Goal: Task Accomplishment & Management: Complete application form

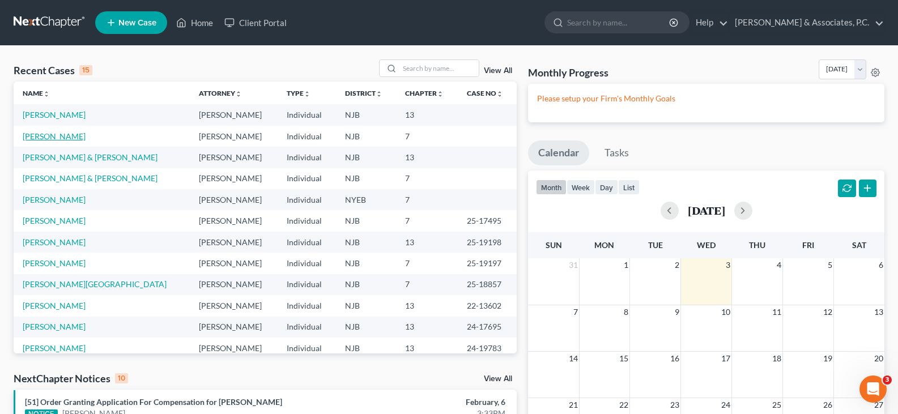
click at [53, 136] on link "[PERSON_NAME]" at bounding box center [54, 136] width 63 height 10
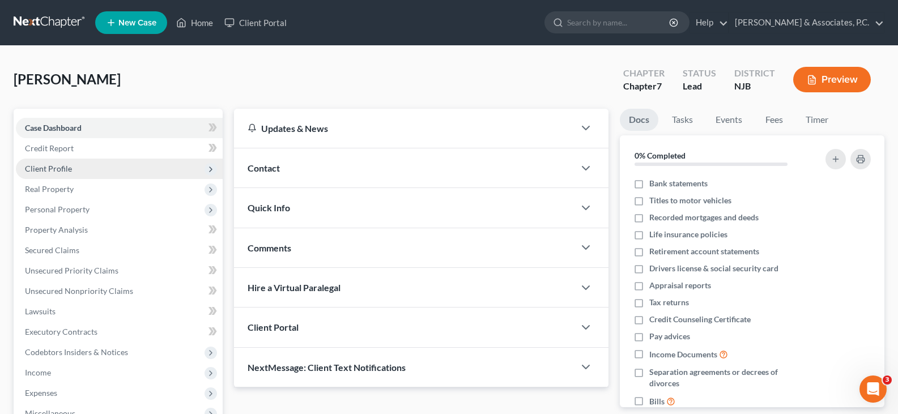
click at [63, 166] on span "Client Profile" at bounding box center [48, 169] width 47 height 10
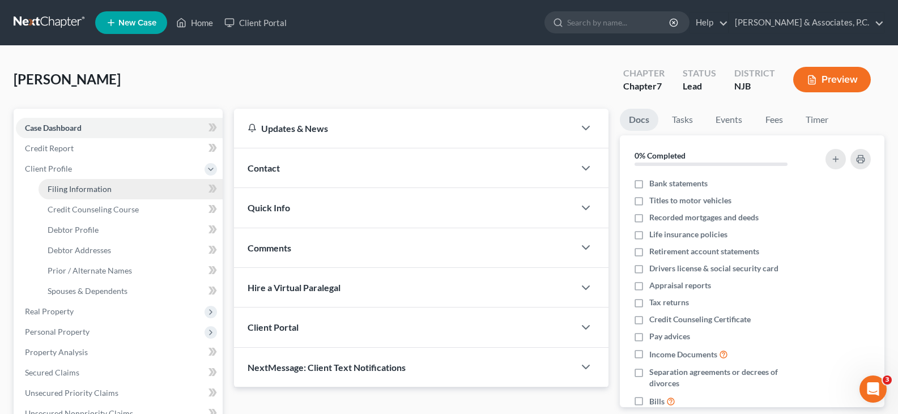
click at [71, 188] on span "Filing Information" at bounding box center [80, 189] width 64 height 10
select select "1"
select select "0"
select select "51"
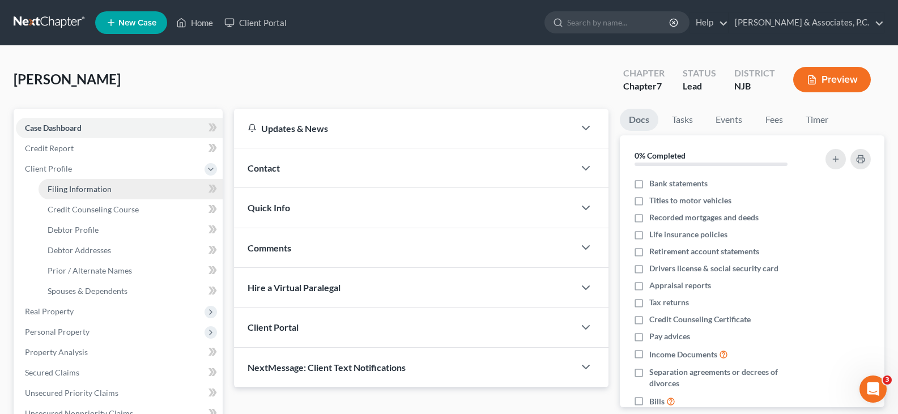
select select "0"
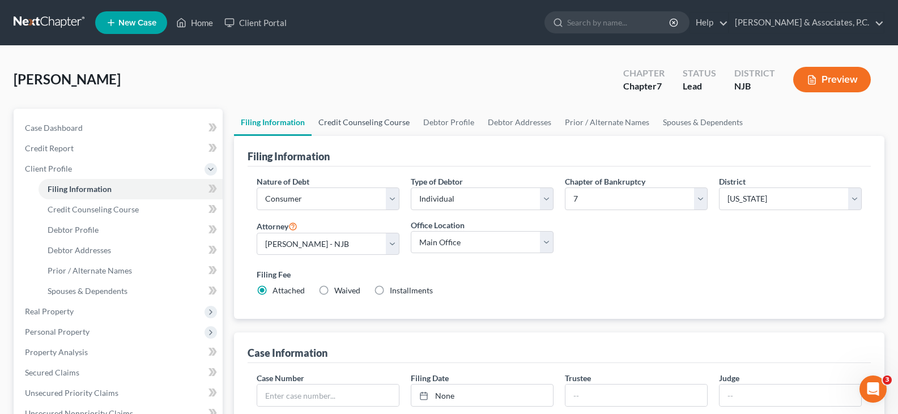
click at [371, 122] on link "Credit Counseling Course" at bounding box center [364, 122] width 105 height 27
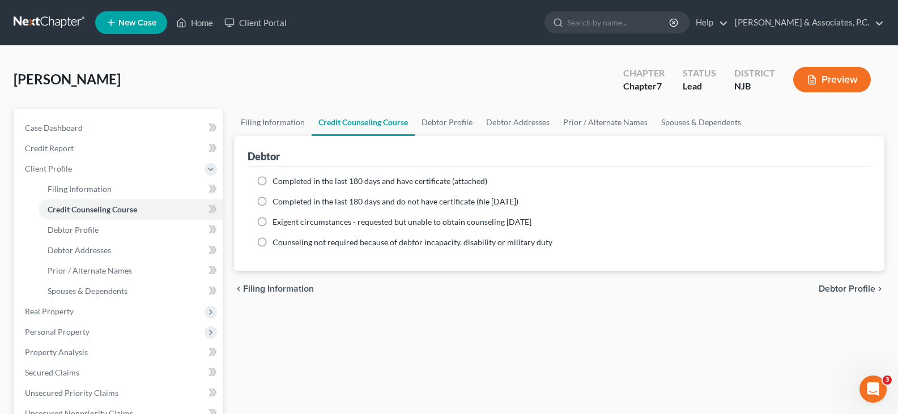
click at [273, 200] on label "Completed in the last 180 days and do not have certificate (file [DATE])" at bounding box center [396, 201] width 246 height 11
click at [277, 200] on input "Completed in the last 180 days and do not have certificate (file [DATE])" at bounding box center [280, 199] width 7 height 7
radio input "true"
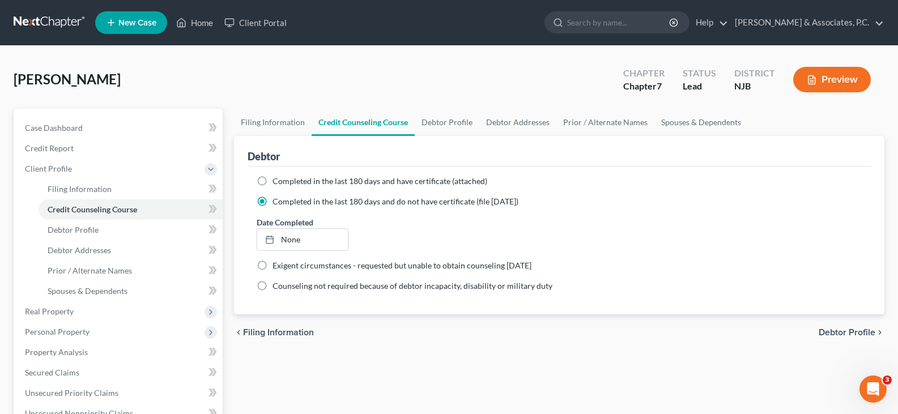
click at [273, 178] on label "Completed in the last 180 days and have certificate (attached)" at bounding box center [380, 181] width 215 height 11
click at [277, 178] on input "Completed in the last 180 days and have certificate (attached)" at bounding box center [280, 179] width 7 height 7
radio input "true"
radio input "false"
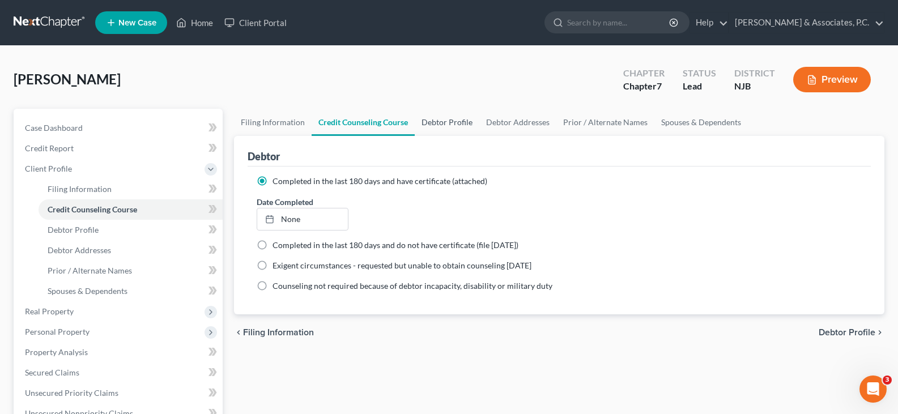
click at [461, 121] on link "Debtor Profile" at bounding box center [447, 122] width 65 height 27
select select "0"
select select "2"
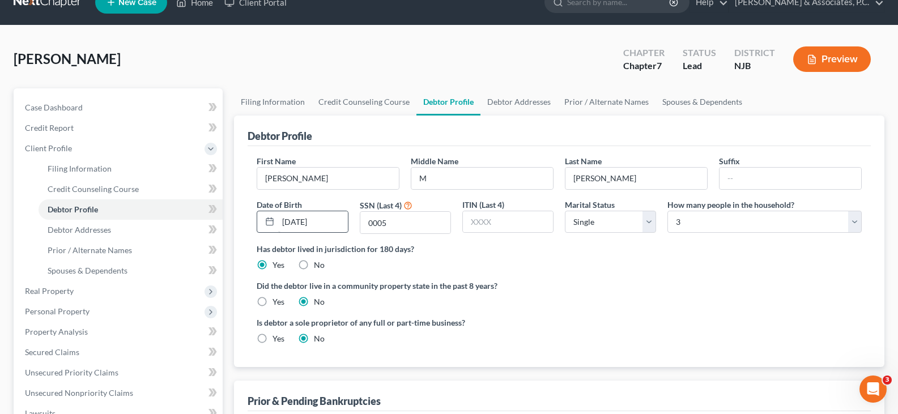
scroll to position [57, 0]
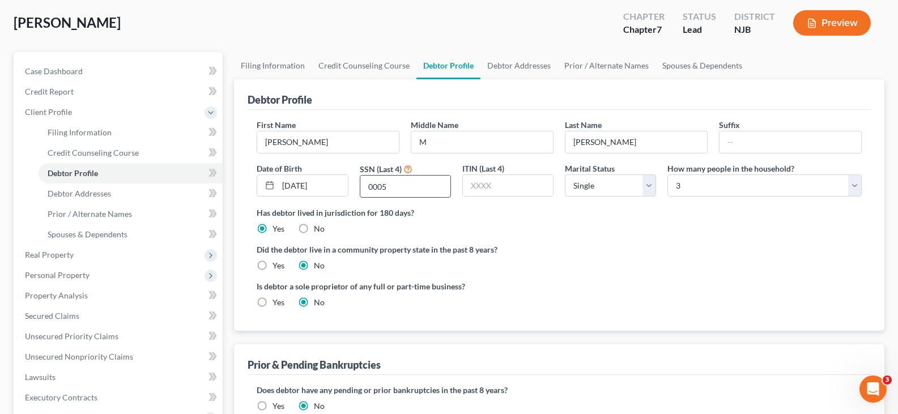
click at [396, 188] on input "0005" at bounding box center [405, 187] width 90 height 22
click at [520, 64] on link "Debtor Addresses" at bounding box center [519, 65] width 77 height 27
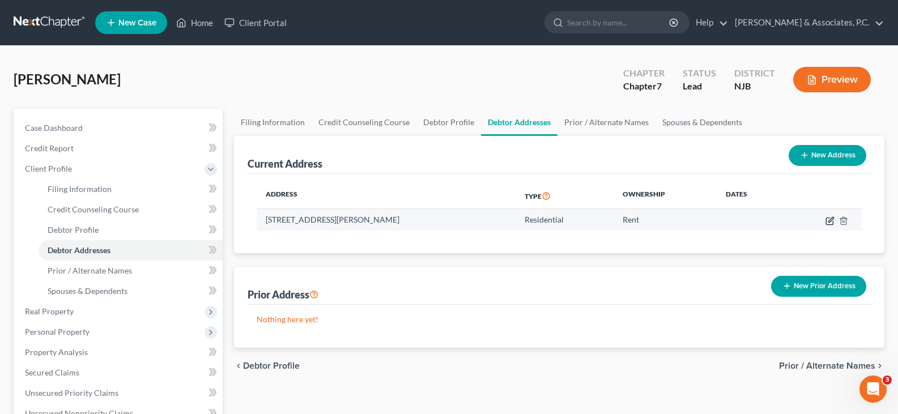
click at [830, 219] on icon "button" at bounding box center [830, 220] width 9 height 9
select select "33"
select select "1"
select select "0"
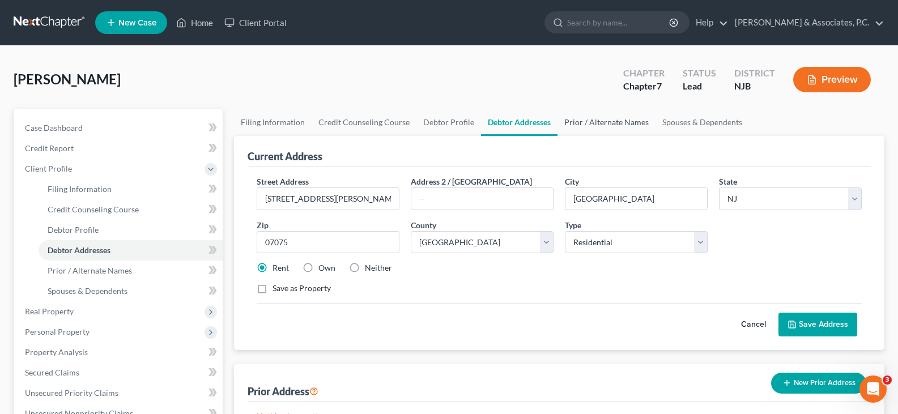
click at [599, 120] on link "Prior / Alternate Names" at bounding box center [607, 122] width 98 height 27
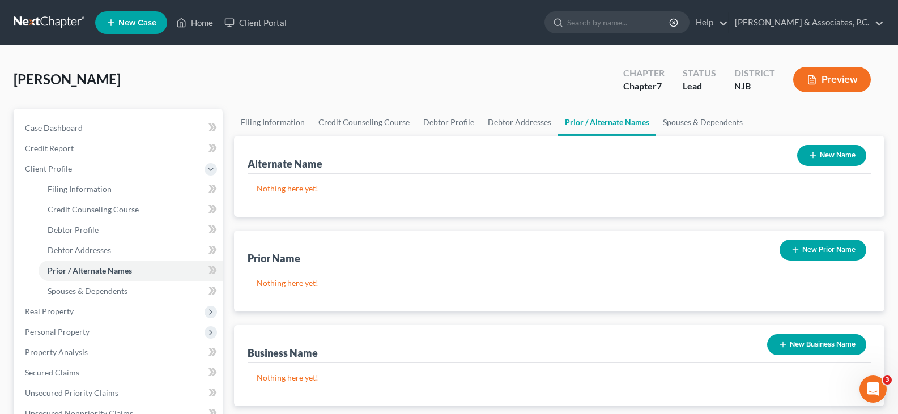
click at [815, 159] on icon "button" at bounding box center [813, 155] width 9 height 9
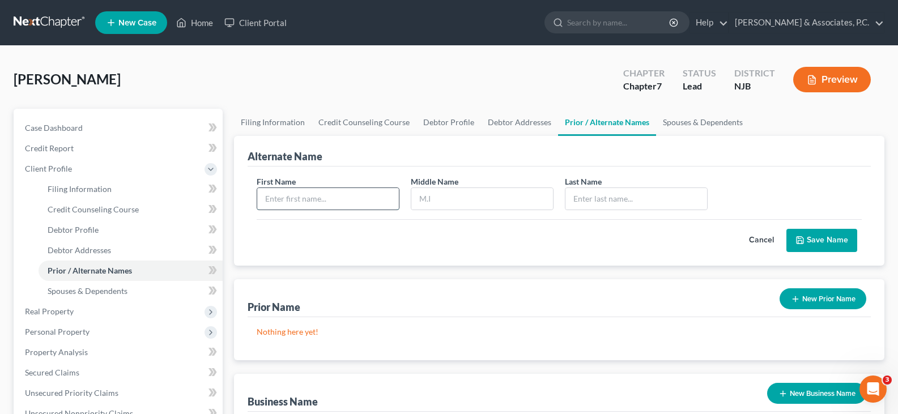
click at [339, 192] on input "text" at bounding box center [328, 199] width 142 height 22
click at [597, 202] on input "text" at bounding box center [637, 199] width 142 height 22
type input "[PERSON_NAME]"
click at [356, 196] on input "text" at bounding box center [328, 199] width 142 height 22
type input "[PERSON_NAME]"
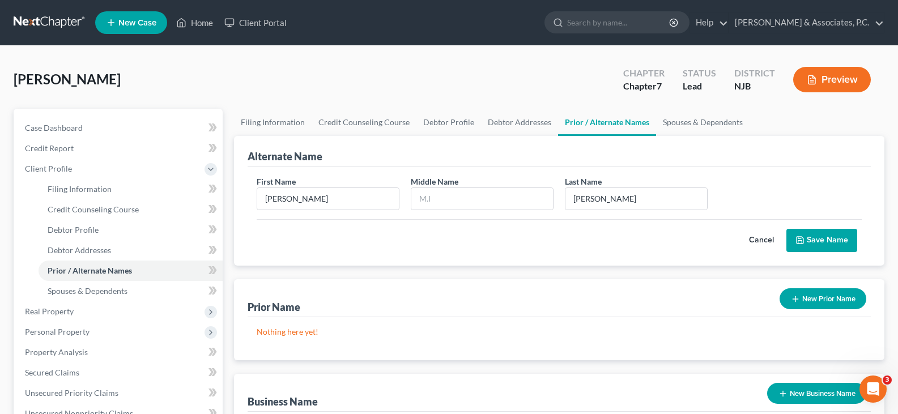
click at [815, 240] on button "Save Name" at bounding box center [822, 241] width 71 height 24
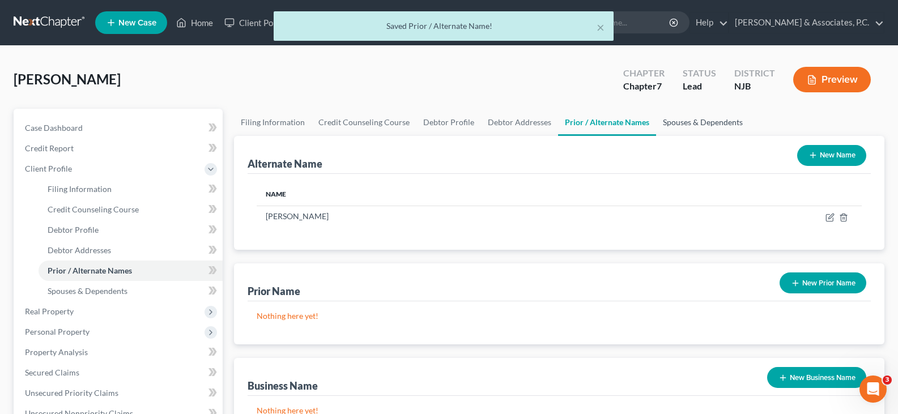
click at [691, 122] on link "Spouses & Dependents" at bounding box center [703, 122] width 94 height 27
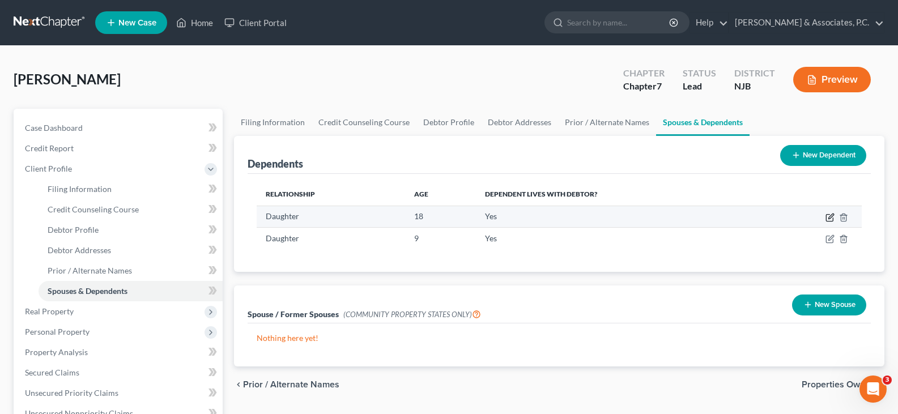
click at [826, 216] on icon "button" at bounding box center [829, 218] width 7 height 7
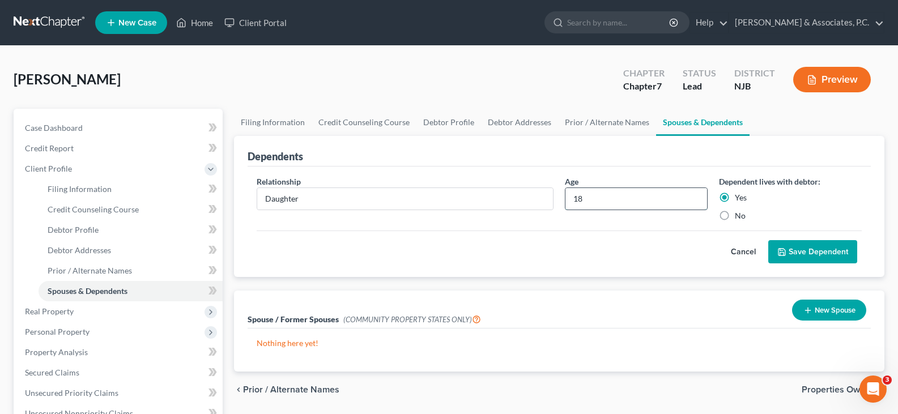
drag, startPoint x: 613, startPoint y: 202, endPoint x: 578, endPoint y: 207, distance: 34.9
click at [570, 199] on input "18" at bounding box center [637, 199] width 142 height 22
type input "17"
click at [815, 249] on button "Save Dependent" at bounding box center [812, 252] width 89 height 24
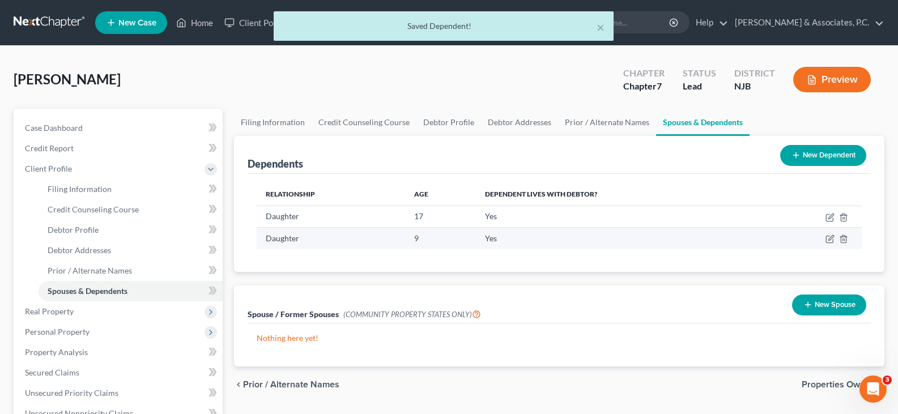
drag, startPoint x: 833, startPoint y: 234, endPoint x: 571, endPoint y: 239, distance: 261.9
click at [831, 233] on td at bounding box center [812, 239] width 100 height 22
click at [829, 236] on icon "button" at bounding box center [829, 239] width 7 height 7
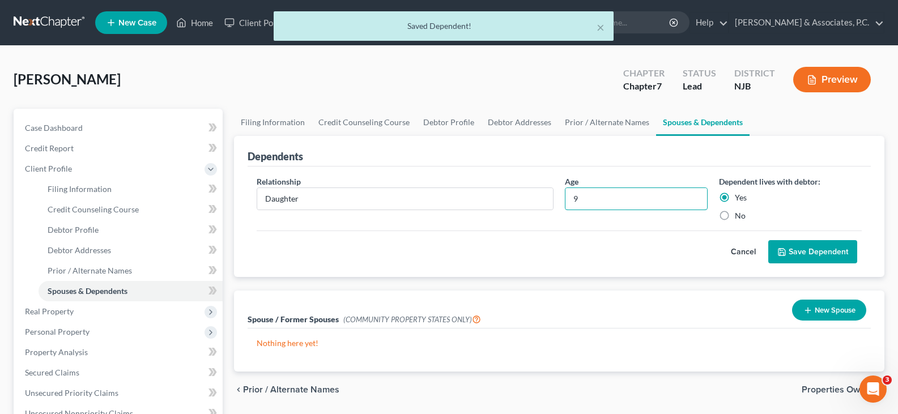
drag, startPoint x: 633, startPoint y: 196, endPoint x: 547, endPoint y: 219, distance: 89.2
click at [547, 219] on div "Relationship * Daughter Age [DEMOGRAPHIC_DATA] Dependent lives with debtor: Yes…" at bounding box center [559, 203] width 617 height 55
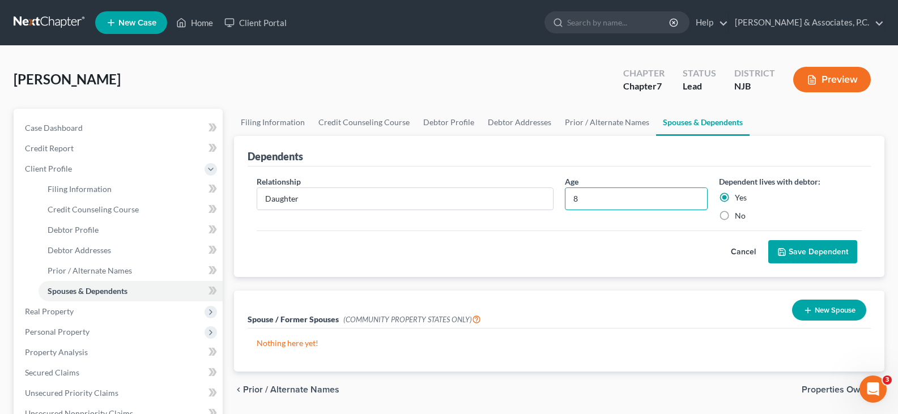
type input "8"
click at [788, 252] on button "Save Dependent" at bounding box center [812, 252] width 89 height 24
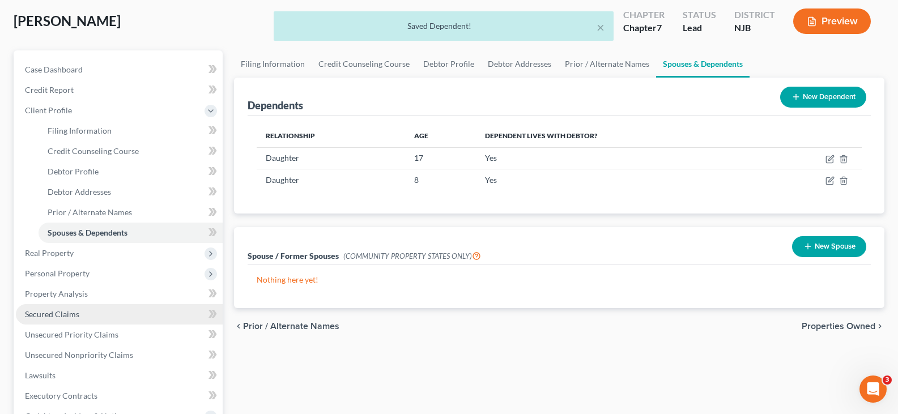
scroll to position [113, 0]
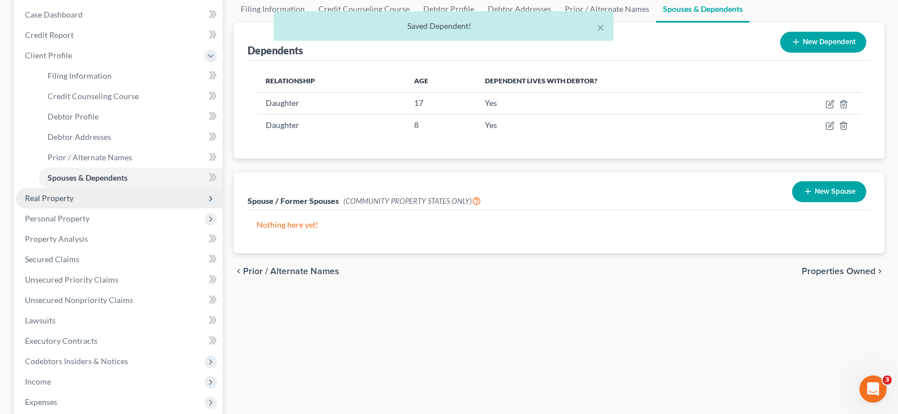
click at [54, 198] on span "Real Property" at bounding box center [49, 198] width 49 height 10
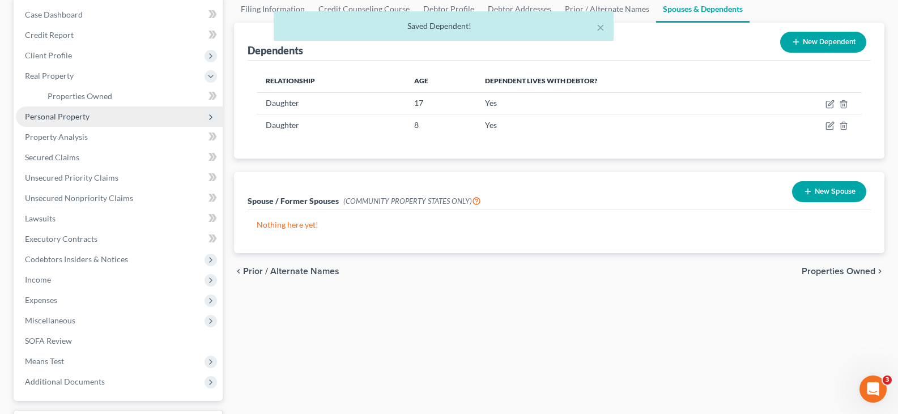
click at [49, 119] on span "Personal Property" at bounding box center [57, 117] width 65 height 10
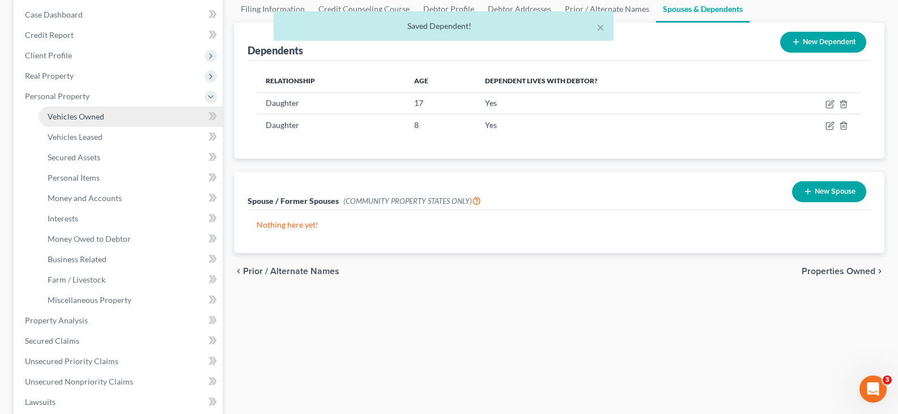
click at [73, 114] on span "Vehicles Owned" at bounding box center [76, 117] width 57 height 10
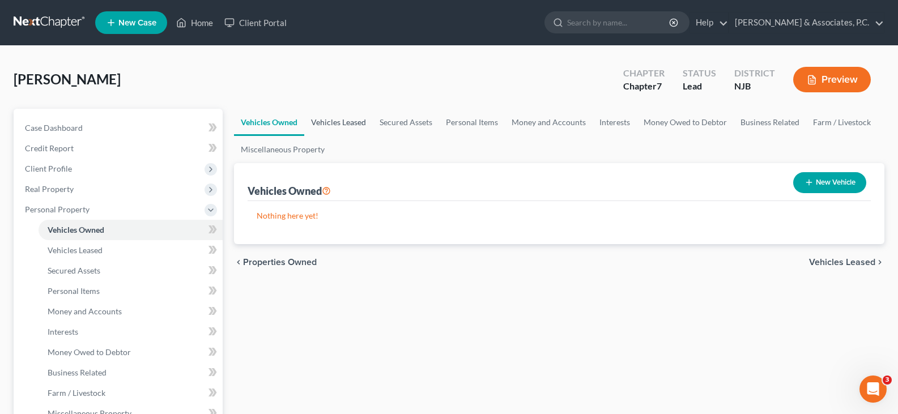
click at [332, 122] on link "Vehicles Leased" at bounding box center [338, 122] width 69 height 27
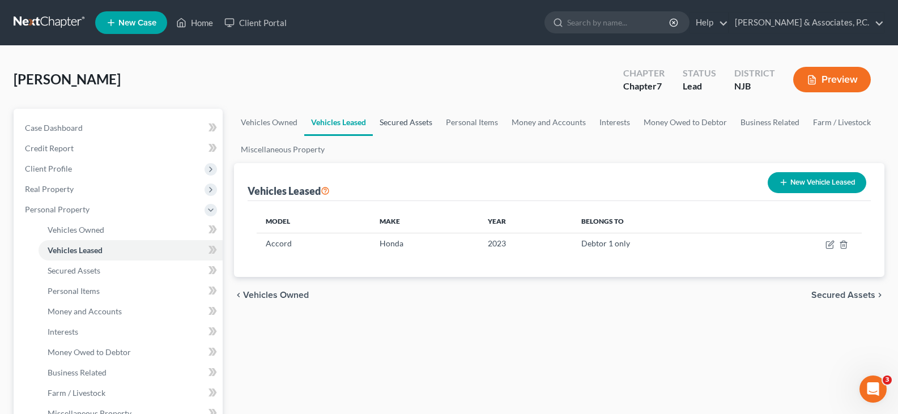
click at [409, 118] on link "Secured Assets" at bounding box center [406, 122] width 66 height 27
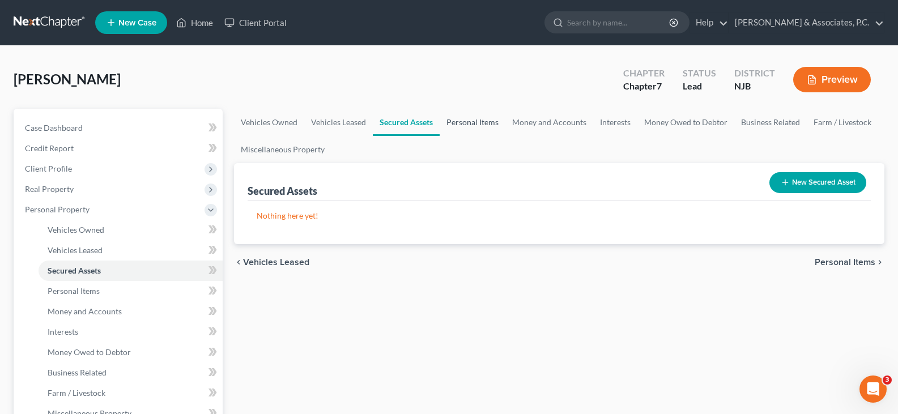
click at [475, 117] on link "Personal Items" at bounding box center [473, 122] width 66 height 27
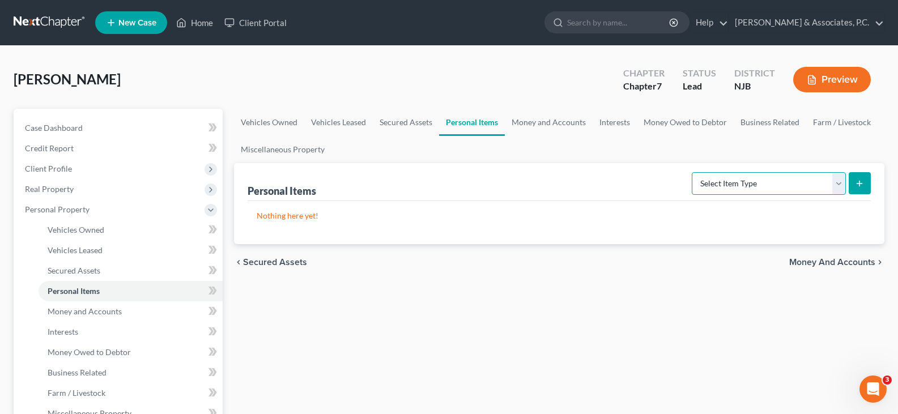
click at [839, 185] on select "Select Item Type Clothing (A/B: 11) Collectibles Of Value (A/B: 8) Electronics …" at bounding box center [769, 183] width 154 height 23
select select "clothing"
click at [694, 172] on select "Select Item Type Clothing (A/B: 11) Collectibles Of Value (A/B: 8) Electronics …" at bounding box center [769, 183] width 154 height 23
click at [857, 179] on icon "submit" at bounding box center [859, 183] width 9 height 9
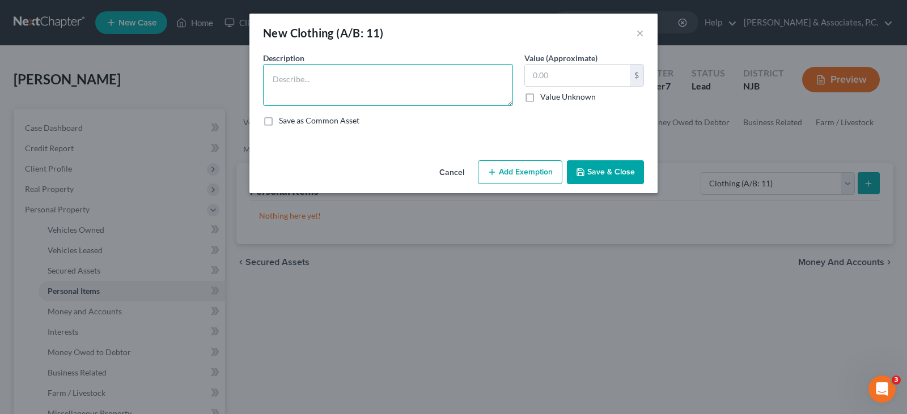
click at [312, 88] on textarea at bounding box center [388, 85] width 250 height 42
type textarea "used clothing"
type input "50.00"
click at [515, 180] on button "Add Exemption" at bounding box center [520, 172] width 84 height 24
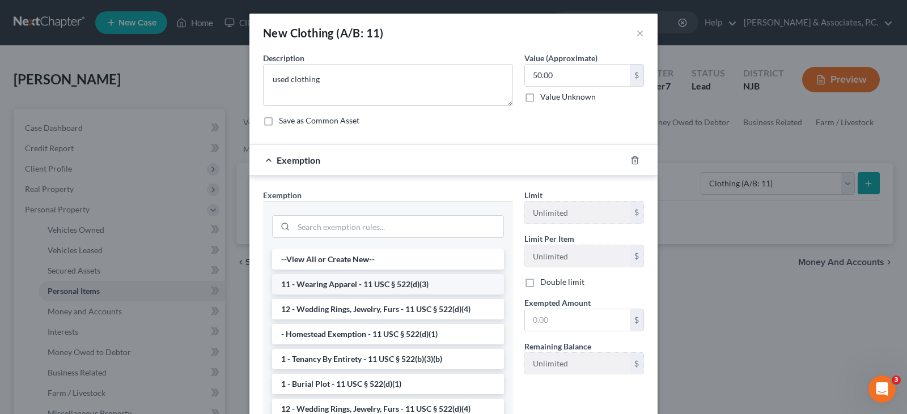
click at [347, 285] on li "11 - Wearing Apparel - 11 USC § 522(d)(3)" at bounding box center [388, 284] width 232 height 20
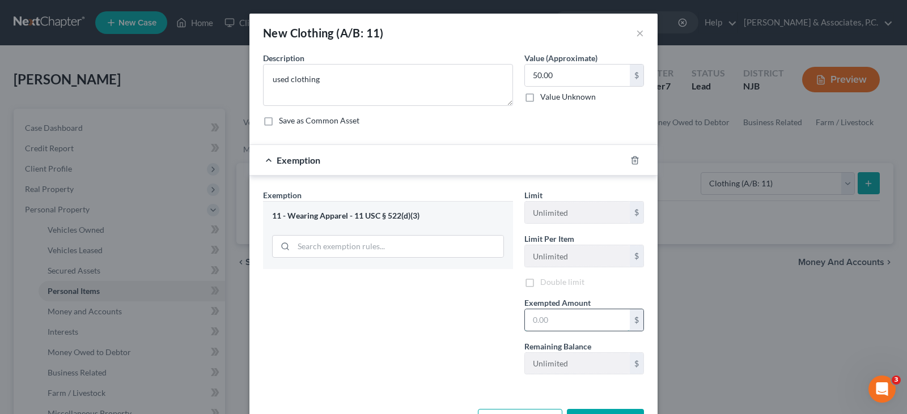
drag, startPoint x: 546, startPoint y: 315, endPoint x: 540, endPoint y: 313, distance: 7.0
click at [543, 315] on input "text" at bounding box center [577, 320] width 105 height 22
type input "50.00"
drag, startPoint x: 456, startPoint y: 281, endPoint x: 514, endPoint y: 396, distance: 129.0
click at [456, 284] on div "Exemption Set must be selected for CA. Exemption * 11 - Wearing Apparel - 11 US…" at bounding box center [387, 286] width 261 height 194
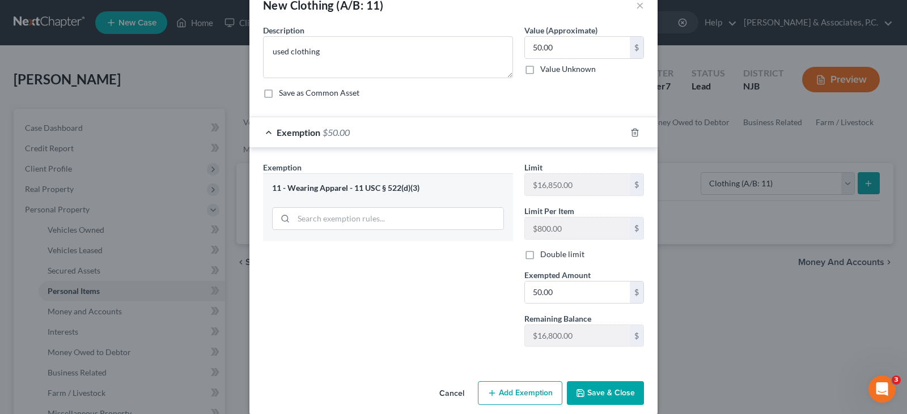
scroll to position [41, 0]
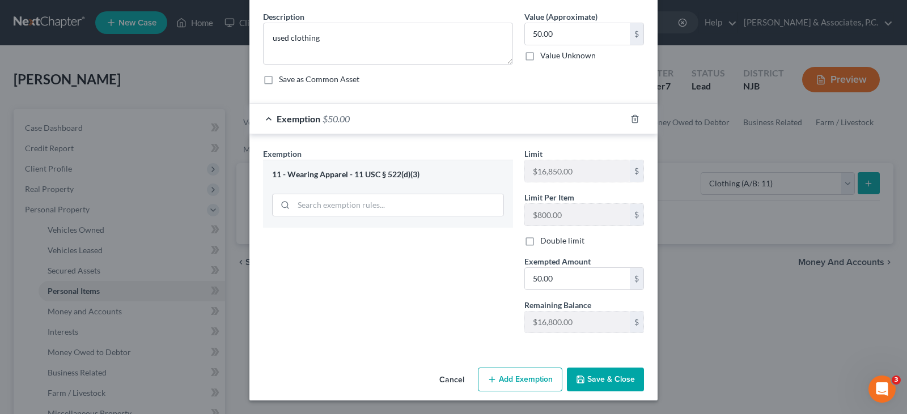
drag, startPoint x: 596, startPoint y: 382, endPoint x: 632, endPoint y: 308, distance: 82.4
click at [596, 380] on button "Save & Close" at bounding box center [605, 380] width 77 height 24
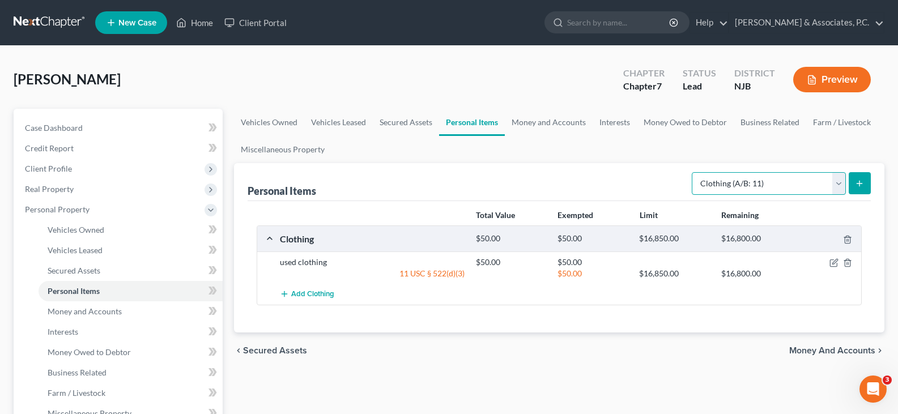
click at [837, 184] on select "Select Item Type Clothing (A/B: 11) Collectibles Of Value (A/B: 8) Electronics …" at bounding box center [769, 183] width 154 height 23
select select "electronics"
click at [694, 172] on select "Select Item Type Clothing (A/B: 11) Collectibles Of Value (A/B: 8) Electronics …" at bounding box center [769, 183] width 154 height 23
click at [862, 185] on icon "submit" at bounding box center [859, 183] width 9 height 9
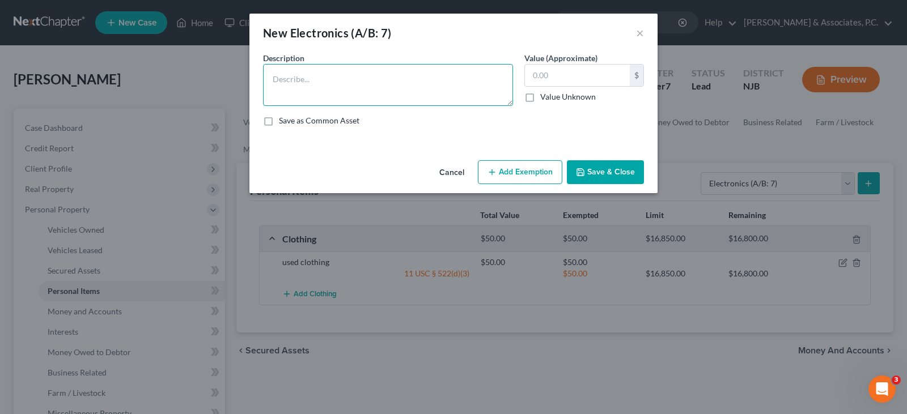
click at [317, 84] on textarea at bounding box center [388, 85] width 250 height 42
type textarea "cell phone, 2 televisions"
type input "400.00"
click at [537, 166] on button "Add Exemption" at bounding box center [520, 172] width 84 height 24
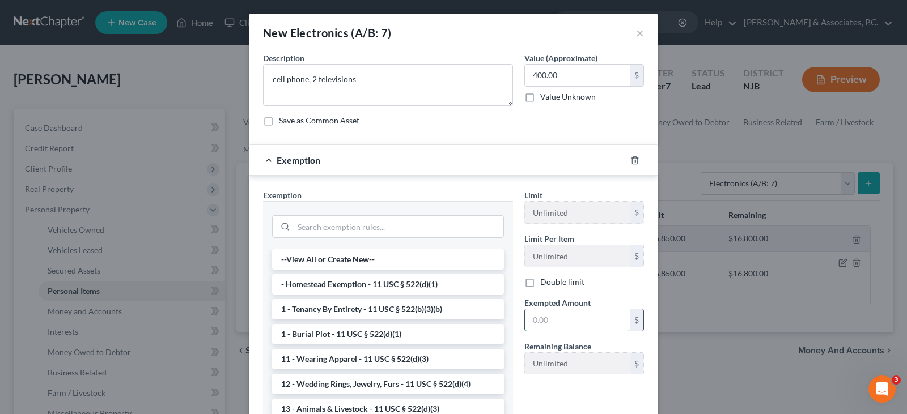
click at [547, 315] on input "text" at bounding box center [577, 320] width 105 height 22
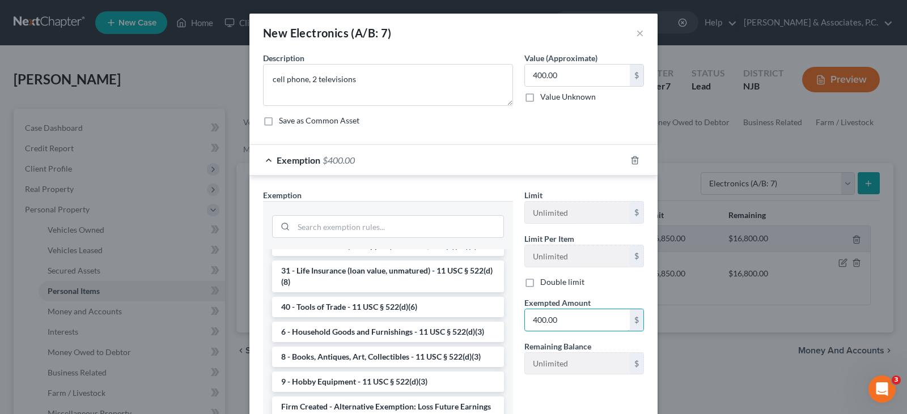
scroll to position [948, 0]
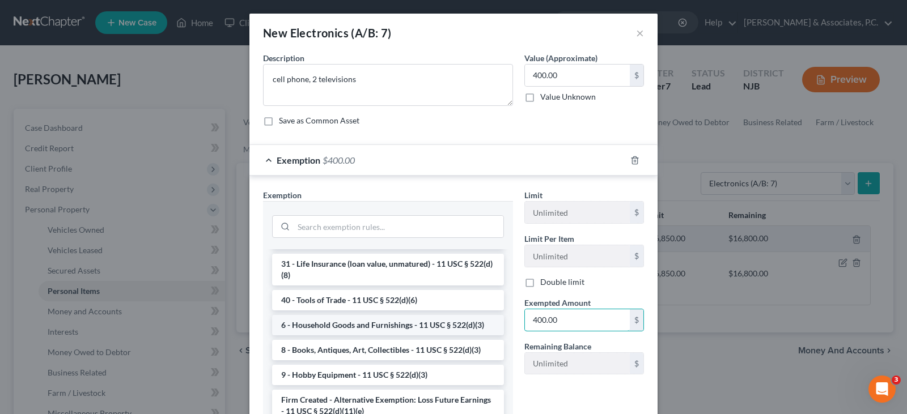
type input "400.00"
click at [362, 321] on li "6 - Household Goods and Furnishings - 11 USC § 522(d)(3)" at bounding box center [388, 325] width 232 height 20
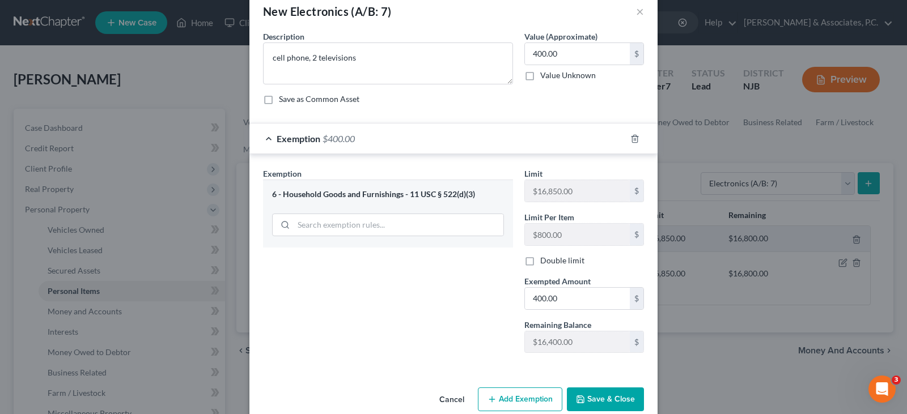
scroll to position [41, 0]
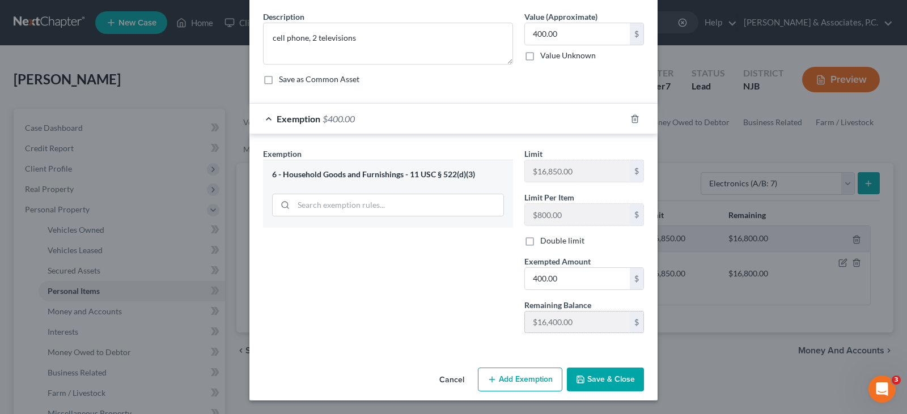
drag, startPoint x: 600, startPoint y: 383, endPoint x: 618, endPoint y: 320, distance: 64.9
click at [599, 383] on button "Save & Close" at bounding box center [605, 380] width 77 height 24
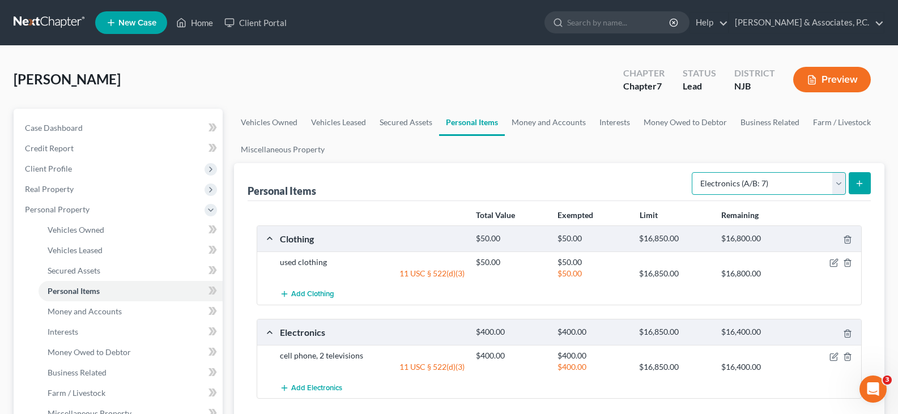
click at [838, 176] on select "Select Item Type Clothing (A/B: 11) Collectibles Of Value (A/B: 8) Electronics …" at bounding box center [769, 183] width 154 height 23
select select "household_goods"
click at [694, 172] on select "Select Item Type Clothing (A/B: 11) Collectibles Of Value (A/B: 8) Electronics …" at bounding box center [769, 183] width 154 height 23
click at [864, 179] on icon "submit" at bounding box center [859, 183] width 9 height 9
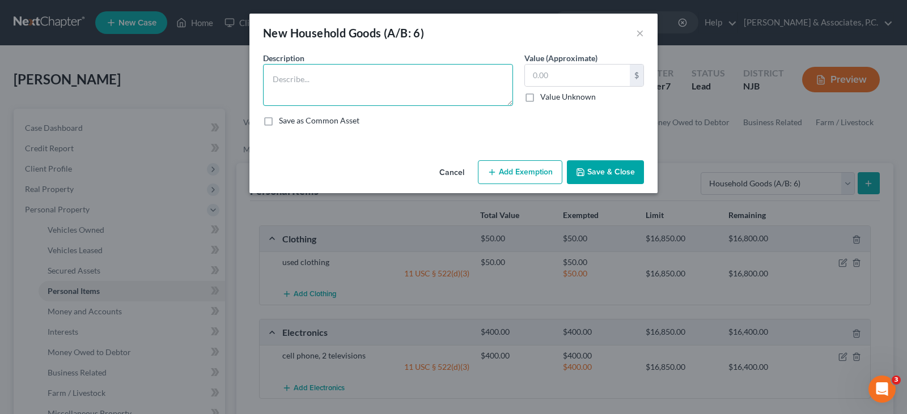
click at [309, 82] on textarea at bounding box center [388, 85] width 250 height 42
click at [335, 77] on textarea "3 beds, 3 dresser, sofa, tv stand" at bounding box center [388, 85] width 250 height 42
click at [564, 80] on input "text" at bounding box center [577, 76] width 105 height 22
click at [334, 78] on textarea "3 beds, 3 dresser, sofa, tv stand" at bounding box center [388, 85] width 250 height 42
click at [359, 77] on textarea "3 beds, 3 dresser, 1-sofa, tv stand" at bounding box center [388, 85] width 250 height 42
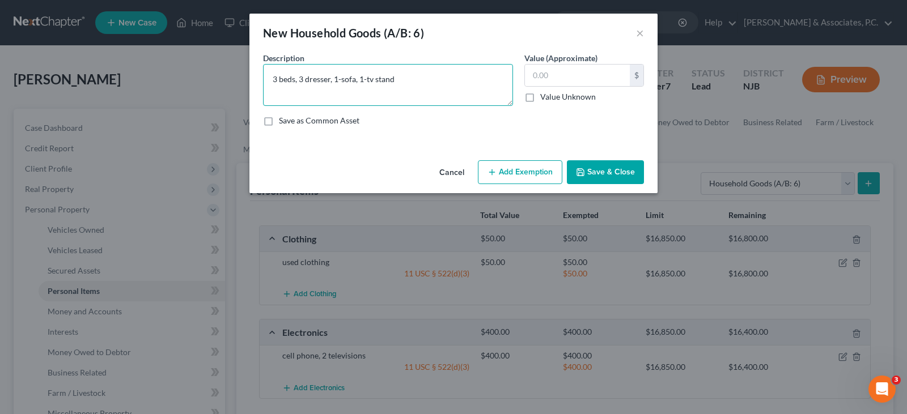
click at [304, 77] on textarea "3 beds, 3 dresser, 1-sofa, 1-tv stand" at bounding box center [388, 85] width 250 height 42
click at [277, 80] on textarea "3 beds, 3- dresser, 1-sofa, 1-tv stand" at bounding box center [388, 85] width 250 height 42
type textarea "3- beds, 3- dresser, 1-sofa, 1-tv stand"
click at [600, 69] on input "text" at bounding box center [577, 76] width 105 height 22
type input "1"
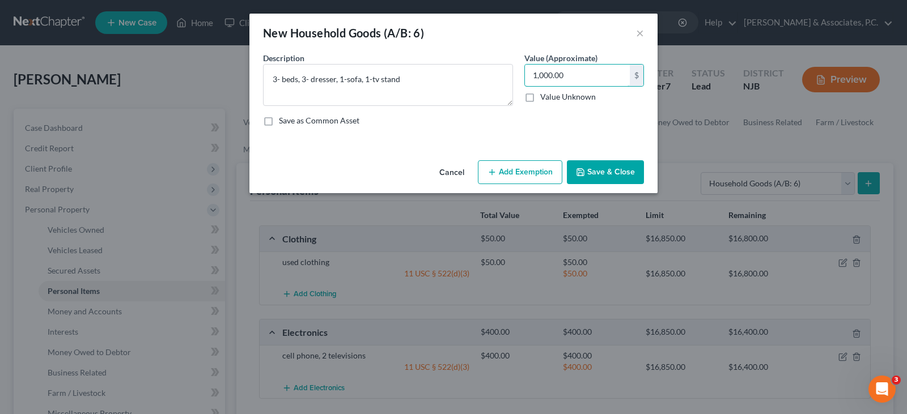
type input "1,000.00"
click at [542, 175] on button "Add Exemption" at bounding box center [520, 172] width 84 height 24
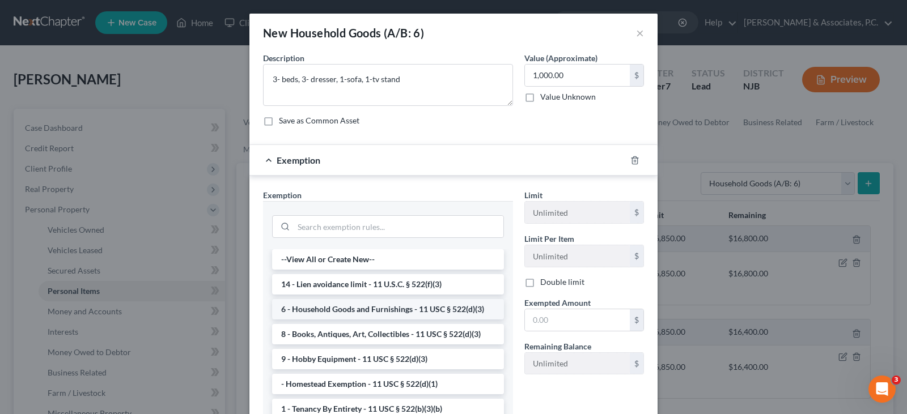
click at [378, 312] on li "6 - Household Goods and Furnishings - 11 USC § 522(d)(3)" at bounding box center [388, 309] width 232 height 20
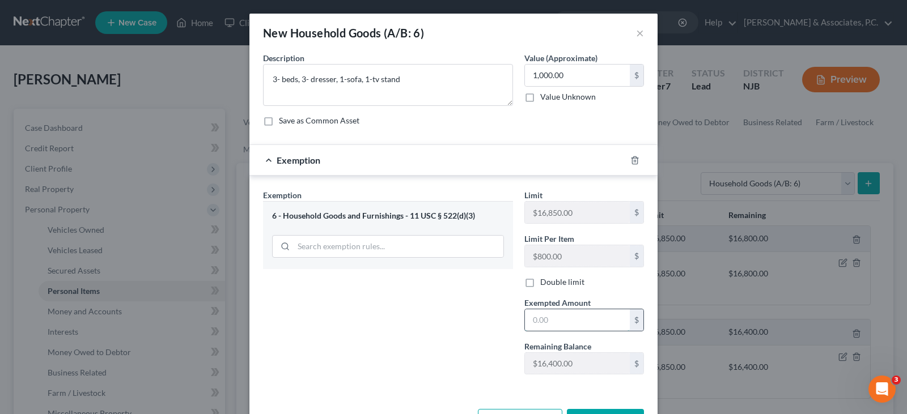
click at [534, 322] on input "text" at bounding box center [577, 320] width 105 height 22
type input "1,000.00"
click at [439, 282] on div "Exemption Set must be selected for CA. Exemption * 6 - Household Goods and Furn…" at bounding box center [387, 286] width 261 height 194
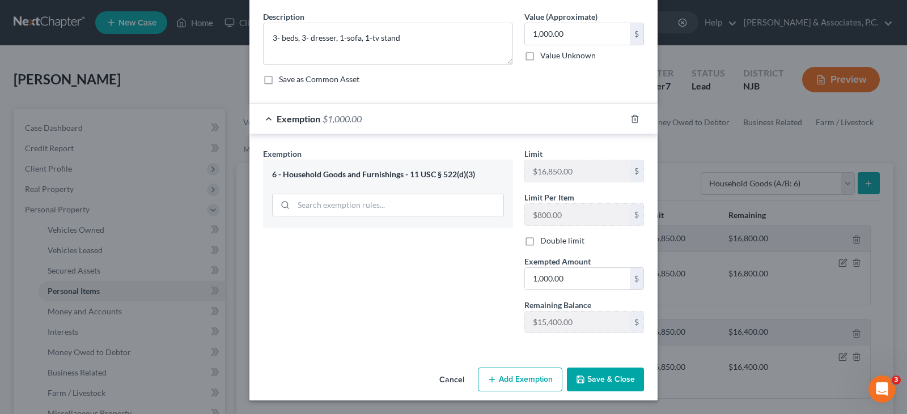
click at [596, 375] on button "Save & Close" at bounding box center [605, 380] width 77 height 24
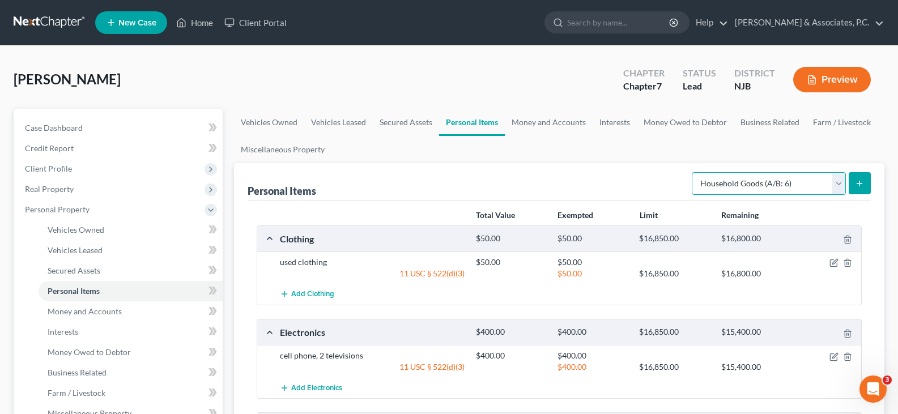
click at [836, 187] on select "Select Item Type Clothing (A/B: 11) Collectibles Of Value (A/B: 8) Electronics …" at bounding box center [769, 183] width 154 height 23
select select "pets"
click at [694, 172] on select "Select Item Type Clothing (A/B: 11) Collectibles Of Value (A/B: 8) Electronics …" at bounding box center [769, 183] width 154 height 23
click at [861, 178] on button "submit" at bounding box center [860, 183] width 22 height 22
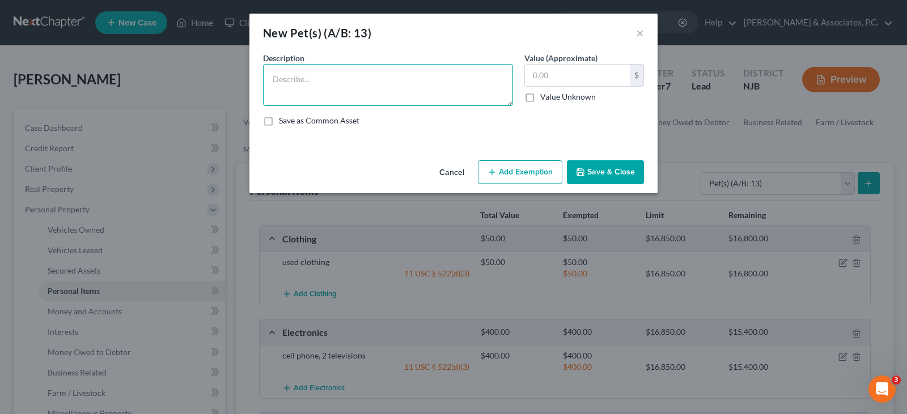
click at [335, 83] on textarea at bounding box center [388, 85] width 250 height 42
drag, startPoint x: 300, startPoint y: 78, endPoint x: 265, endPoint y: 82, distance: 35.9
click at [265, 82] on textarea "toirtose, corn snake" at bounding box center [388, 85] width 250 height 42
click at [428, 90] on textarea "tortoise, corn snake" at bounding box center [388, 85] width 250 height 42
click at [568, 69] on input "text" at bounding box center [577, 76] width 105 height 22
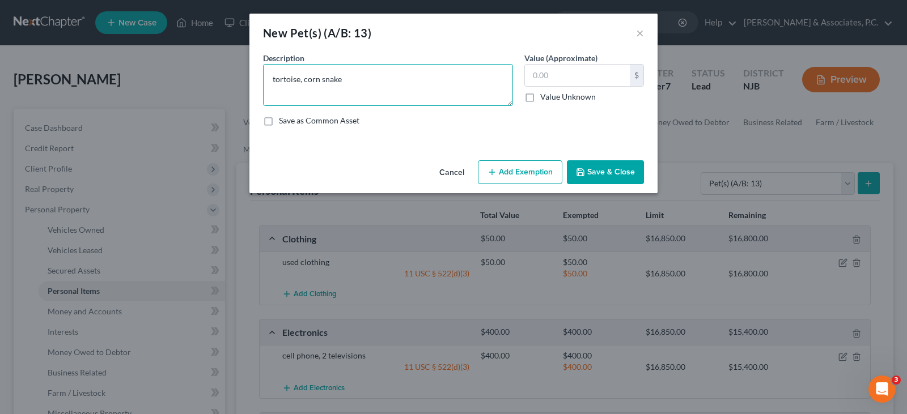
click at [365, 80] on textarea "tortoise, corn snake" at bounding box center [388, 85] width 250 height 42
click at [551, 72] on input "text" at bounding box center [577, 76] width 105 height 22
click at [270, 77] on textarea "tortoise, corn snake" at bounding box center [388, 85] width 250 height 42
type textarea "1-tortoise, 1-corn snake"
click at [578, 76] on input "text" at bounding box center [577, 76] width 105 height 22
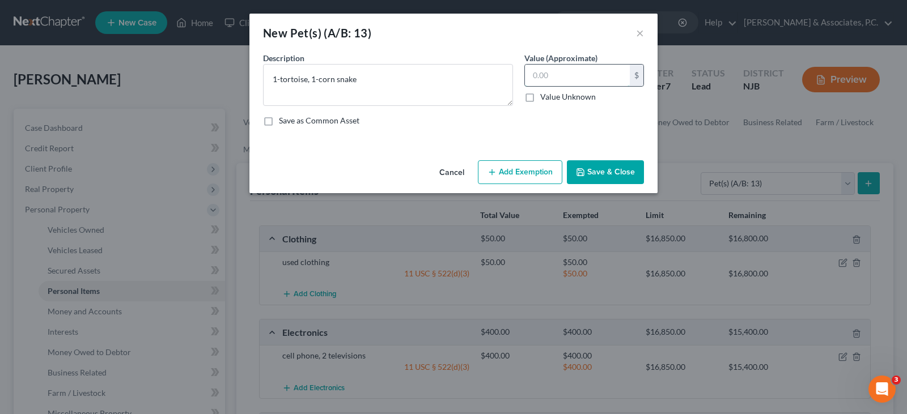
click at [570, 78] on input "text" at bounding box center [577, 76] width 105 height 22
type input "250.00"
click at [500, 174] on button "Add Exemption" at bounding box center [520, 172] width 84 height 24
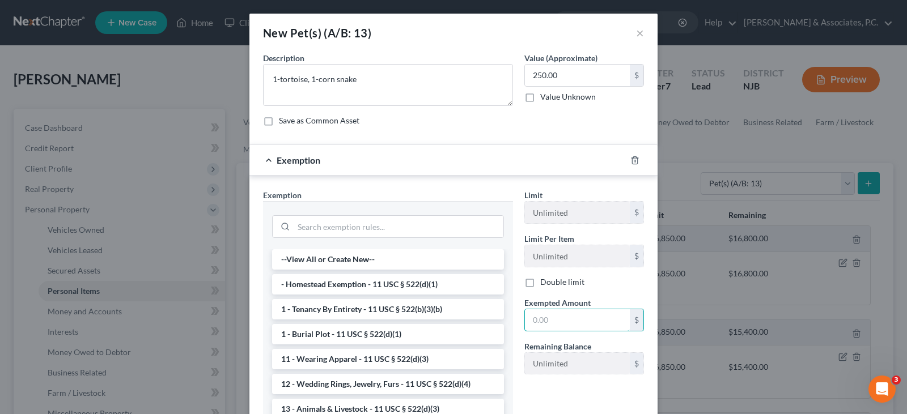
drag, startPoint x: 556, startPoint y: 326, endPoint x: 555, endPoint y: 342, distance: 15.9
click at [555, 328] on input "text" at bounding box center [577, 320] width 105 height 22
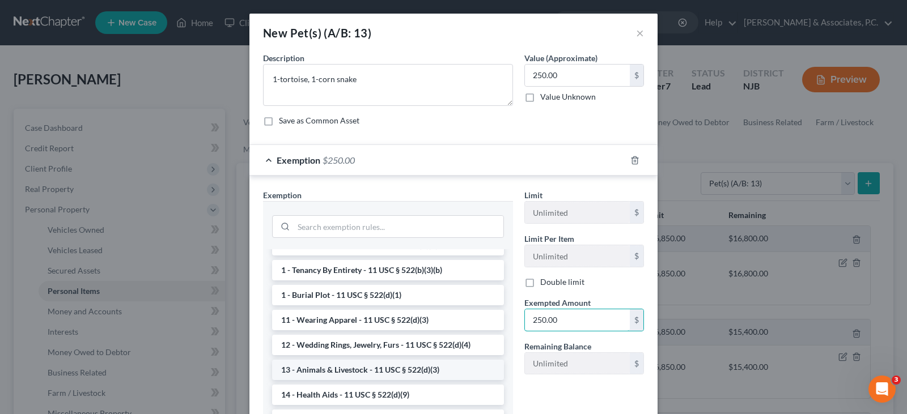
scroll to position [57, 0]
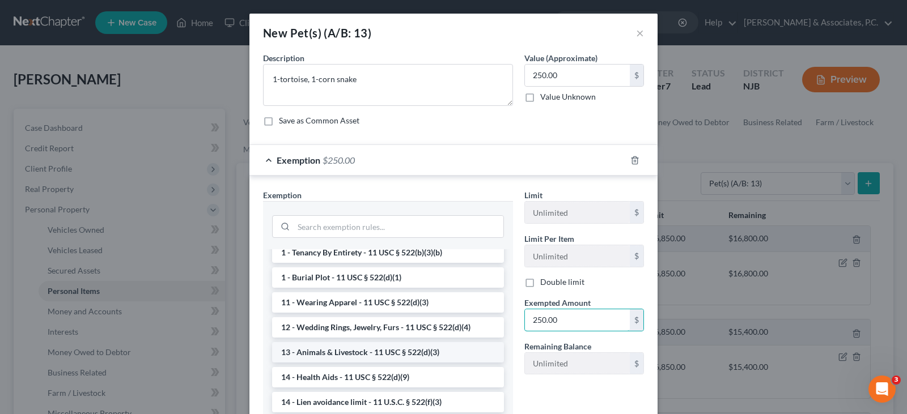
type input "250.00"
click at [346, 350] on li "13 - Animals & Livestock - 11 USC § 522(d)(3)" at bounding box center [388, 352] width 232 height 20
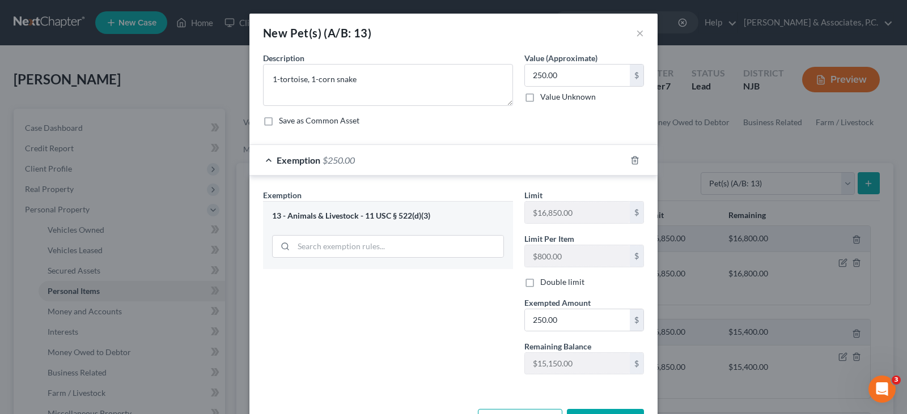
click at [581, 117] on div "Save as Common Asset" at bounding box center [453, 120] width 381 height 11
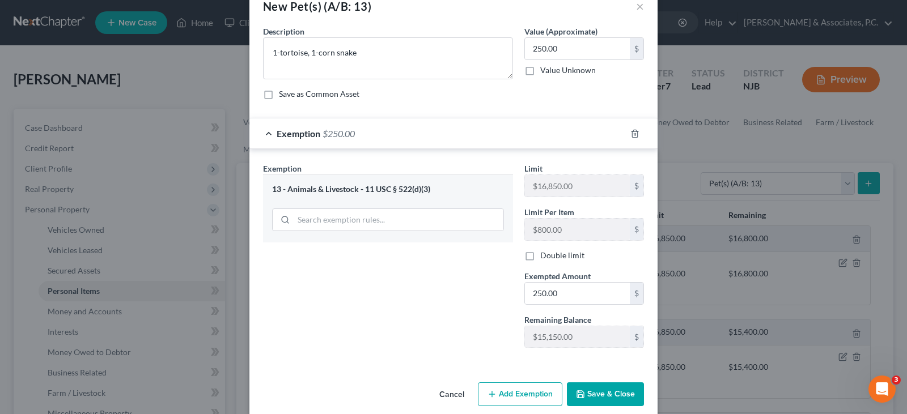
scroll to position [41, 0]
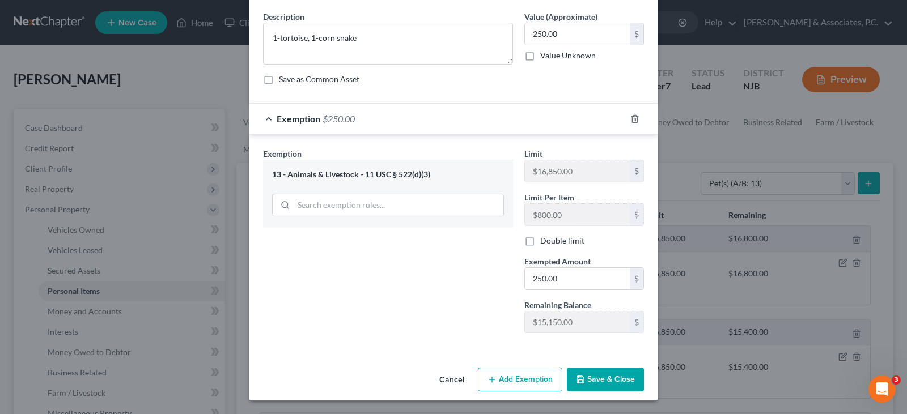
click at [594, 381] on button "Save & Close" at bounding box center [605, 380] width 77 height 24
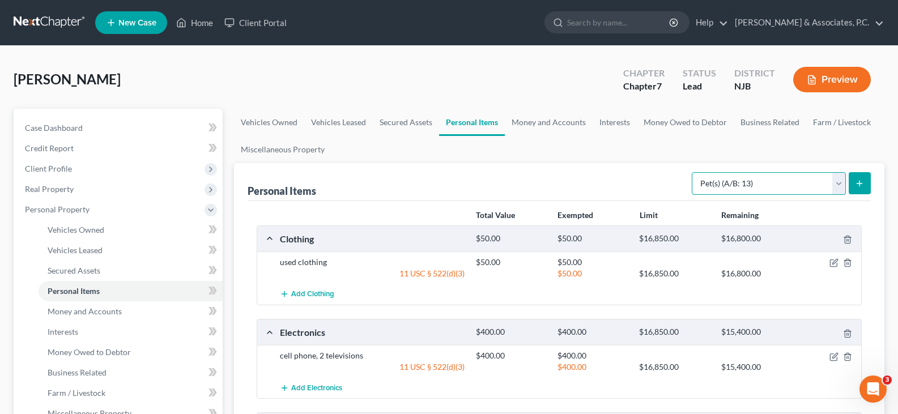
click at [842, 185] on select "Select Item Type Clothing (A/B: 11) Collectibles Of Value (A/B: 8) Electronics …" at bounding box center [769, 183] width 154 height 23
click at [547, 123] on link "Money and Accounts" at bounding box center [549, 122] width 88 height 27
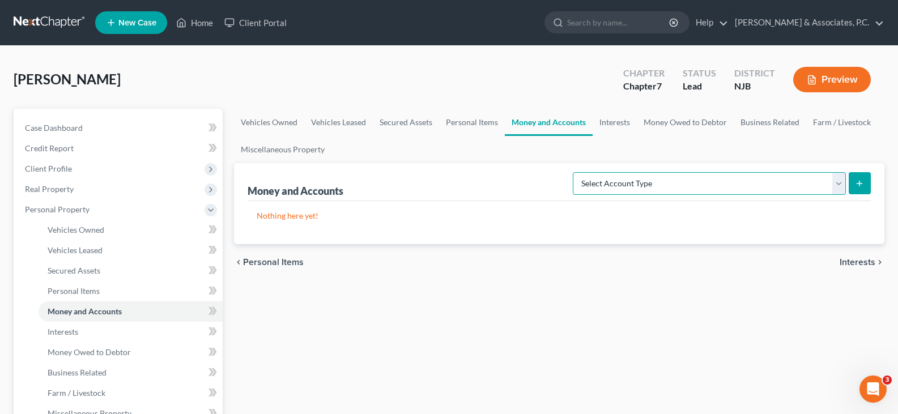
click at [838, 184] on select "Select Account Type Brokerage (A/B: 18, SOFA: 20) Cash on Hand (A/B: 16) Certif…" at bounding box center [709, 183] width 273 height 23
select select "cash_on_hand"
click at [576, 172] on select "Select Account Type Brokerage (A/B: 18, SOFA: 20) Cash on Hand (A/B: 16) Certif…" at bounding box center [709, 183] width 273 height 23
click at [864, 183] on button "submit" at bounding box center [860, 183] width 22 height 22
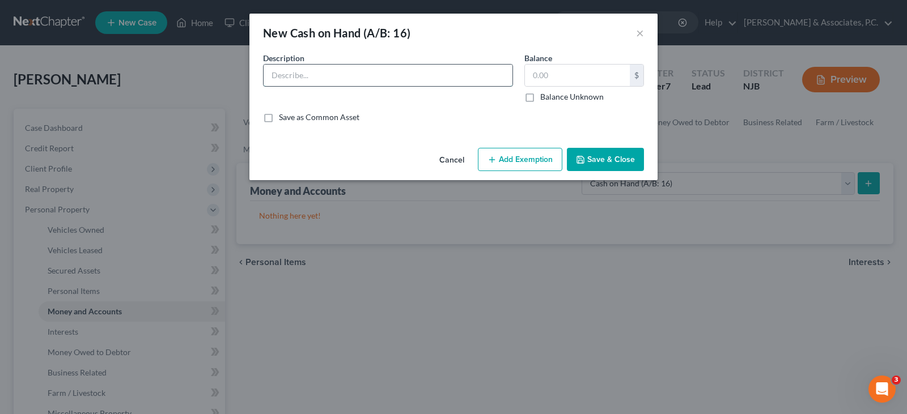
click at [327, 79] on input "text" at bounding box center [388, 76] width 249 height 22
type input "cash in pocket"
click at [553, 75] on input "text" at bounding box center [577, 76] width 105 height 22
type input "20.00"
click at [520, 159] on button "Add Exemption" at bounding box center [520, 160] width 84 height 24
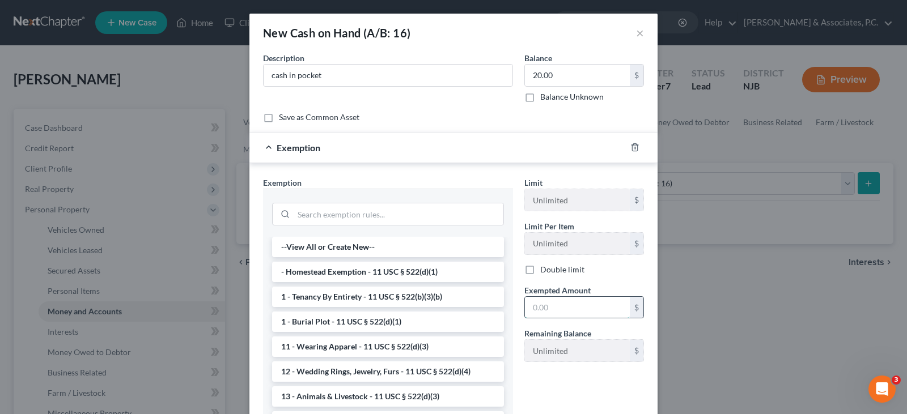
drag, startPoint x: 551, startPoint y: 308, endPoint x: 551, endPoint y: 316, distance: 7.4
click at [551, 308] on input "text" at bounding box center [577, 308] width 105 height 22
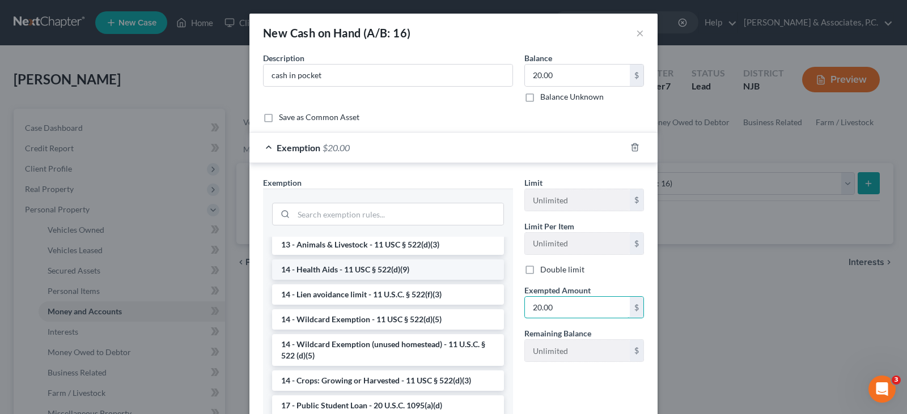
scroll to position [170, 0]
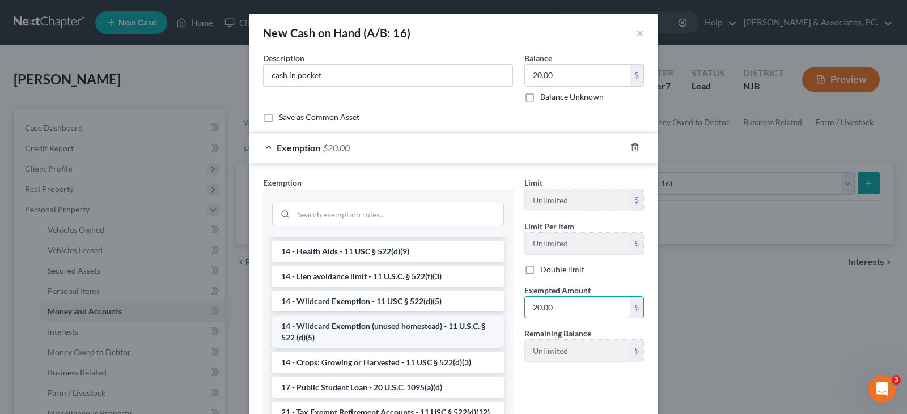
type input "20.00"
click at [372, 328] on li "14 - Wildcard Exemption (unused homestead) - 11 U.S.C. § 522 (d)(5)" at bounding box center [388, 332] width 232 height 32
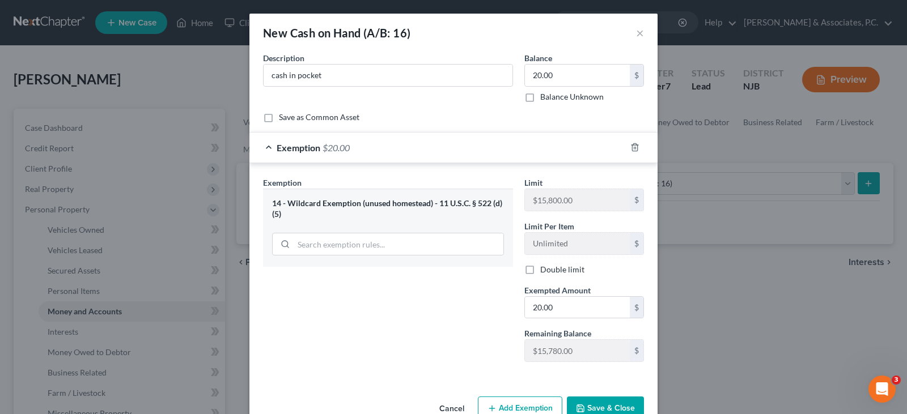
click at [623, 409] on button "Save & Close" at bounding box center [605, 409] width 77 height 24
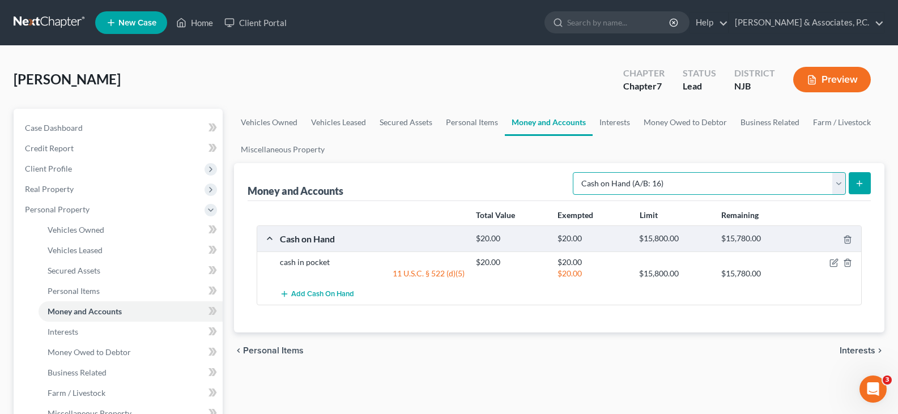
drag, startPoint x: 839, startPoint y: 184, endPoint x: 818, endPoint y: 188, distance: 21.9
click at [839, 184] on select "Select Account Type Brokerage (A/B: 18, SOFA: 20) Cash on Hand (A/B: 16) Certif…" at bounding box center [709, 183] width 273 height 23
select select "checking"
click at [576, 172] on select "Select Account Type Brokerage (A/B: 18, SOFA: 20) Cash on Hand (A/B: 16) Certif…" at bounding box center [709, 183] width 273 height 23
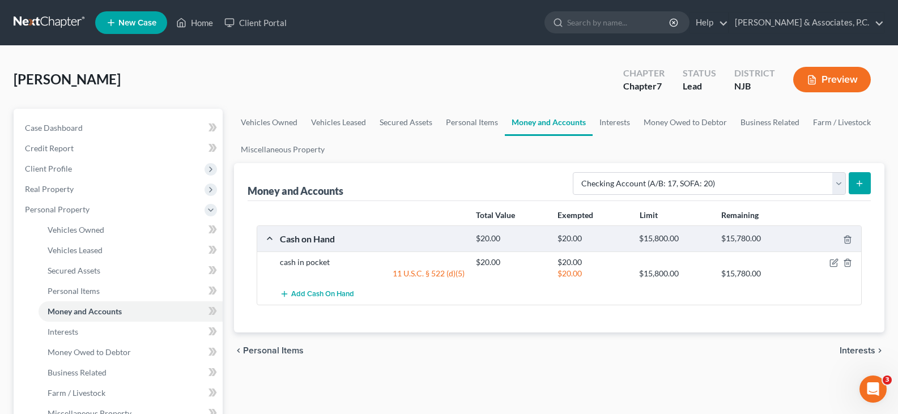
click at [859, 180] on icon "submit" at bounding box center [859, 183] width 9 height 9
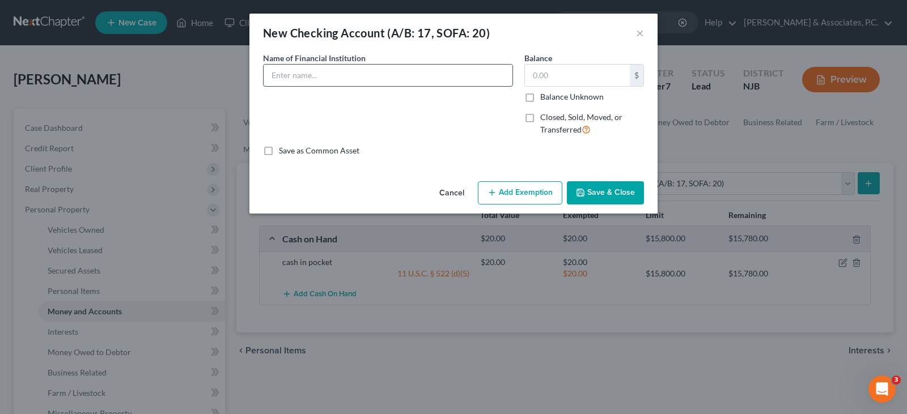
click at [360, 77] on input "text" at bounding box center [388, 76] width 249 height 22
type input "TD Bank"
click at [478, 90] on div "Name of Financial Institution * TD Bank" at bounding box center [387, 98] width 261 height 93
click at [576, 75] on input "text" at bounding box center [577, 76] width 105 height 22
type input "30.00"
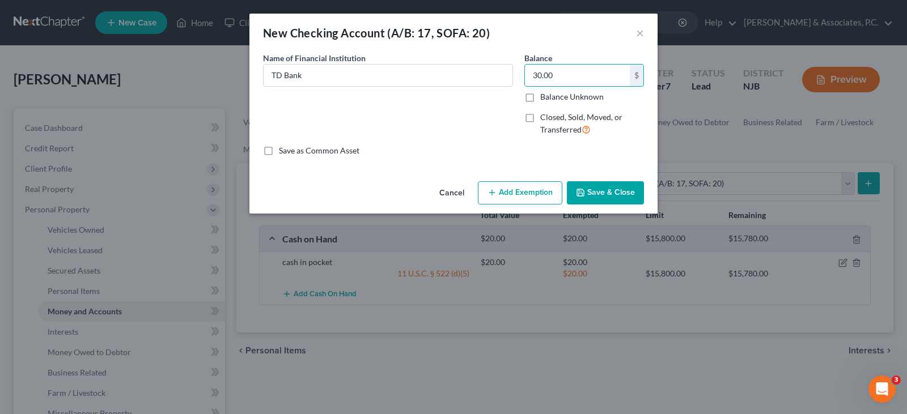
click at [500, 189] on button "Add Exemption" at bounding box center [520, 193] width 84 height 24
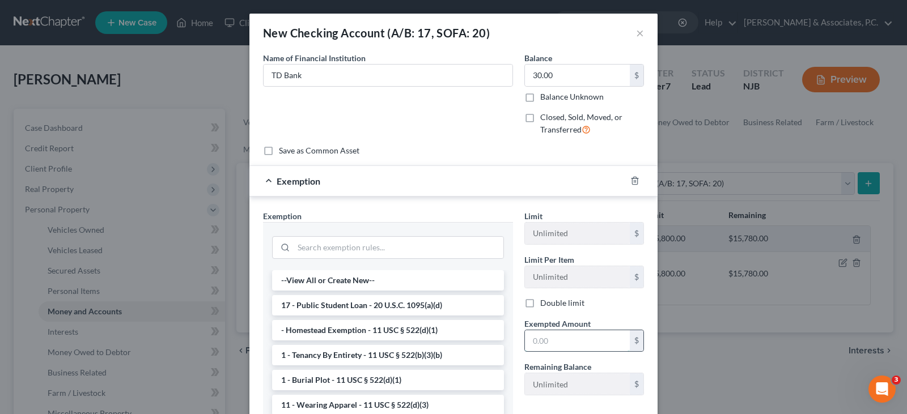
drag, startPoint x: 570, startPoint y: 342, endPoint x: 581, endPoint y: 342, distance: 10.8
click at [571, 343] on input "text" at bounding box center [577, 341] width 105 height 22
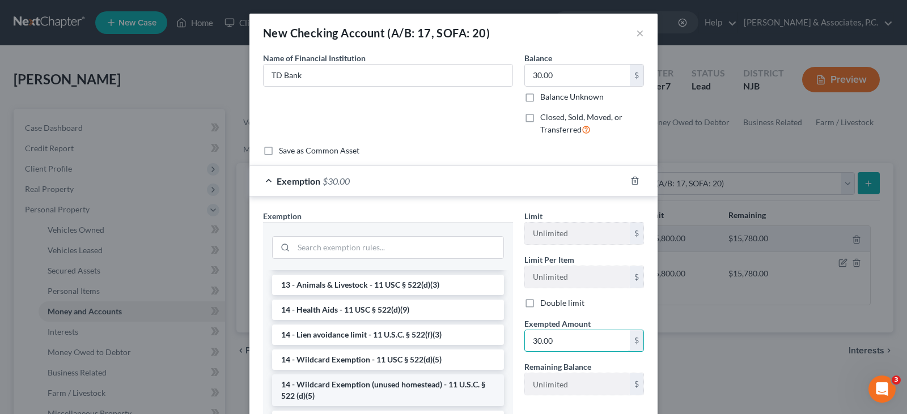
type input "30.00"
drag, startPoint x: 346, startPoint y: 390, endPoint x: 460, endPoint y: 183, distance: 236.1
click at [346, 390] on li "14 - Wildcard Exemption (unused homestead) - 11 U.S.C. § 522 (d)(5)" at bounding box center [388, 391] width 232 height 32
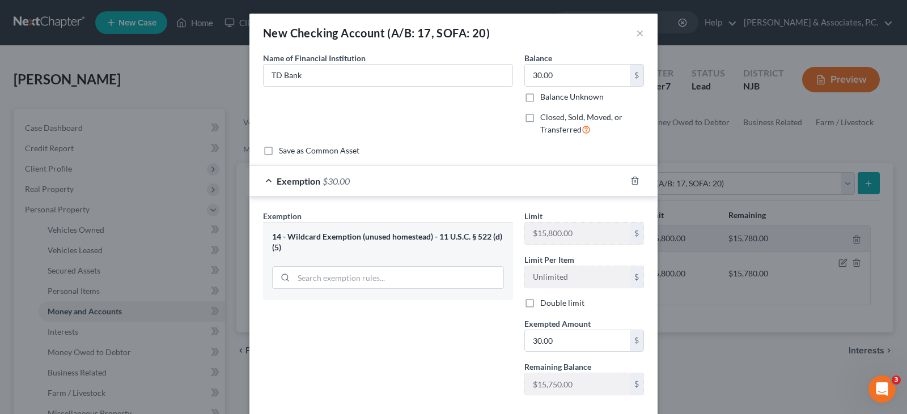
click at [478, 133] on div "Name of Financial Institution * TD Bank" at bounding box center [387, 98] width 261 height 93
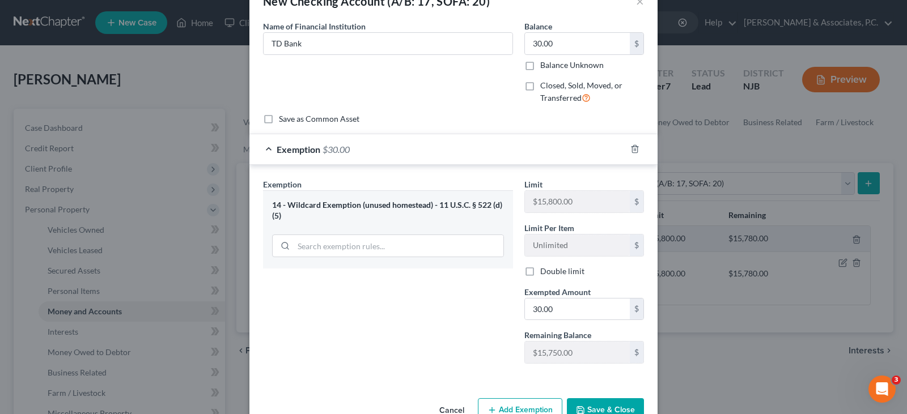
scroll to position [62, 0]
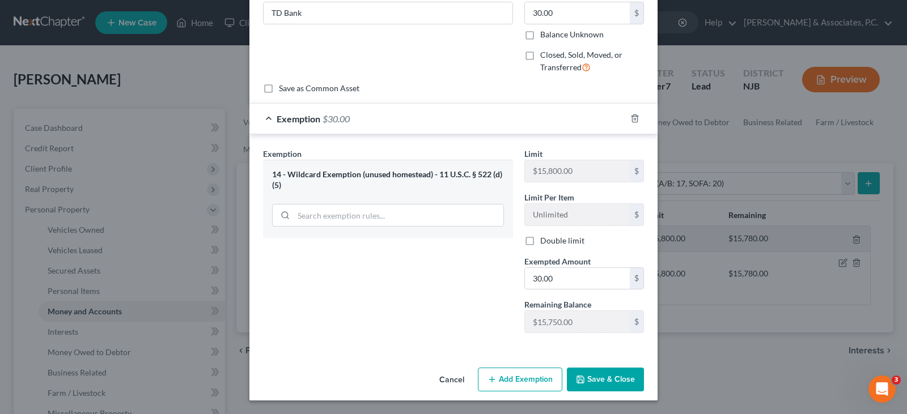
click at [599, 372] on button "Save & Close" at bounding box center [605, 380] width 77 height 24
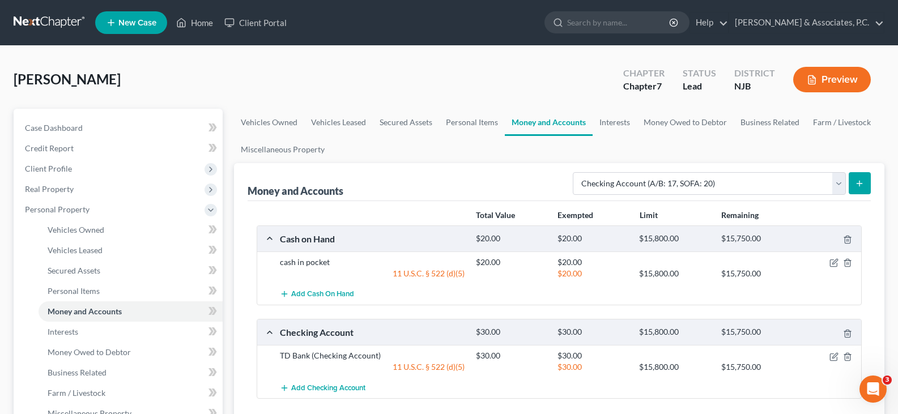
click at [859, 178] on button "submit" at bounding box center [860, 183] width 22 height 22
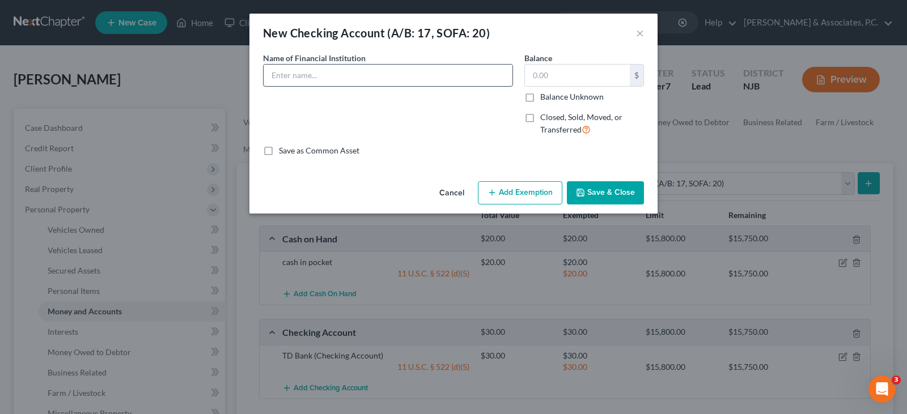
click at [334, 72] on input "text" at bounding box center [388, 76] width 249 height 22
type input "Capital One Bank"
click at [554, 75] on input "text" at bounding box center [577, 76] width 105 height 22
type input "856.00"
click at [519, 192] on button "Add Exemption" at bounding box center [520, 193] width 84 height 24
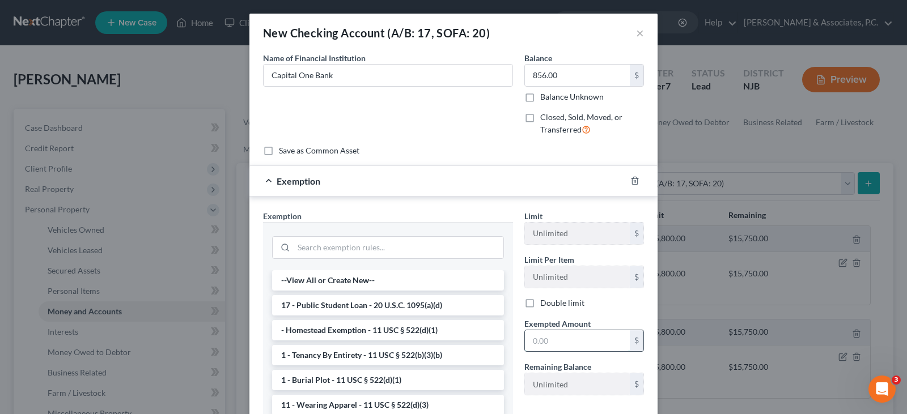
drag, startPoint x: 549, startPoint y: 334, endPoint x: 550, endPoint y: 341, distance: 7.0
click at [549, 335] on input "text" at bounding box center [577, 341] width 105 height 22
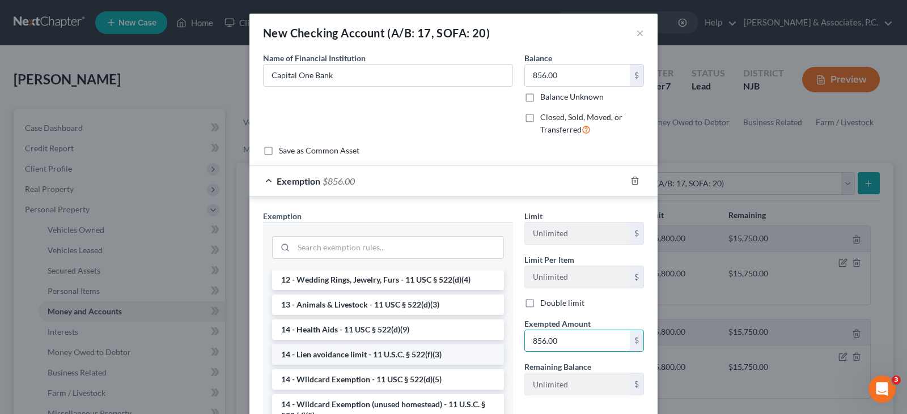
scroll to position [170, 0]
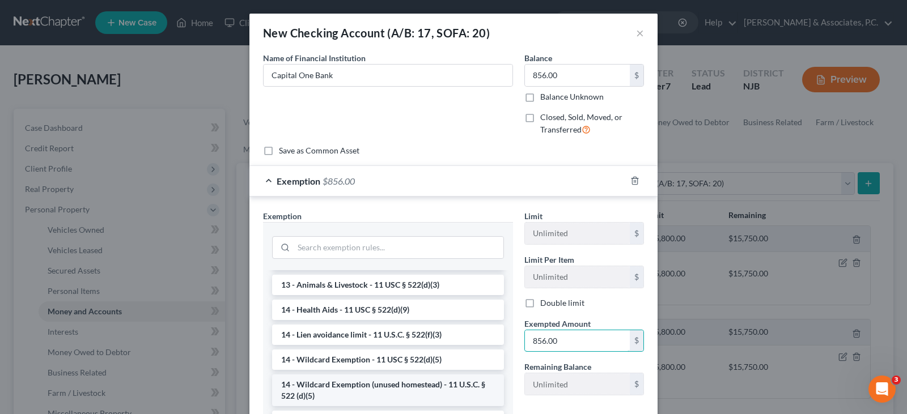
type input "856.00"
click at [349, 381] on li "14 - Wildcard Exemption (unused homestead) - 11 U.S.C. § 522 (d)(5)" at bounding box center [388, 391] width 232 height 32
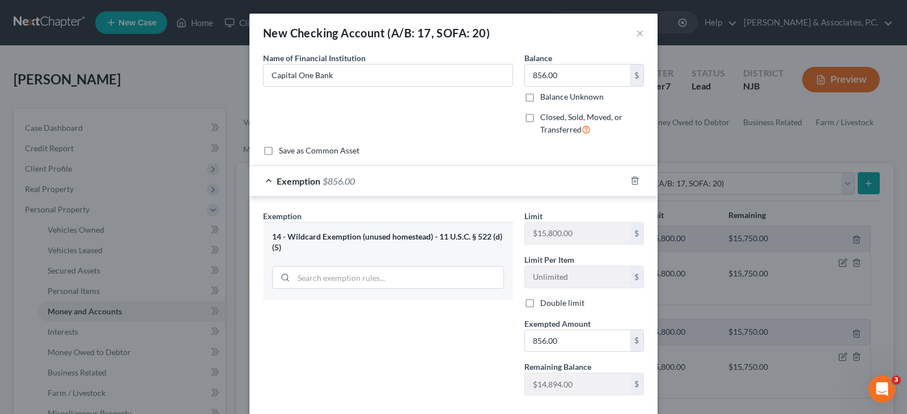
click at [479, 110] on div "Name of Financial Institution * Capital One Bank" at bounding box center [387, 98] width 261 height 93
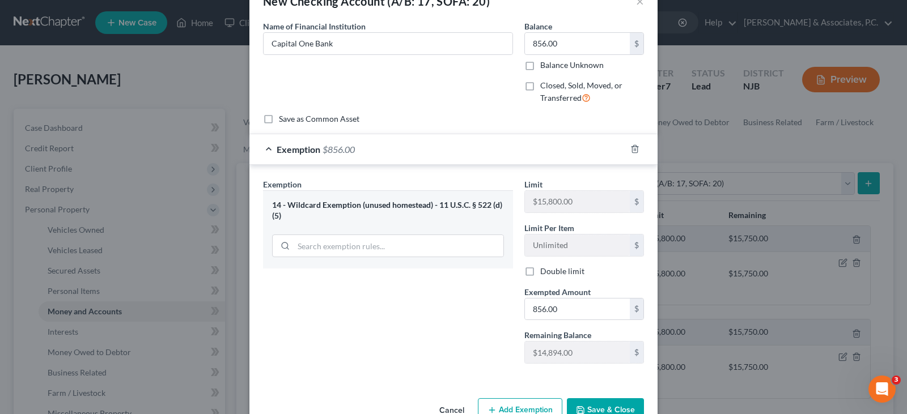
scroll to position [62, 0]
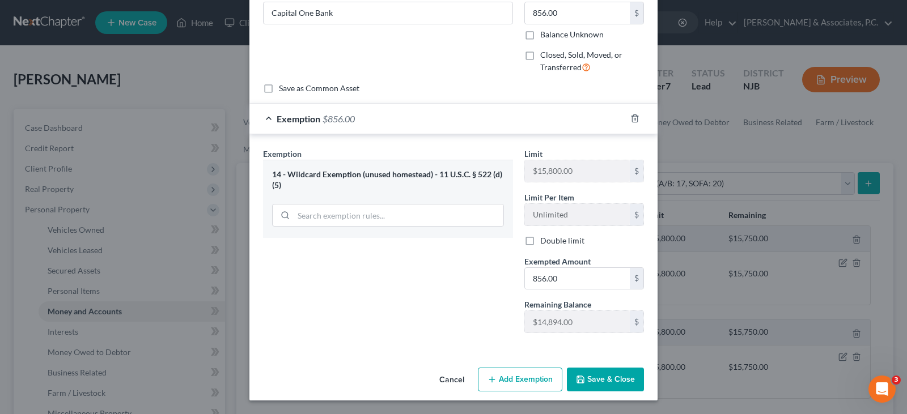
drag, startPoint x: 600, startPoint y: 382, endPoint x: 601, endPoint y: 372, distance: 10.3
click at [599, 382] on button "Save & Close" at bounding box center [605, 380] width 77 height 24
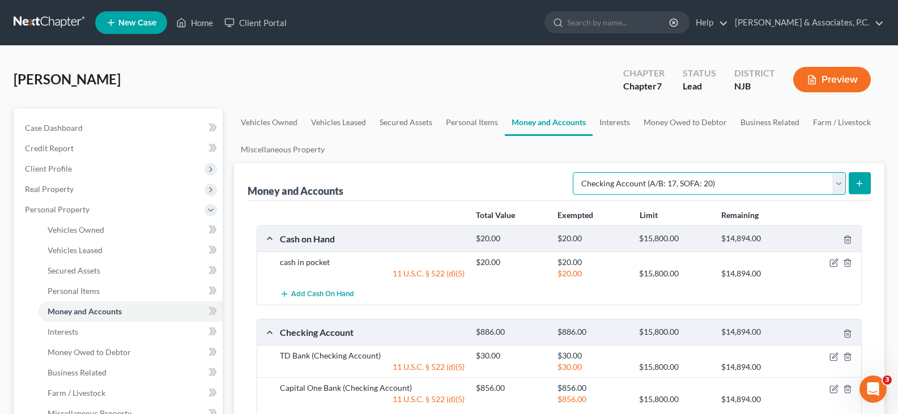
click at [838, 181] on select "Select Account Type Brokerage (A/B: 18, SOFA: 20) Cash on Hand (A/B: 16) Certif…" at bounding box center [709, 183] width 273 height 23
select select "savings"
click at [576, 172] on select "Select Account Type Brokerage (A/B: 18, SOFA: 20) Cash on Hand (A/B: 16) Certif…" at bounding box center [709, 183] width 273 height 23
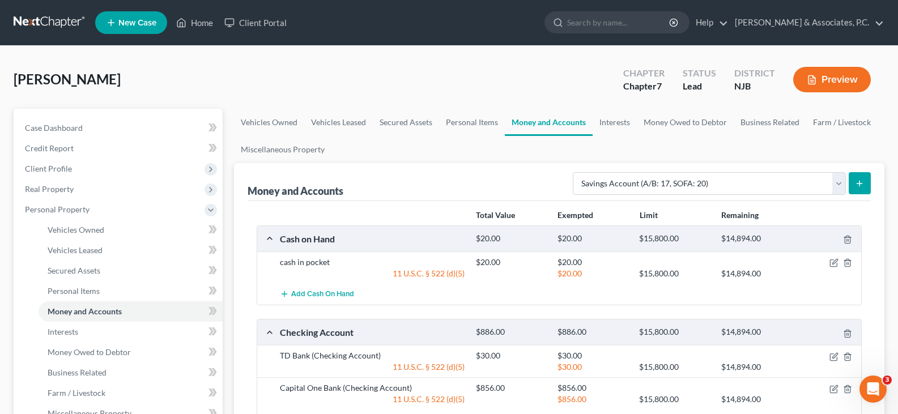
click at [858, 182] on icon "submit" at bounding box center [859, 183] width 9 height 9
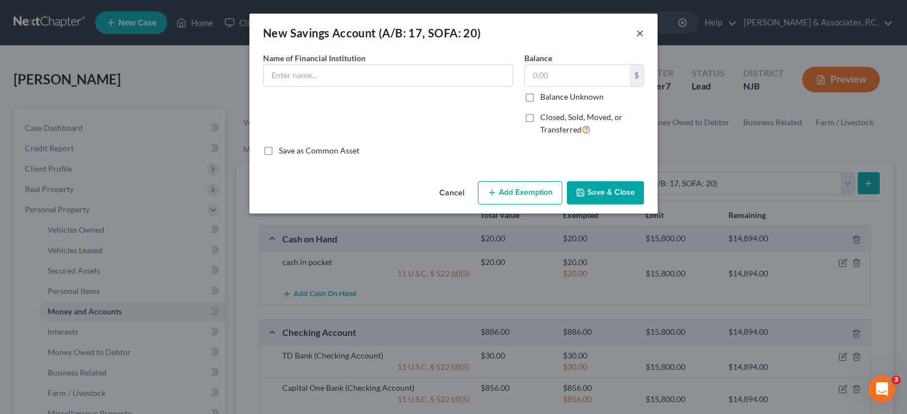
click at [638, 32] on button "×" at bounding box center [640, 33] width 8 height 14
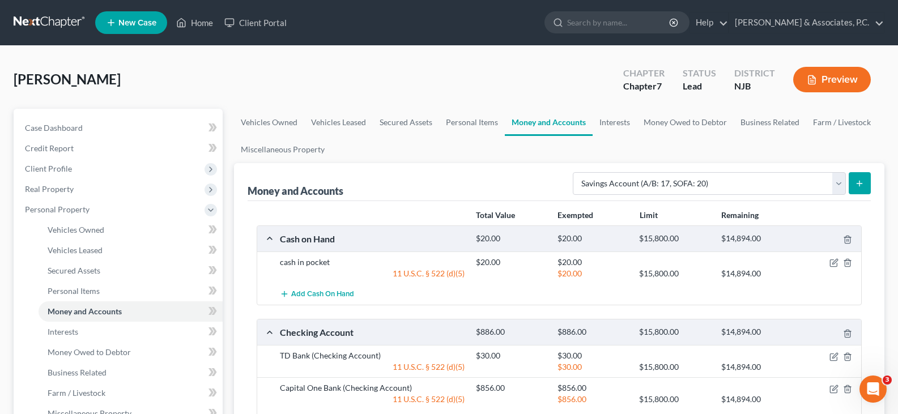
click at [860, 180] on icon "submit" at bounding box center [859, 183] width 9 height 9
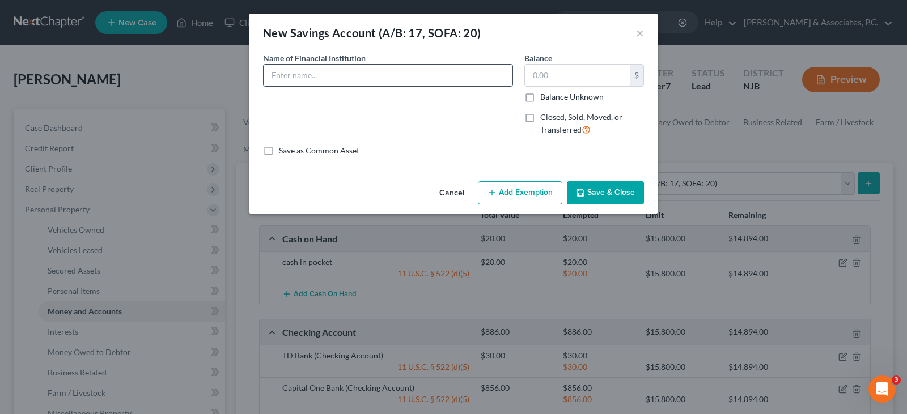
click at [394, 70] on input "text" at bounding box center [388, 76] width 249 height 22
type input "[PERSON_NAME] by [PERSON_NAME] Sacs"
type input "30.00"
click at [498, 195] on button "Add Exemption" at bounding box center [520, 193] width 84 height 24
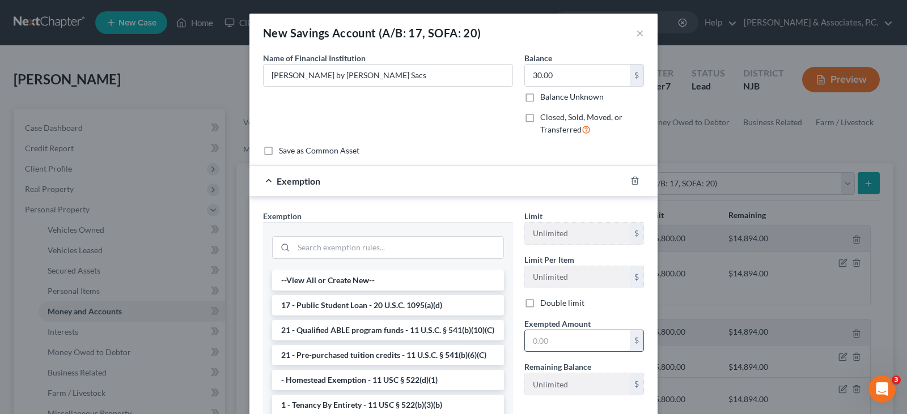
click at [596, 347] on input "text" at bounding box center [577, 341] width 105 height 22
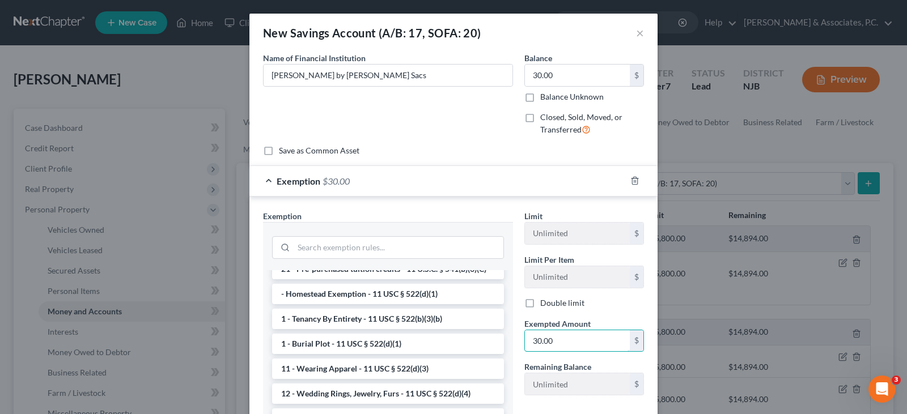
scroll to position [227, 0]
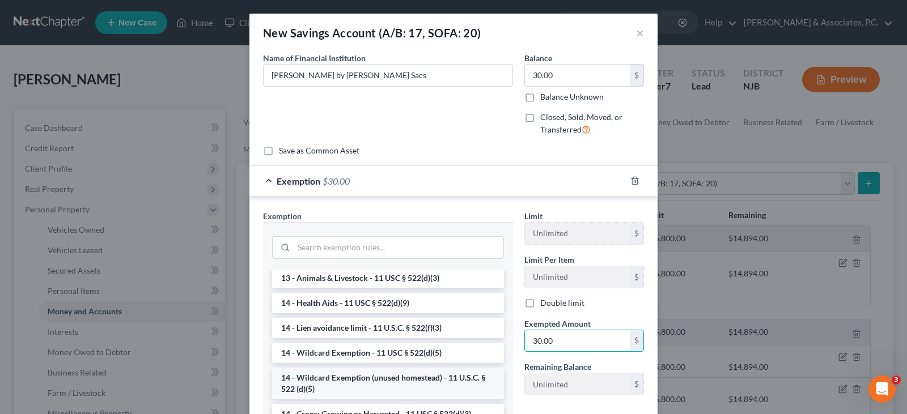
type input "30.00"
click at [330, 392] on li "14 - Wildcard Exemption (unused homestead) - 11 U.S.C. § 522 (d)(5)" at bounding box center [388, 384] width 232 height 32
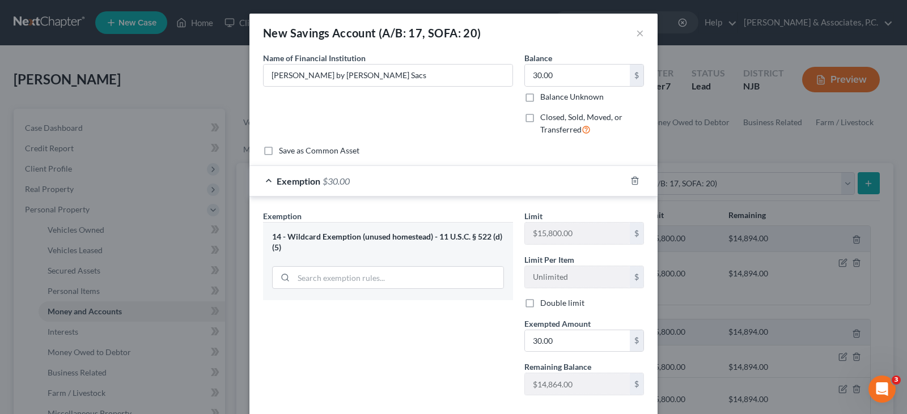
click at [443, 130] on div "Name of Financial Institution * [PERSON_NAME] by [PERSON_NAME] Sacs" at bounding box center [387, 98] width 261 height 93
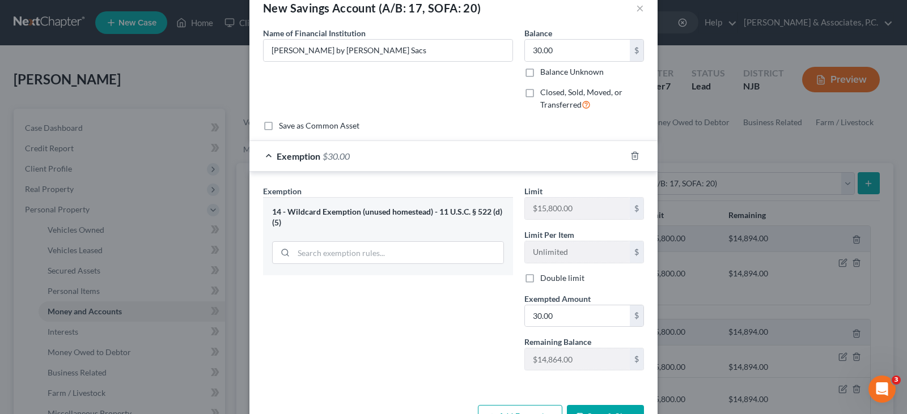
scroll to position [62, 0]
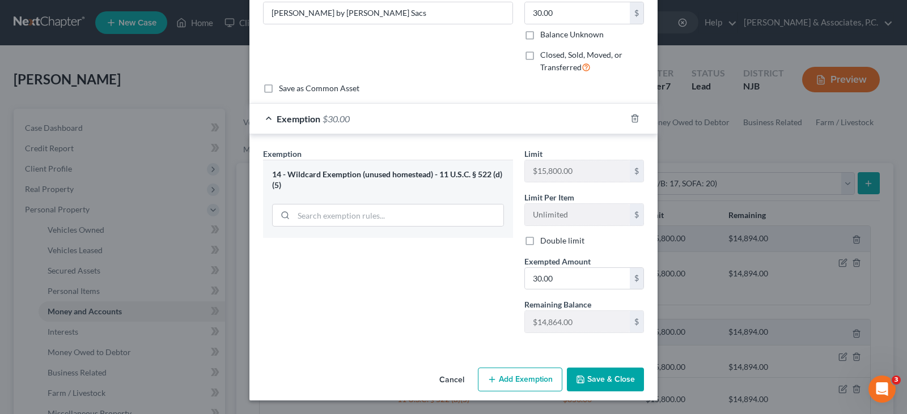
drag, startPoint x: 592, startPoint y: 381, endPoint x: 766, endPoint y: 201, distance: 249.7
click at [592, 380] on button "Save & Close" at bounding box center [605, 380] width 77 height 24
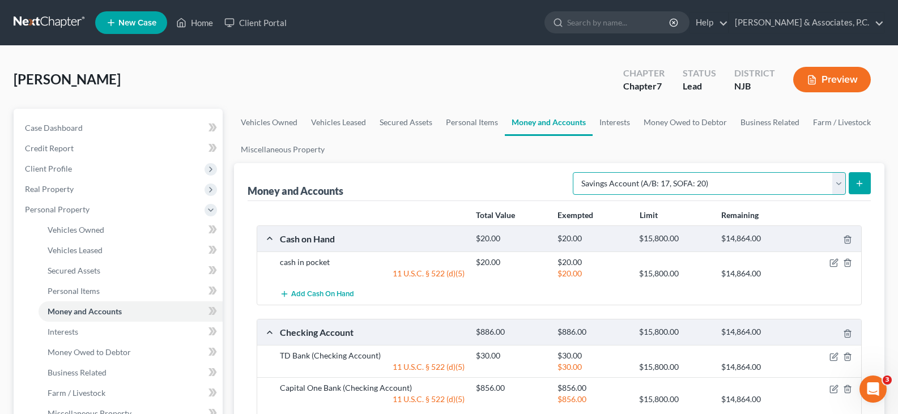
click at [840, 178] on select "Select Account Type Brokerage (A/B: 18, SOFA: 20) Cash on Hand (A/B: 16) Certif…" at bounding box center [709, 183] width 273 height 23
select select "security_deposits"
click at [576, 172] on select "Select Account Type Brokerage (A/B: 18, SOFA: 20) Cash on Hand (A/B: 16) Certif…" at bounding box center [709, 183] width 273 height 23
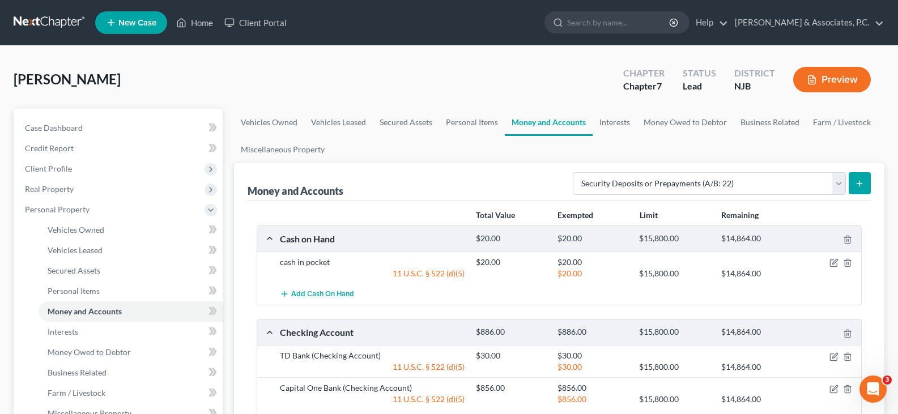
click at [856, 181] on icon "submit" at bounding box center [859, 183] width 9 height 9
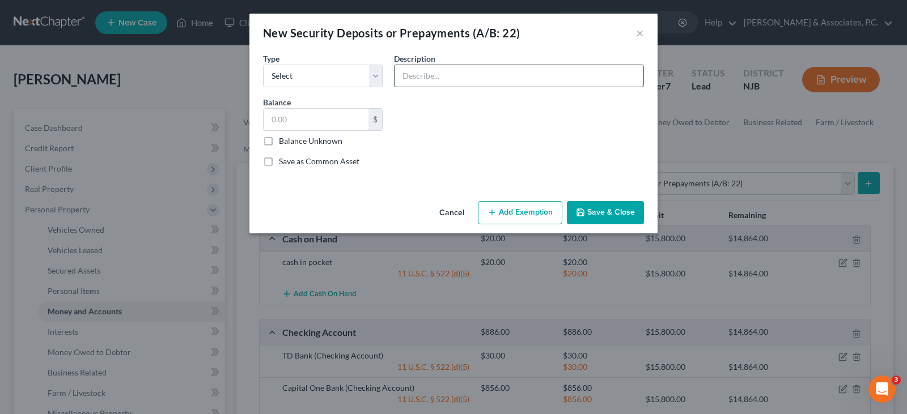
click at [440, 76] on input "text" at bounding box center [518, 76] width 249 height 22
type input "Security deposit with landlord"
click at [376, 73] on select "Select Electric Gas Heating Oil Security Deposit On Rental Unit Prepaid Rent Te…" at bounding box center [323, 76] width 120 height 23
select select "3"
click at [263, 65] on select "Select Electric Gas Heating Oil Security Deposit On Rental Unit Prepaid Rent Te…" at bounding box center [323, 76] width 120 height 23
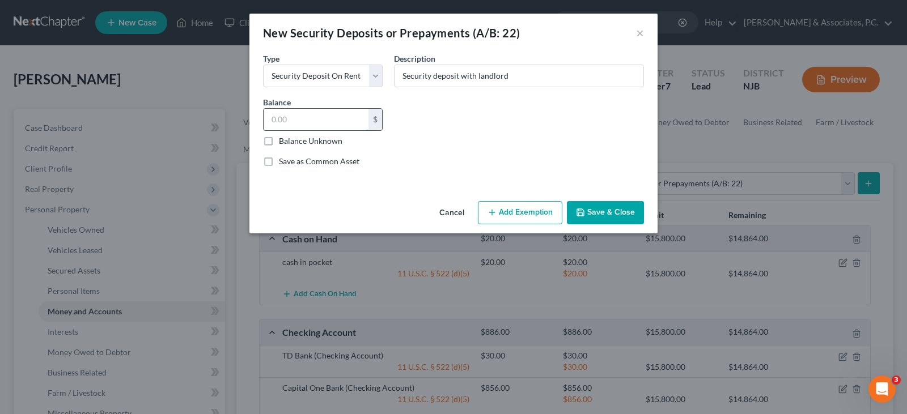
click at [312, 125] on input "text" at bounding box center [316, 120] width 105 height 22
type input "1,500.00"
click at [502, 213] on button "Add Exemption" at bounding box center [520, 213] width 84 height 24
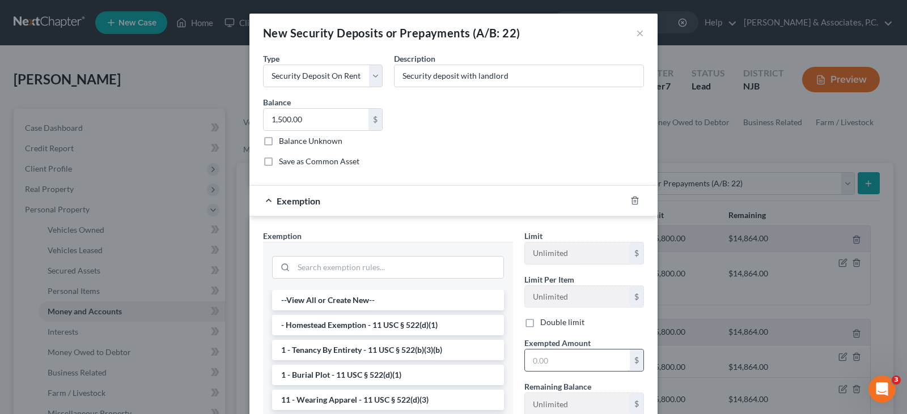
drag, startPoint x: 541, startPoint y: 359, endPoint x: 537, endPoint y: 352, distance: 7.1
click at [541, 359] on input "text" at bounding box center [577, 361] width 105 height 22
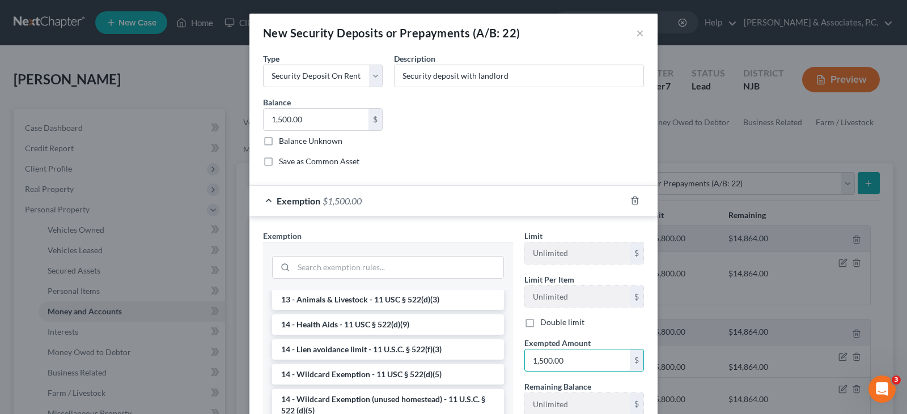
scroll to position [170, 0]
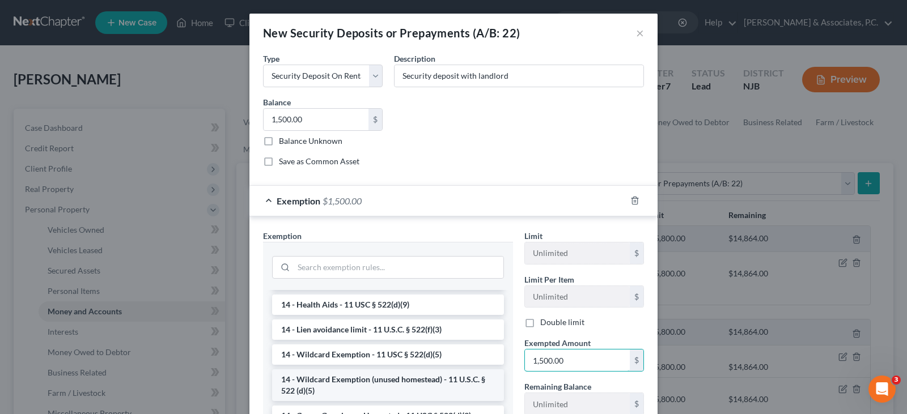
type input "1,500.00"
click at [389, 381] on li "14 - Wildcard Exemption (unused homestead) - 11 U.S.C. § 522 (d)(5)" at bounding box center [388, 385] width 232 height 32
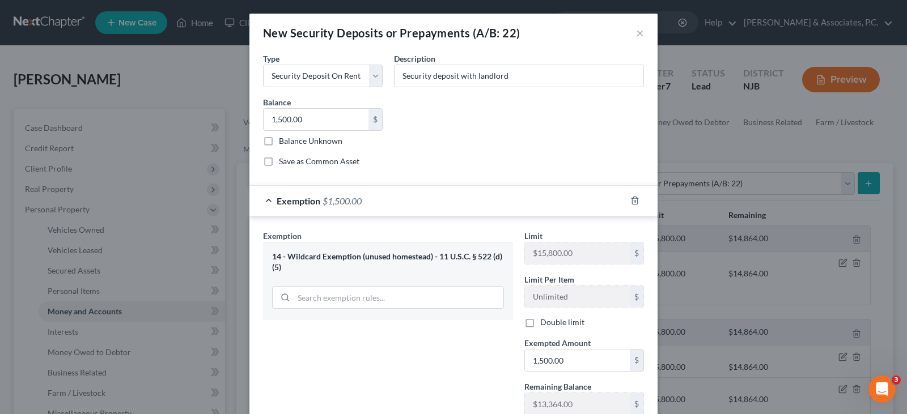
click at [480, 117] on div "Common Asset Select Type Select Electric Gas Heating Oil Security Deposit On Re…" at bounding box center [453, 114] width 392 height 124
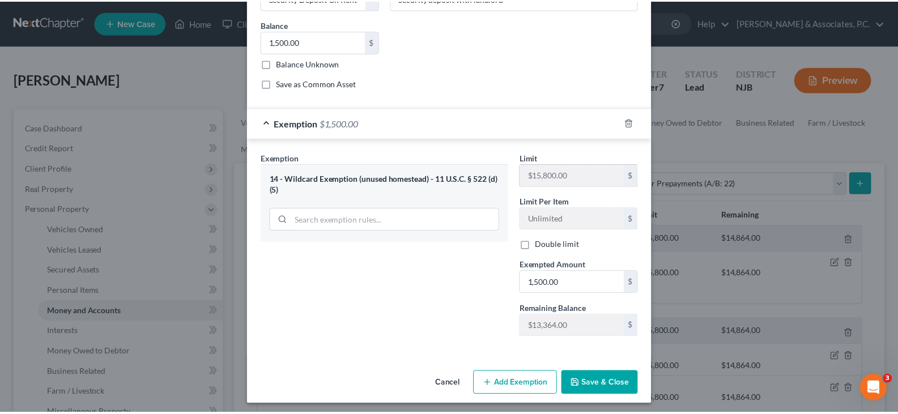
scroll to position [82, 0]
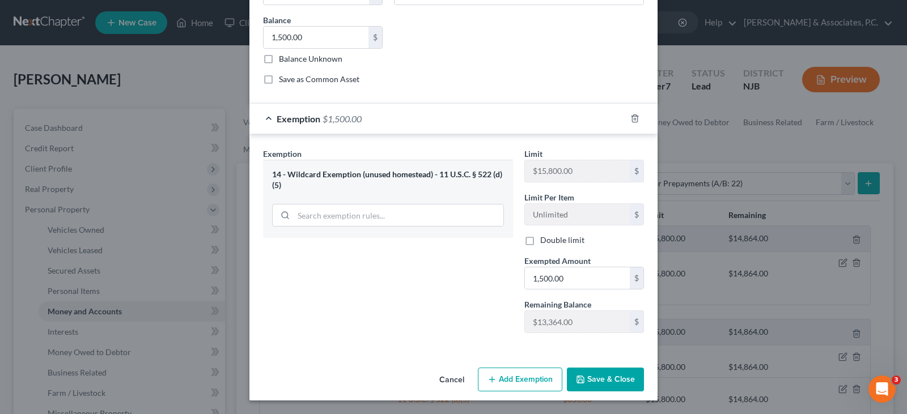
click at [618, 381] on button "Save & Close" at bounding box center [605, 380] width 77 height 24
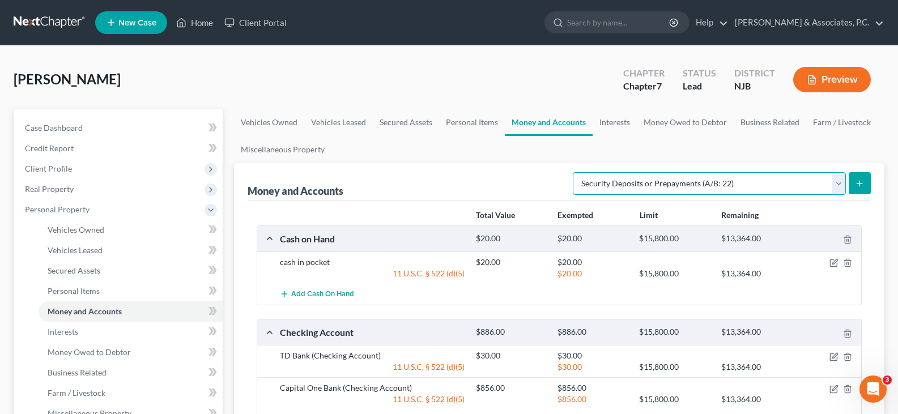
click at [839, 186] on select "Select Account Type Brokerage (A/B: 18, SOFA: 20) Cash on Hand (A/B: 16) Certif…" at bounding box center [709, 183] width 273 height 23
click at [524, 159] on ul "Vehicles Owned Vehicles Leased Secured Assets Personal Items Money and Accounts…" at bounding box center [559, 136] width 651 height 54
click at [838, 179] on select "Select Account Type Brokerage (A/B: 18, SOFA: 20) Cash on Hand (A/B: 16) Certif…" at bounding box center [709, 183] width 273 height 23
select select "other"
click at [576, 172] on select "Select Account Type Brokerage (A/B: 18, SOFA: 20) Cash on Hand (A/B: 16) Certif…" at bounding box center [709, 183] width 273 height 23
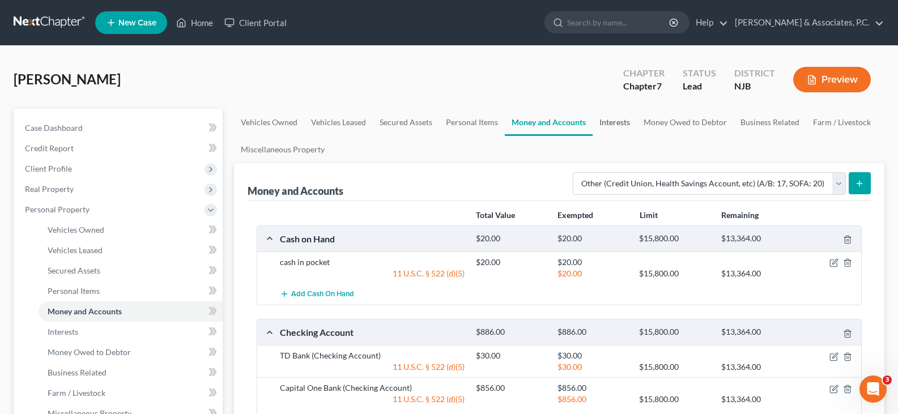
click at [617, 121] on link "Interests" at bounding box center [615, 122] width 44 height 27
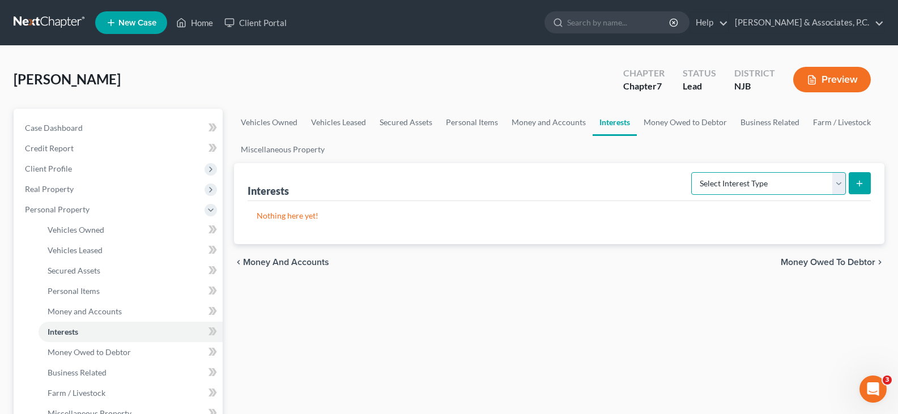
click at [842, 190] on select "Select Interest Type 401K (A/B: 21) Annuity (A/B: 23) Bond (A/B: 18) Education …" at bounding box center [768, 183] width 155 height 23
click at [655, 121] on link "Money Owed to Debtor" at bounding box center [685, 122] width 97 height 27
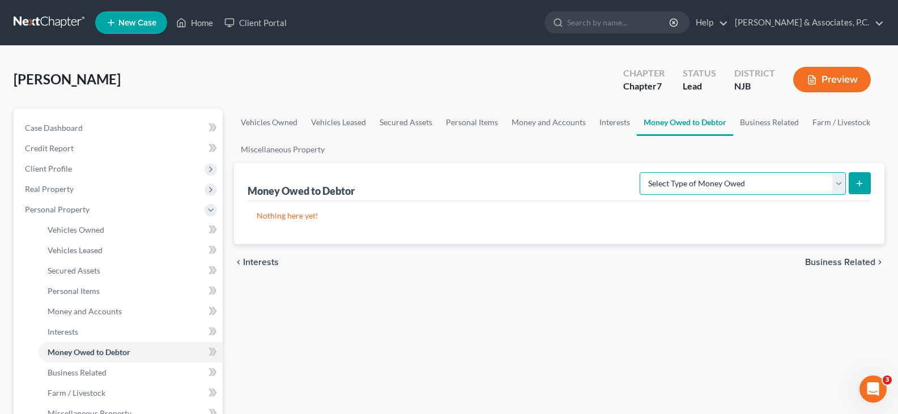
drag, startPoint x: 836, startPoint y: 186, endPoint x: 829, endPoint y: 181, distance: 9.4
click at [835, 186] on select "Select Type of Money Owed Accounts Receivable (A/B: 38) Alimony (A/B: 29) Child…" at bounding box center [743, 183] width 206 height 23
click at [563, 74] on div "[PERSON_NAME] Upgraded Chapter Chapter 7 Status Lead District [GEOGRAPHIC_DATA]…" at bounding box center [449, 84] width 871 height 49
click at [839, 186] on select "Select Type of Money Owed Accounts Receivable (A/B: 38) Alimony (A/B: 29) Child…" at bounding box center [743, 183] width 206 height 23
drag, startPoint x: 526, startPoint y: 90, endPoint x: 711, endPoint y: 137, distance: 190.6
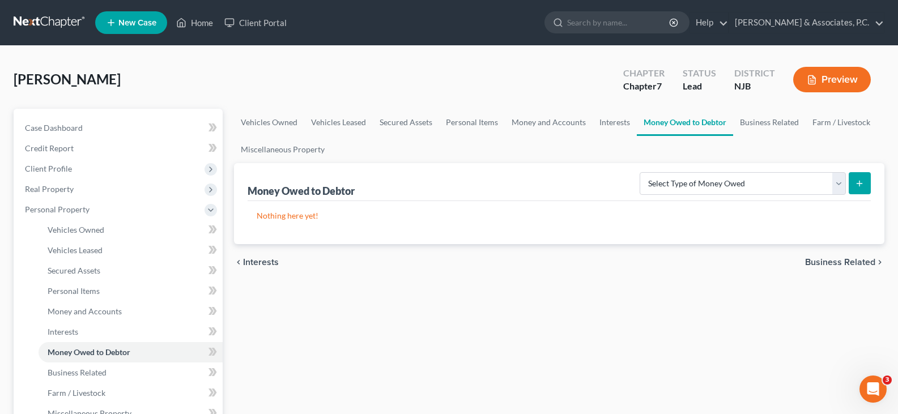
click at [526, 90] on div "[PERSON_NAME] Upgraded Chapter Chapter 7 Status Lead District [GEOGRAPHIC_DATA]…" at bounding box center [449, 84] width 871 height 49
click at [842, 182] on select "Select Type of Money Owed Accounts Receivable (A/B: 38) Alimony (A/B: 29) Child…" at bounding box center [743, 183] width 206 height 23
click at [567, 75] on div "[PERSON_NAME] Upgraded Chapter Chapter 7 Status Lead District [GEOGRAPHIC_DATA]…" at bounding box center [449, 84] width 871 height 49
click at [759, 124] on link "Business Related" at bounding box center [769, 122] width 73 height 27
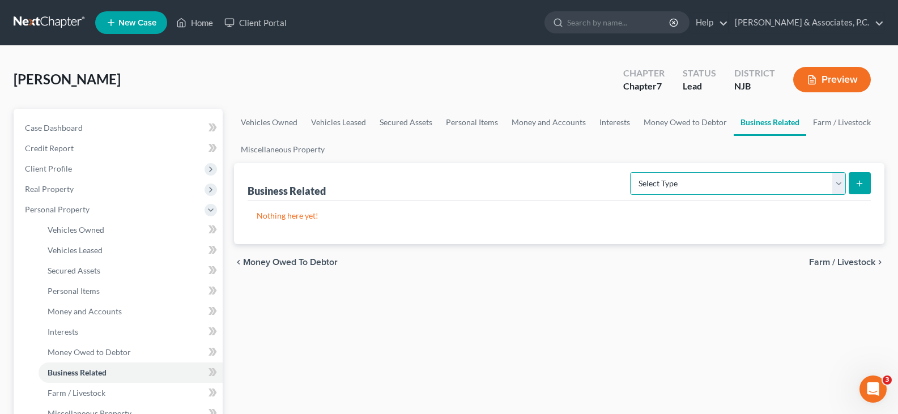
click at [838, 177] on select "Select Type Customer Lists (A/B: 43) Franchises (A/B: 27) Inventory (A/B: 41) L…" at bounding box center [738, 183] width 216 height 23
click at [580, 162] on ul "Vehicles Owned Vehicles Leased Secured Assets Personal Items Money and Accounts…" at bounding box center [559, 136] width 651 height 54
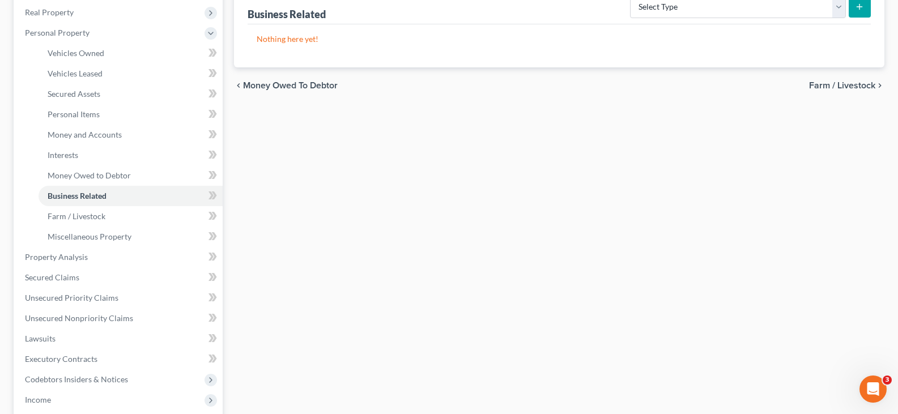
scroll to position [227, 0]
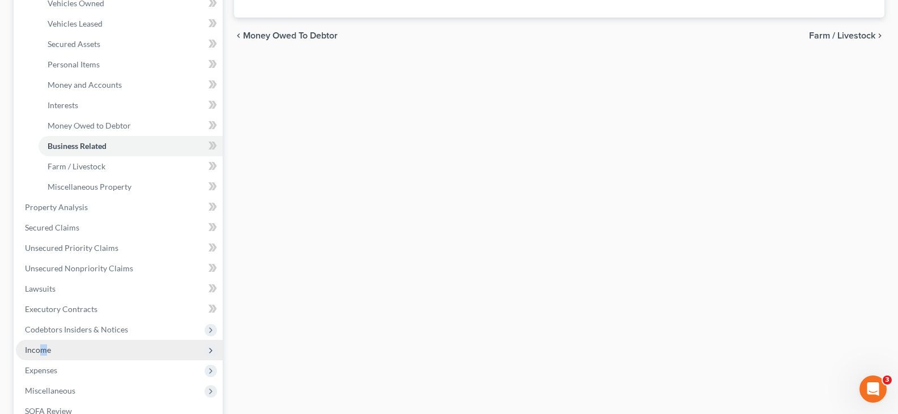
click at [40, 354] on span "Income" at bounding box center [38, 350] width 26 height 10
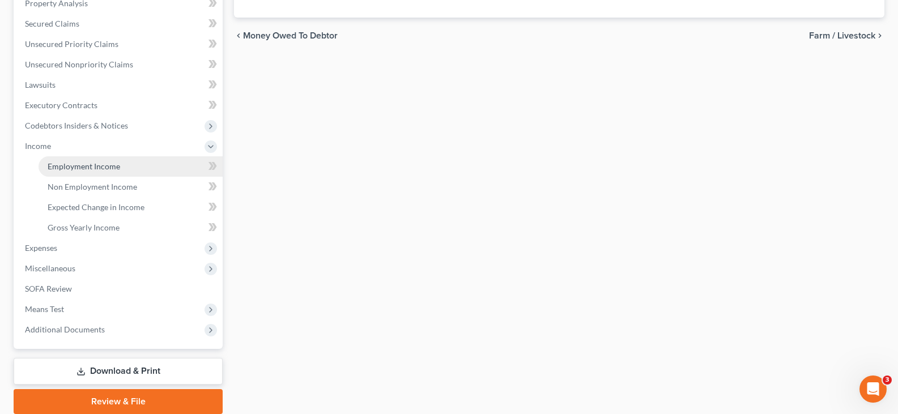
click at [75, 170] on span "Employment Income" at bounding box center [84, 167] width 73 height 10
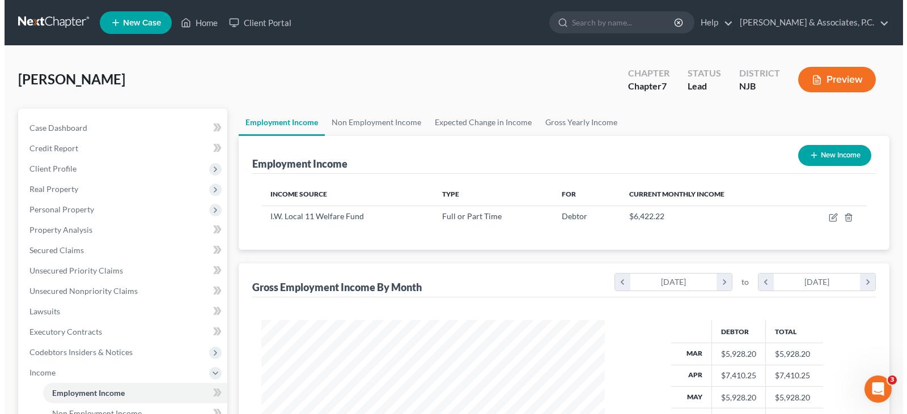
scroll to position [203, 366]
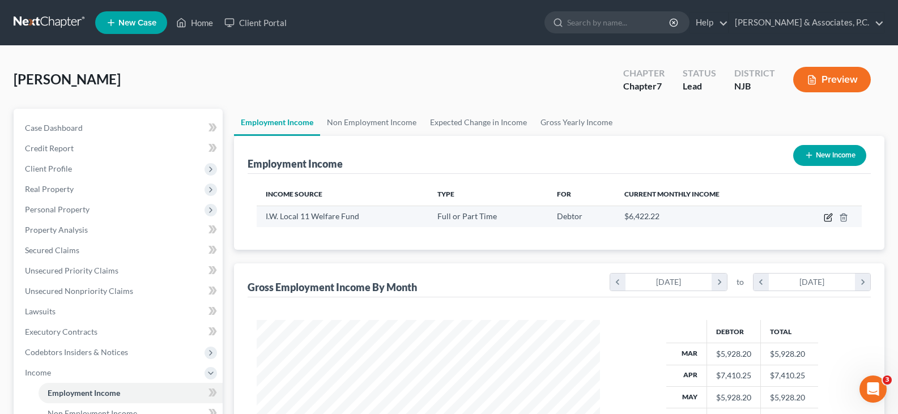
click at [829, 215] on icon "button" at bounding box center [828, 217] width 9 height 9
select select "0"
select select "33"
select select "3"
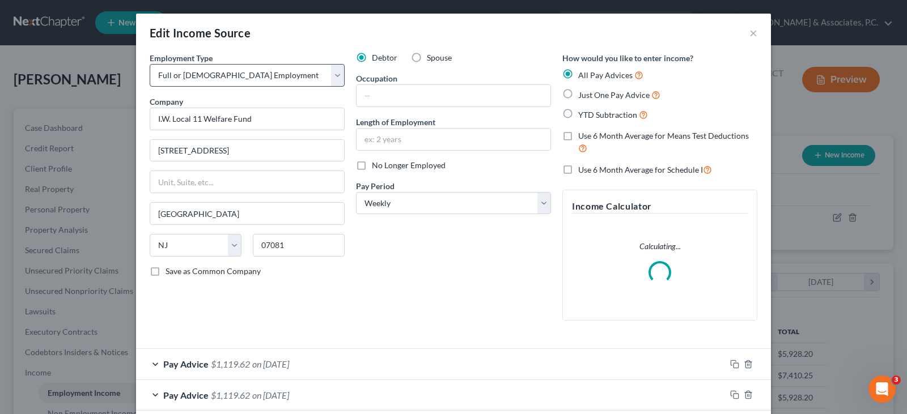
scroll to position [203, 370]
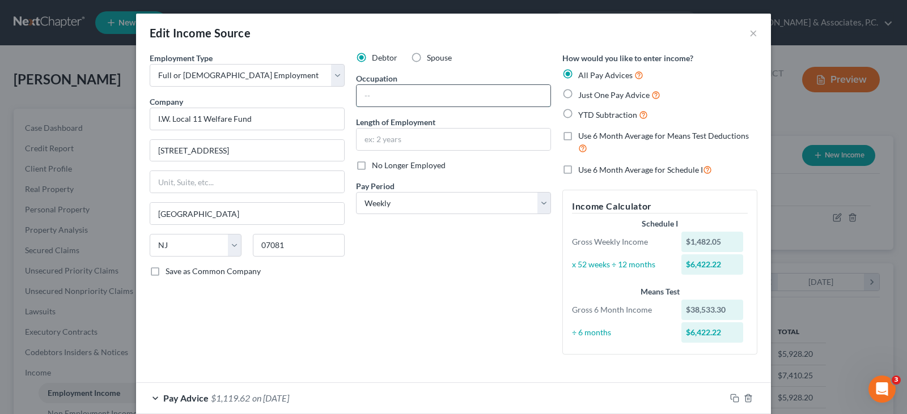
click at [414, 96] on input "text" at bounding box center [453, 96] width 194 height 22
click at [408, 92] on input "text" at bounding box center [453, 96] width 194 height 22
type input "Benefits Specialists"
click at [411, 142] on input "text" at bounding box center [453, 140] width 194 height 22
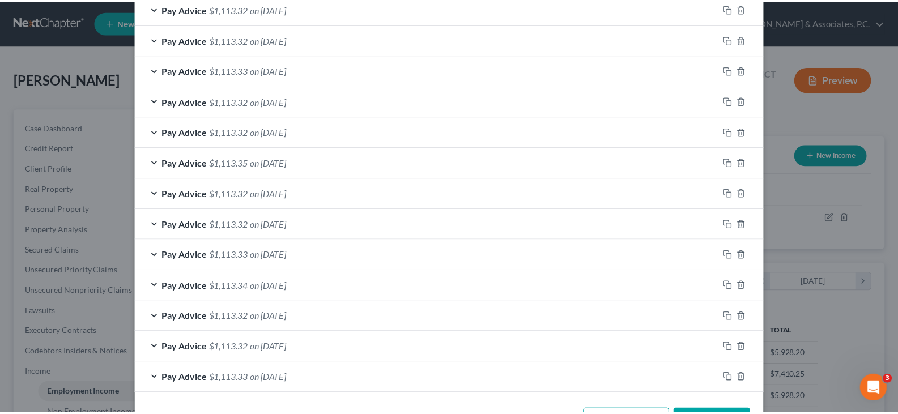
scroll to position [863, 0]
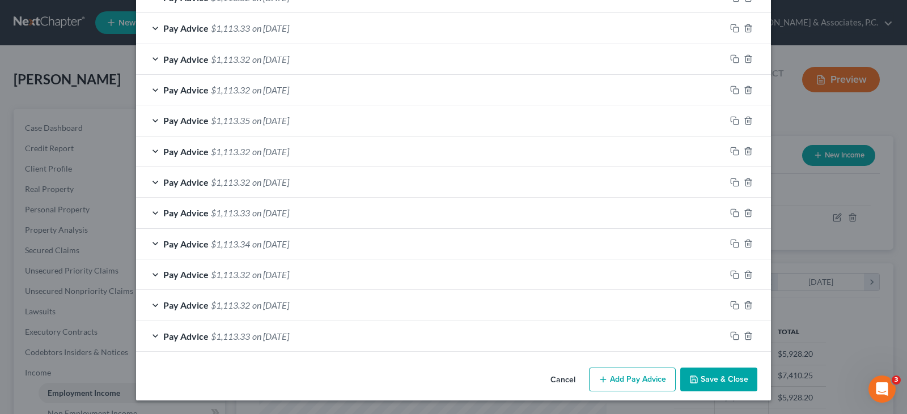
type input "10 Years"
click at [716, 375] on button "Save & Close" at bounding box center [718, 380] width 77 height 24
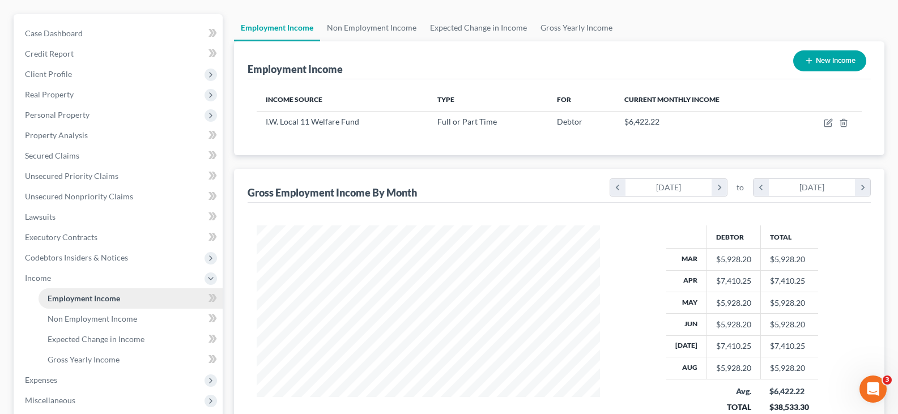
scroll to position [227, 0]
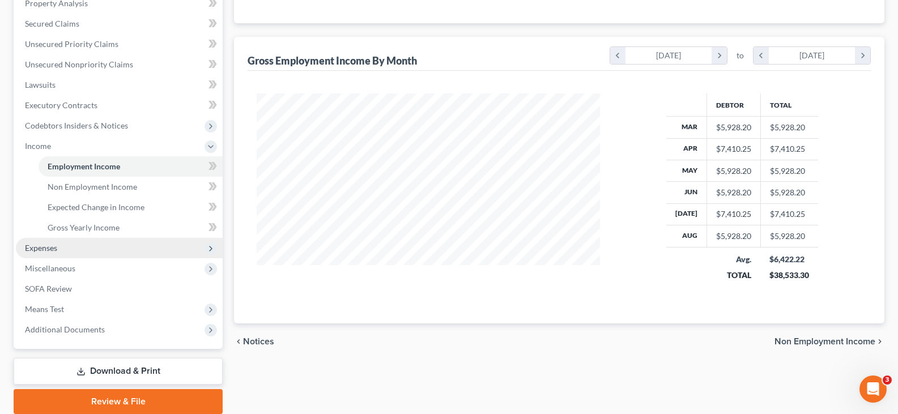
click at [34, 244] on span "Expenses" at bounding box center [41, 248] width 32 height 10
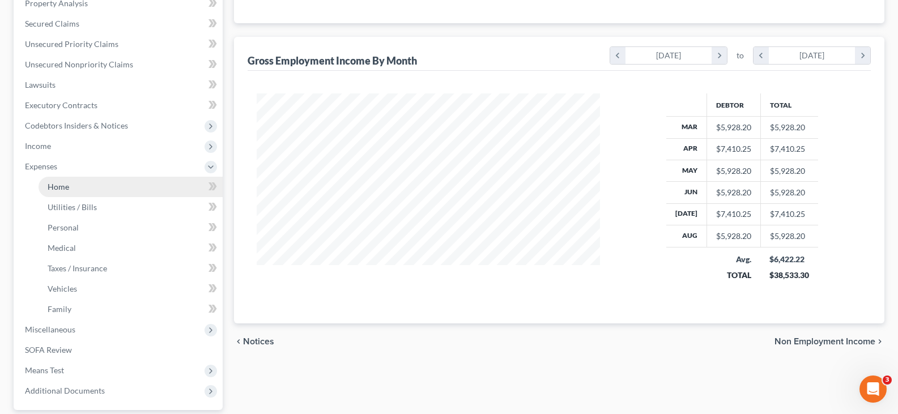
click at [61, 184] on span "Home" at bounding box center [59, 187] width 22 height 10
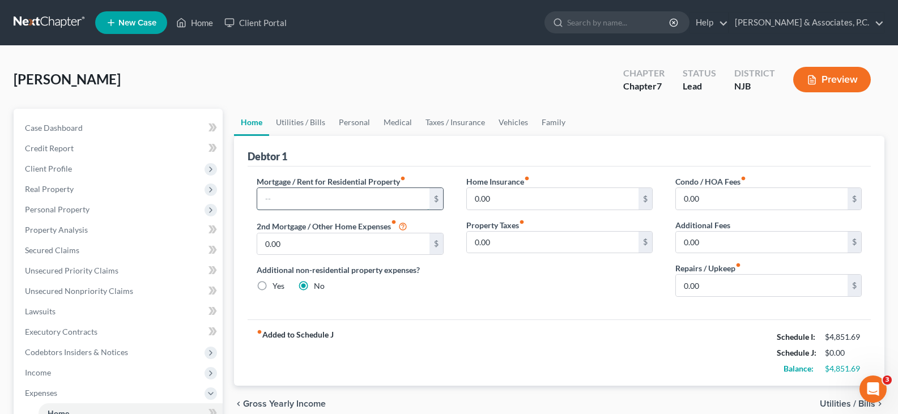
click at [317, 197] on input "text" at bounding box center [343, 199] width 172 height 22
type input "1,459.00"
click at [307, 122] on link "Utilities / Bills" at bounding box center [300, 122] width 63 height 27
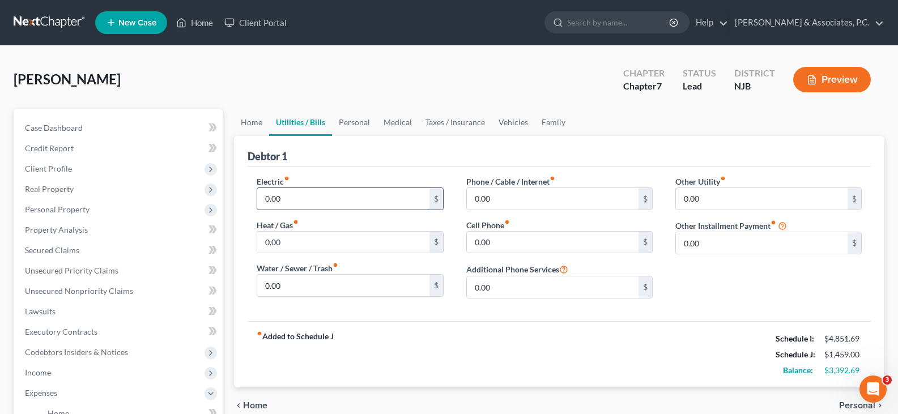
click at [285, 203] on input "0.00" at bounding box center [343, 199] width 172 height 22
type input "200.00"
click at [523, 196] on input "0.00" at bounding box center [553, 199] width 172 height 22
type input "100.00"
click at [536, 239] on input "0.00" at bounding box center [553, 243] width 172 height 22
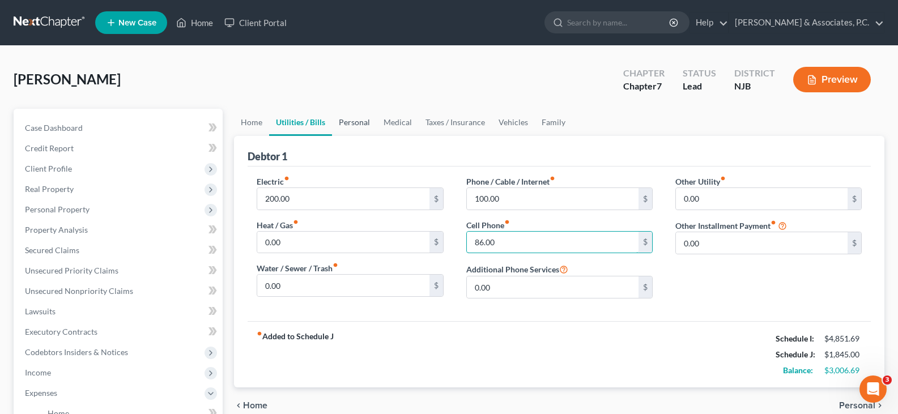
type input "86.00"
click at [356, 125] on link "Personal" at bounding box center [354, 122] width 45 height 27
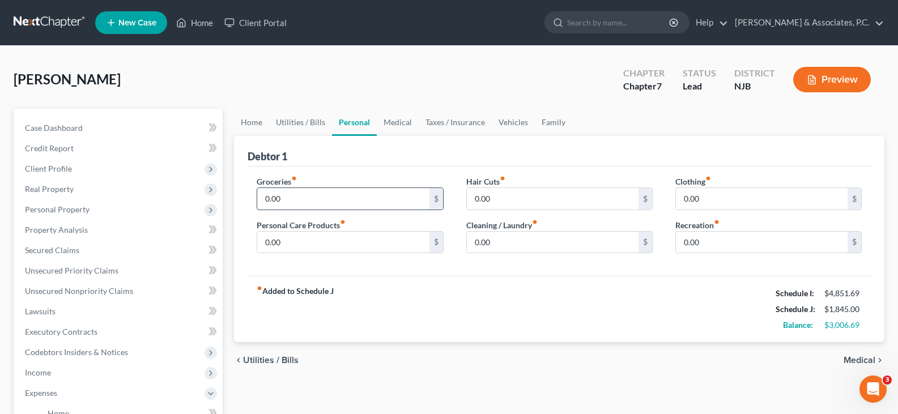
click at [291, 197] on input "0.00" at bounding box center [343, 199] width 172 height 22
type input "150.00"
click at [304, 238] on input "0.00" at bounding box center [343, 243] width 172 height 22
type input "100.00"
click at [519, 235] on input "0.00" at bounding box center [553, 243] width 172 height 22
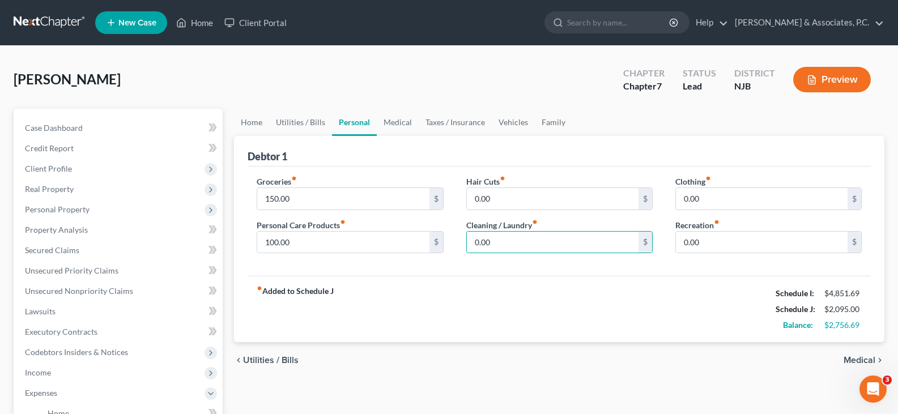
click at [719, 183] on div "Clothing fiber_manual_record 0.00 $" at bounding box center [769, 193] width 186 height 35
click at [714, 201] on input "0.00" at bounding box center [762, 199] width 172 height 22
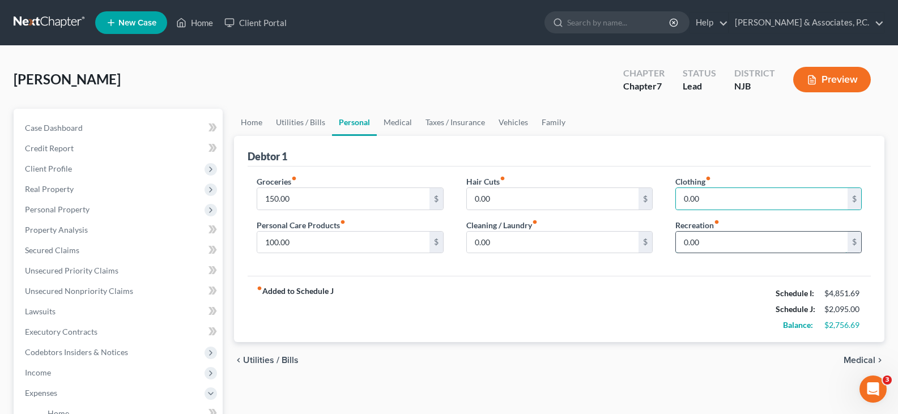
click at [718, 238] on input "0.00" at bounding box center [762, 243] width 172 height 22
click at [392, 128] on link "Medical" at bounding box center [398, 122] width 42 height 27
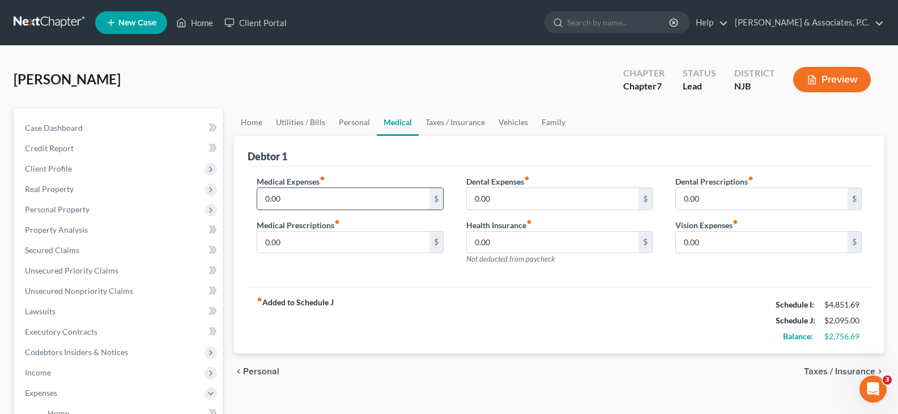
click at [321, 196] on input "0.00" at bounding box center [343, 199] width 172 height 22
click at [444, 120] on link "Taxes / Insurance" at bounding box center [455, 122] width 73 height 27
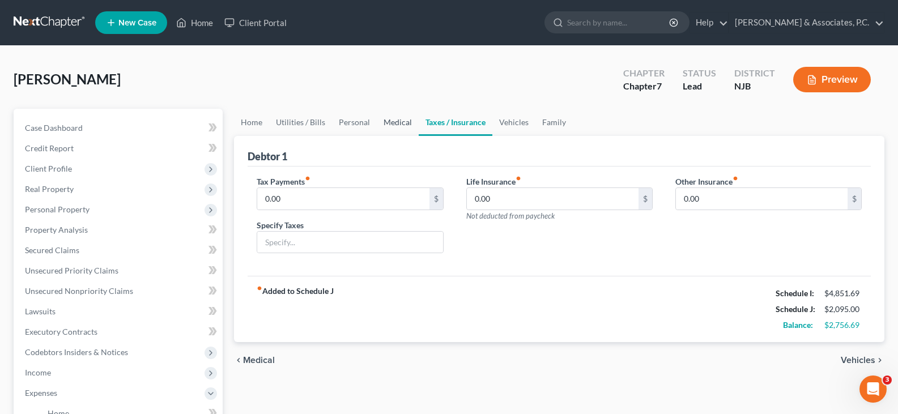
click at [393, 118] on link "Medical" at bounding box center [398, 122] width 42 height 27
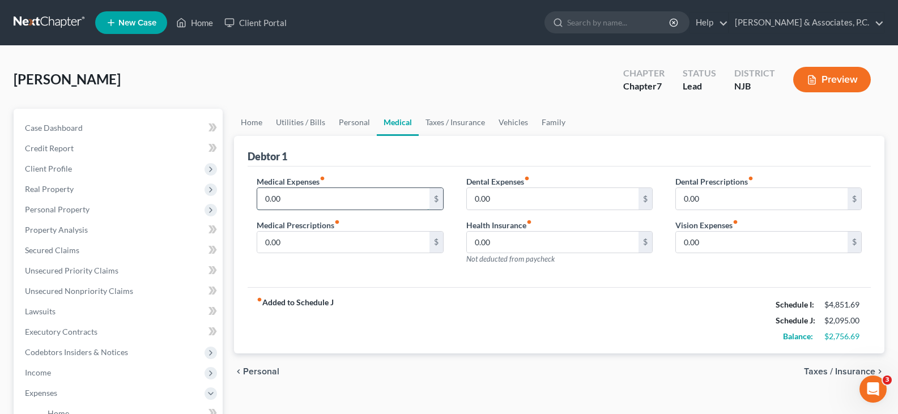
click at [313, 201] on input "0.00" at bounding box center [343, 199] width 172 height 22
click at [303, 235] on input "0.00" at bounding box center [343, 243] width 172 height 22
click at [313, 199] on input "0.00" at bounding box center [343, 199] width 172 height 22
click at [315, 193] on input "0.00" at bounding box center [343, 199] width 172 height 22
type input "90.00"
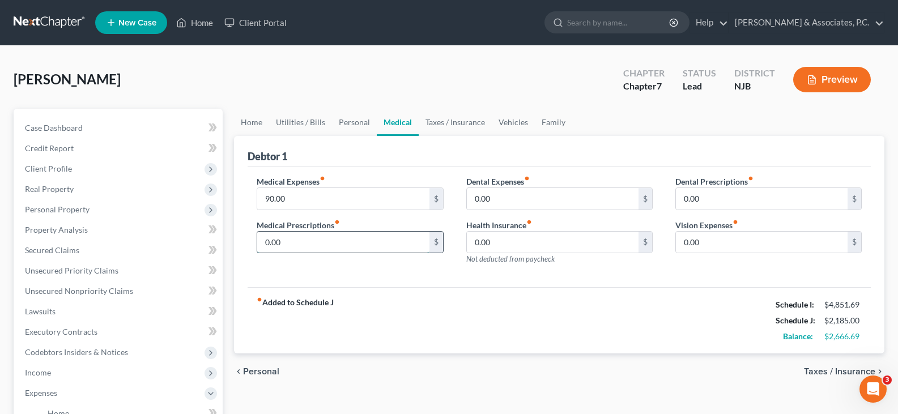
click at [322, 237] on input "0.00" at bounding box center [343, 243] width 172 height 22
click at [456, 125] on link "Taxes / Insurance" at bounding box center [455, 122] width 73 height 27
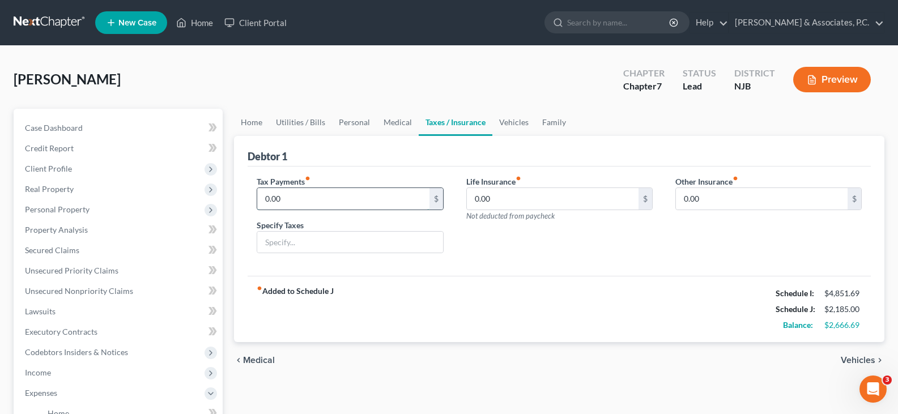
click at [325, 201] on input "0.00" at bounding box center [343, 199] width 172 height 22
click at [512, 124] on link "Vehicles" at bounding box center [513, 122] width 43 height 27
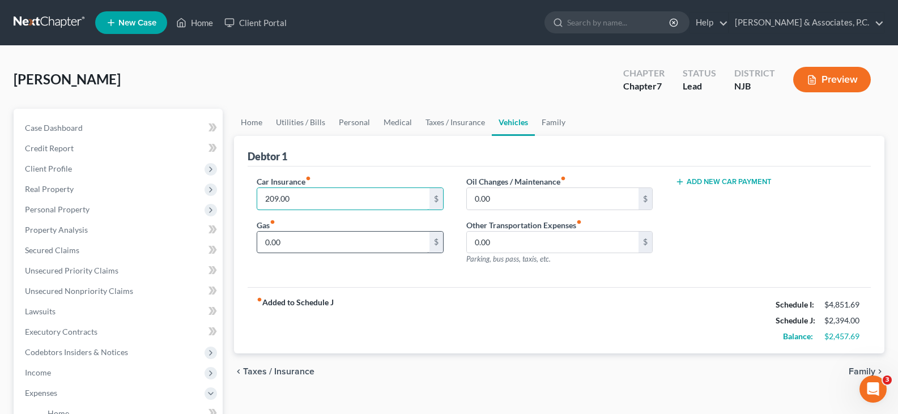
type input "209.00"
click at [298, 238] on input "0.00" at bounding box center [343, 243] width 172 height 22
type input "200.00"
click at [511, 238] on input "0.00" at bounding box center [553, 243] width 172 height 22
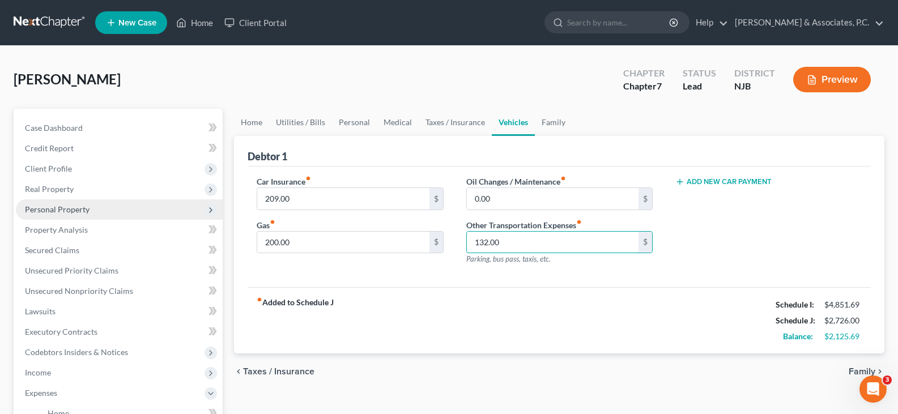
type input "132.00"
click at [53, 209] on span "Personal Property" at bounding box center [57, 210] width 65 height 10
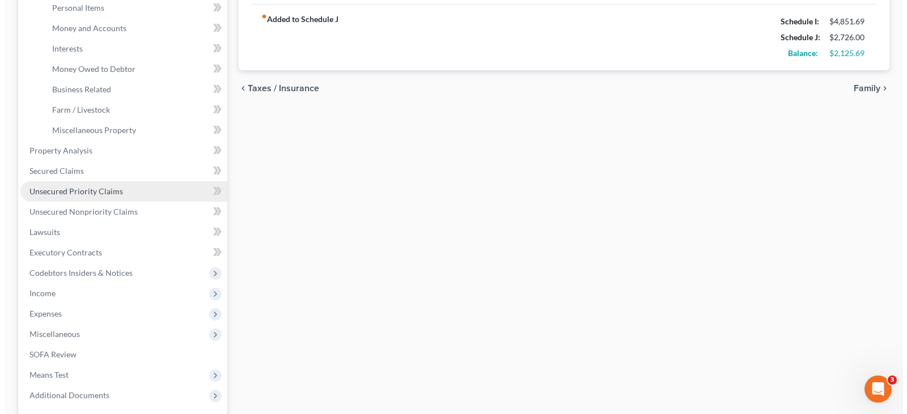
scroll to position [227, 0]
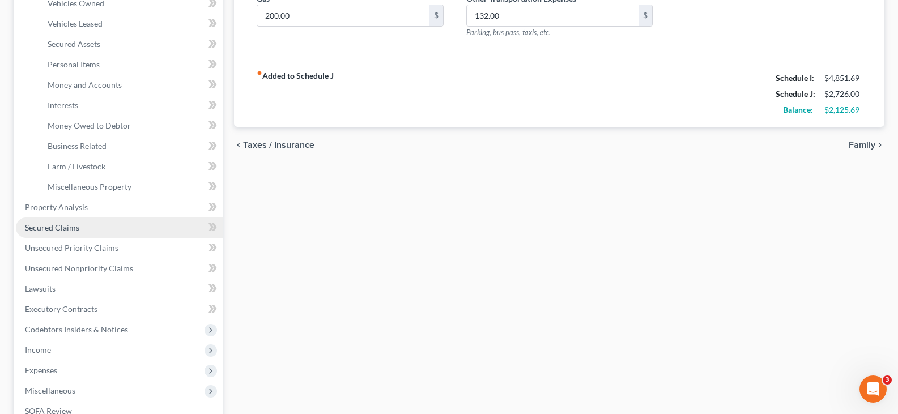
click at [54, 224] on span "Secured Claims" at bounding box center [52, 228] width 54 height 10
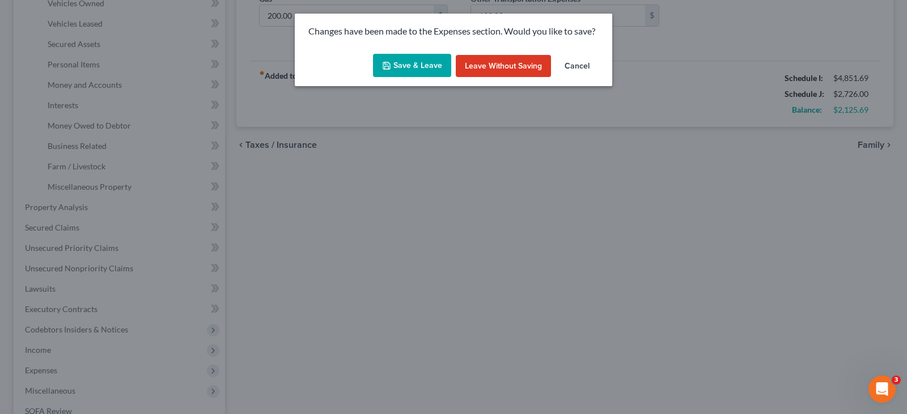
click at [417, 66] on button "Save & Leave" at bounding box center [412, 66] width 78 height 24
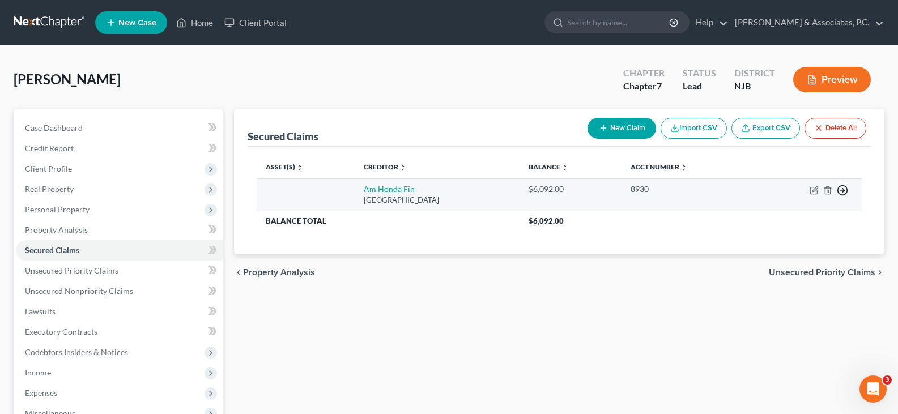
click at [846, 188] on icon "button" at bounding box center [842, 190] width 11 height 11
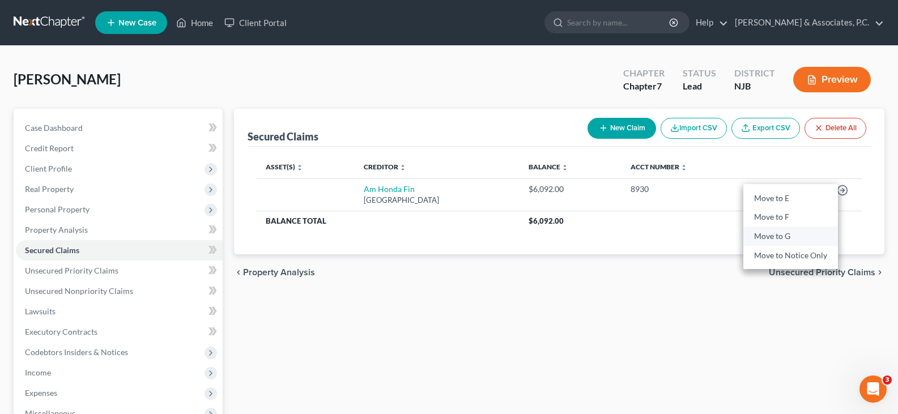
click at [768, 236] on link "Move to G" at bounding box center [791, 236] width 95 height 19
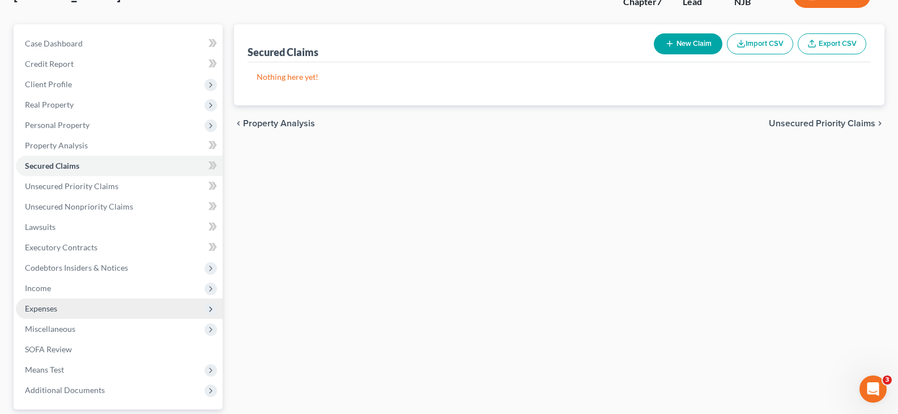
scroll to position [188, 0]
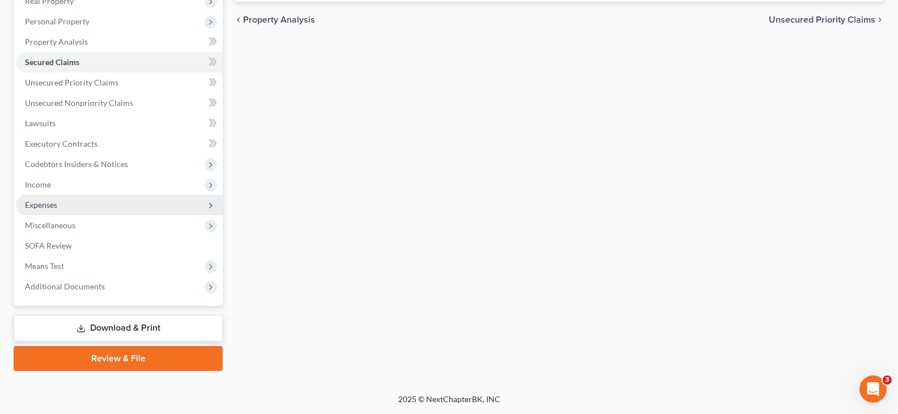
click at [57, 198] on span "Expenses" at bounding box center [119, 205] width 207 height 20
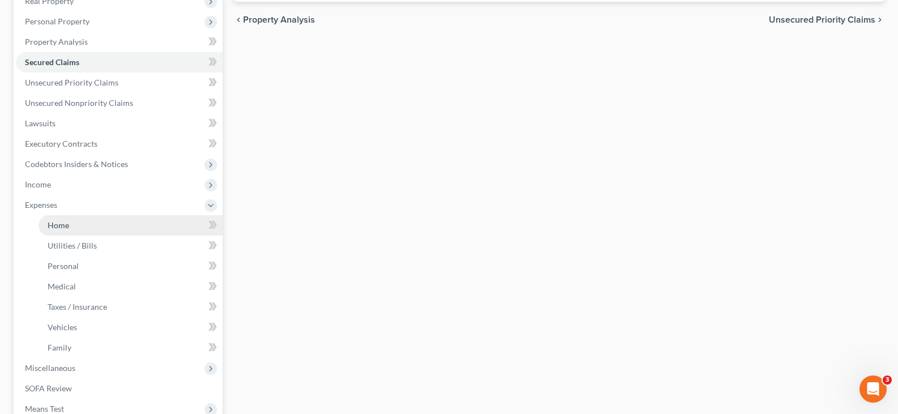
click at [60, 224] on span "Home" at bounding box center [59, 225] width 22 height 10
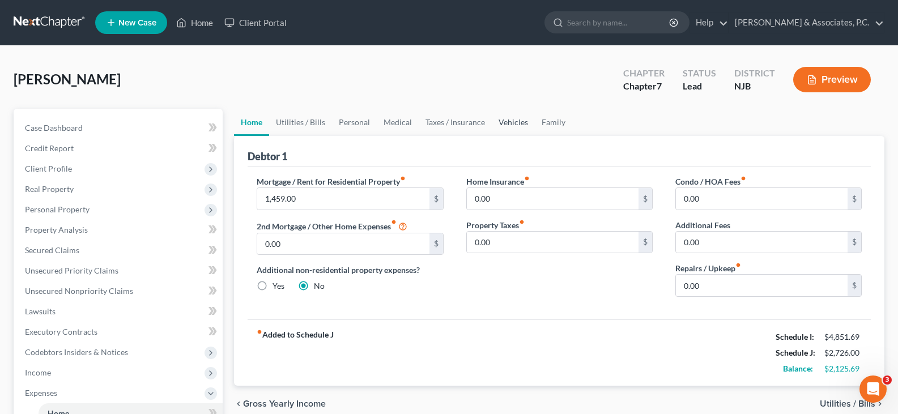
click at [511, 121] on link "Vehicles" at bounding box center [513, 122] width 43 height 27
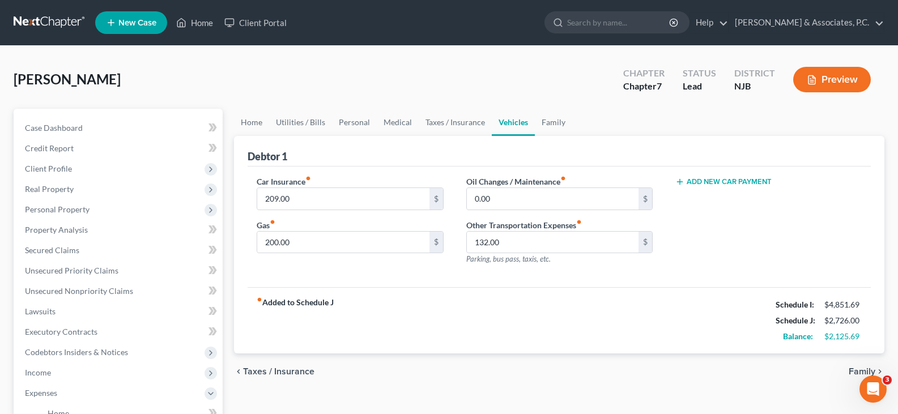
click at [716, 188] on div "Add New Car Payment" at bounding box center [768, 225] width 209 height 99
click at [715, 181] on button "Add New Car Payment" at bounding box center [724, 181] width 96 height 9
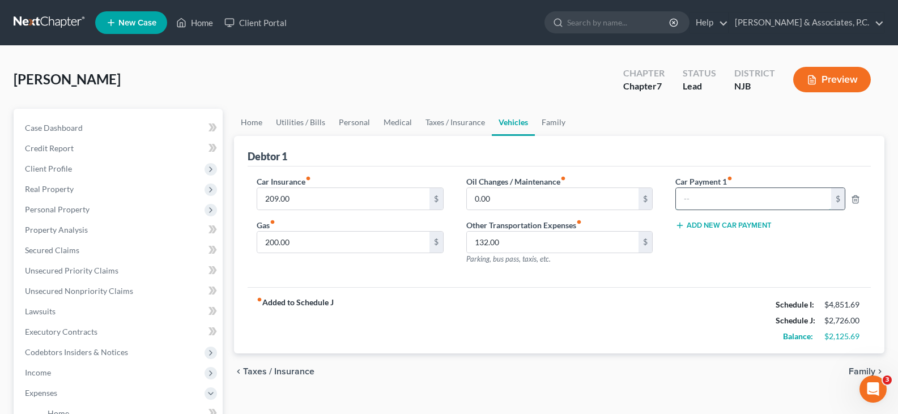
click at [713, 194] on input "text" at bounding box center [753, 199] width 155 height 22
type input "569.00"
drag, startPoint x: 520, startPoint y: 192, endPoint x: 531, endPoint y: 125, distance: 67.8
click at [520, 192] on input "0.00" at bounding box center [553, 199] width 172 height 22
click at [559, 116] on link "Family" at bounding box center [553, 122] width 37 height 27
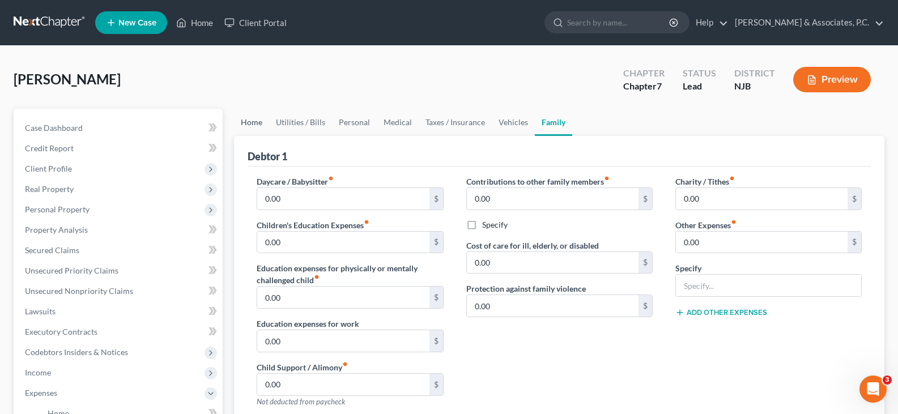
click at [245, 124] on link "Home" at bounding box center [251, 122] width 35 height 27
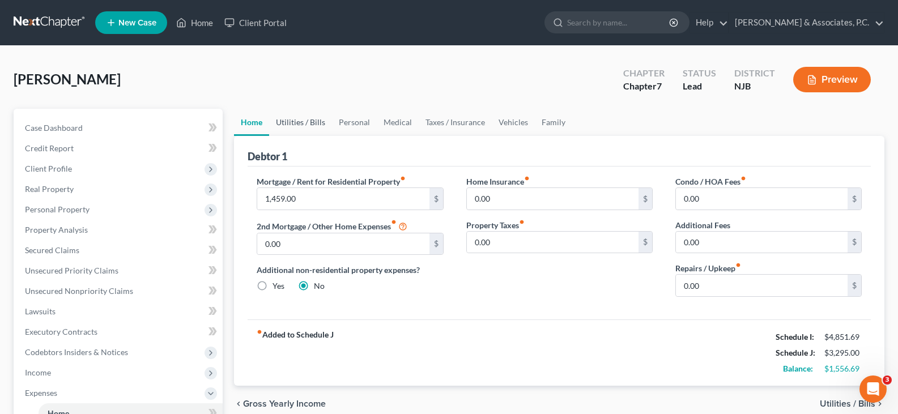
click at [300, 123] on link "Utilities / Bills" at bounding box center [300, 122] width 63 height 27
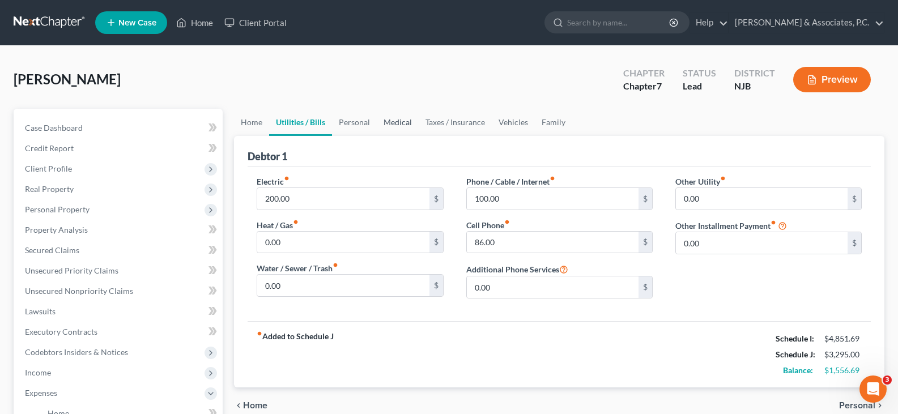
click at [404, 124] on link "Medical" at bounding box center [398, 122] width 42 height 27
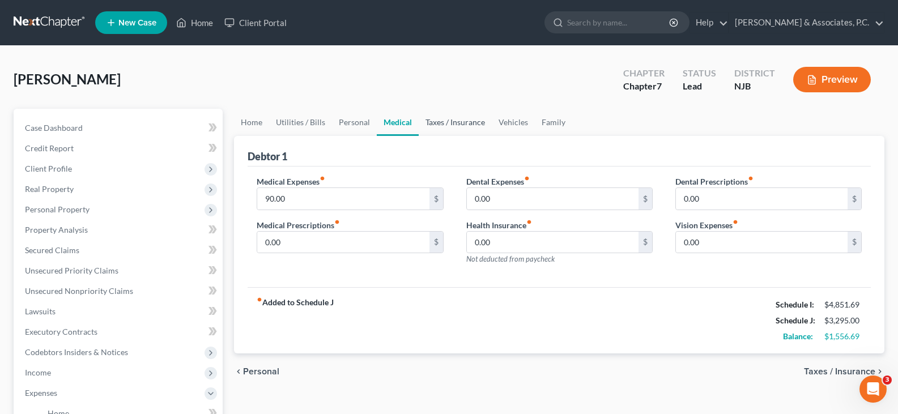
click at [453, 120] on link "Taxes / Insurance" at bounding box center [455, 122] width 73 height 27
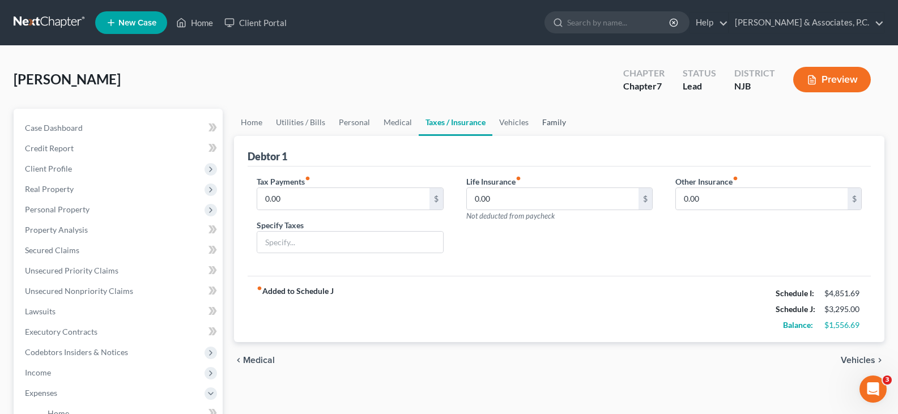
click at [547, 119] on link "Family" at bounding box center [554, 122] width 37 height 27
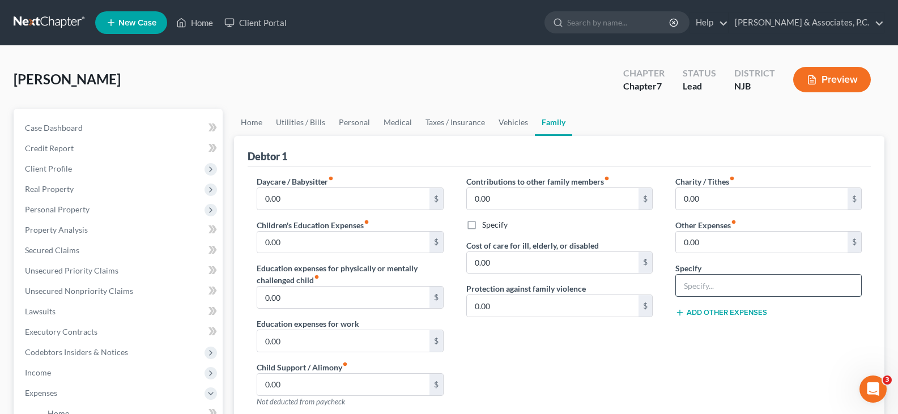
click at [699, 284] on input "text" at bounding box center [768, 286] width 185 height 22
type input "School Lunch"
click at [724, 247] on input "0.00" at bounding box center [762, 243] width 172 height 22
click at [618, 141] on div "Debtor 1" at bounding box center [559, 151] width 623 height 31
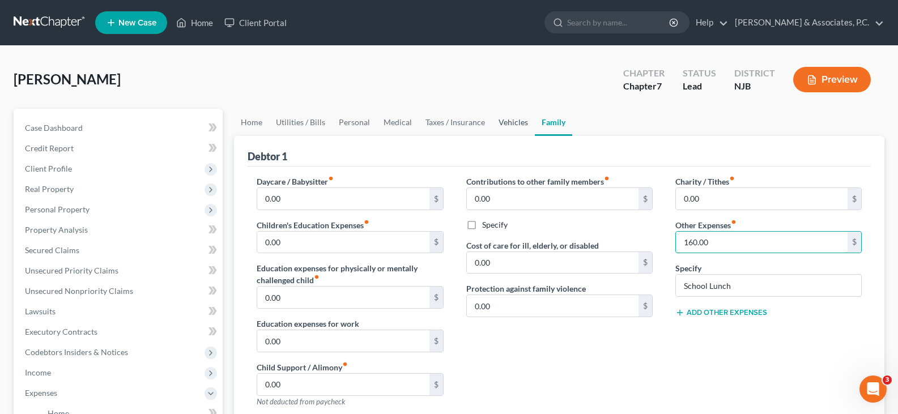
type input "160.00"
click at [511, 122] on link "Vehicles" at bounding box center [513, 122] width 43 height 27
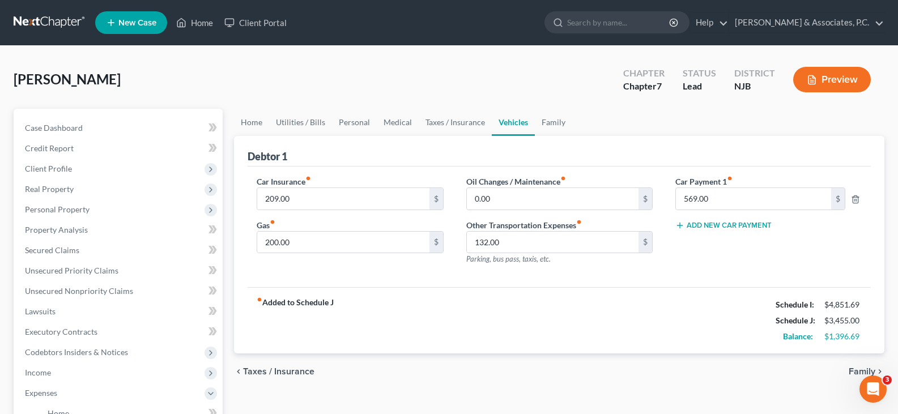
drag, startPoint x: 380, startPoint y: 211, endPoint x: 532, endPoint y: 265, distance: 161.3
click at [382, 211] on div "Car Insurance fiber_manual_record 209.00 $ Gas fiber_manual_record 200.00 $" at bounding box center [349, 225] width 209 height 99
drag, startPoint x: 535, startPoint y: 264, endPoint x: 468, endPoint y: 181, distance: 107.2
click at [533, 261] on div "Other Transportation Expenses fiber_manual_record 132.00 $ Parking, bus pass, t…" at bounding box center [559, 242] width 186 height 46
click at [245, 119] on link "Home" at bounding box center [251, 122] width 35 height 27
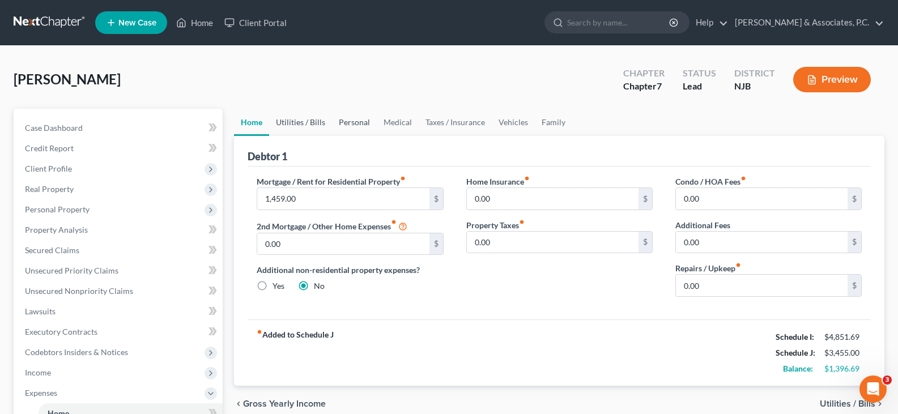
click at [305, 117] on link "Utilities / Bills" at bounding box center [300, 122] width 63 height 27
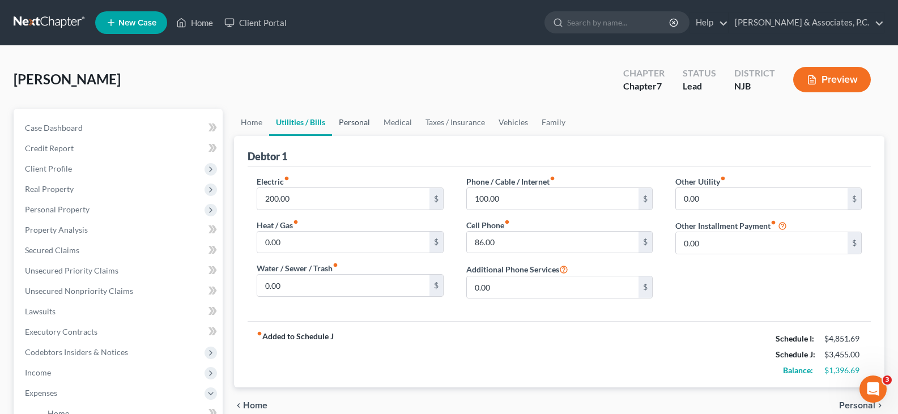
click at [356, 118] on link "Personal" at bounding box center [354, 122] width 45 height 27
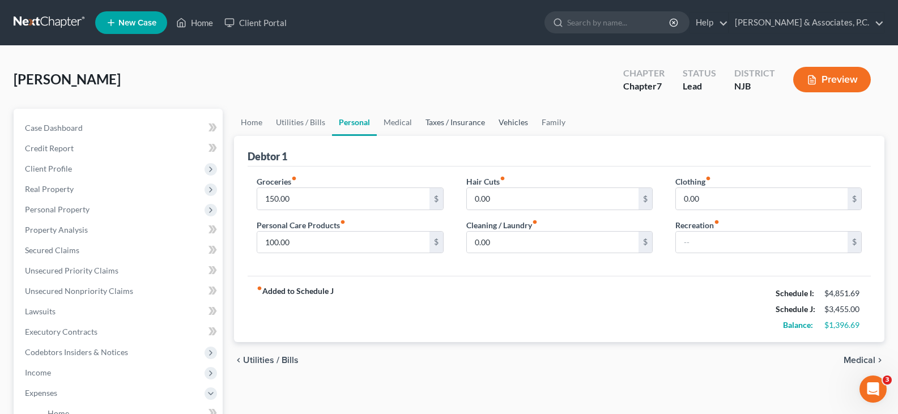
click at [453, 123] on link "Taxes / Insurance" at bounding box center [455, 122] width 73 height 27
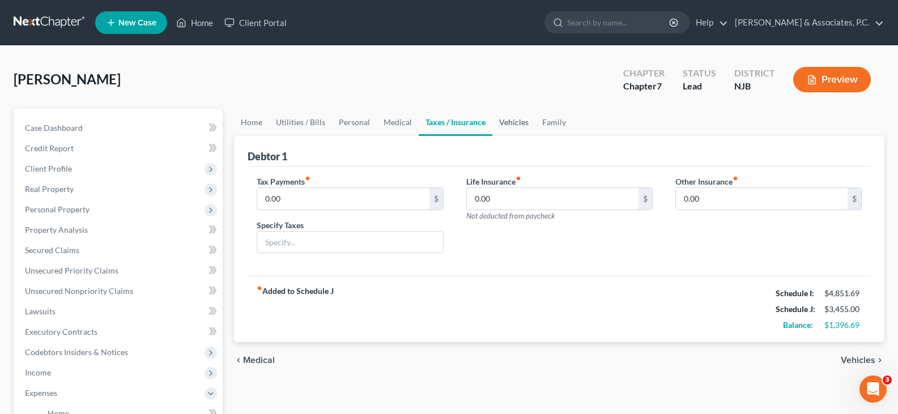
drag, startPoint x: 509, startPoint y: 122, endPoint x: 550, endPoint y: 119, distance: 41.5
click at [509, 123] on link "Vehicles" at bounding box center [513, 122] width 43 height 27
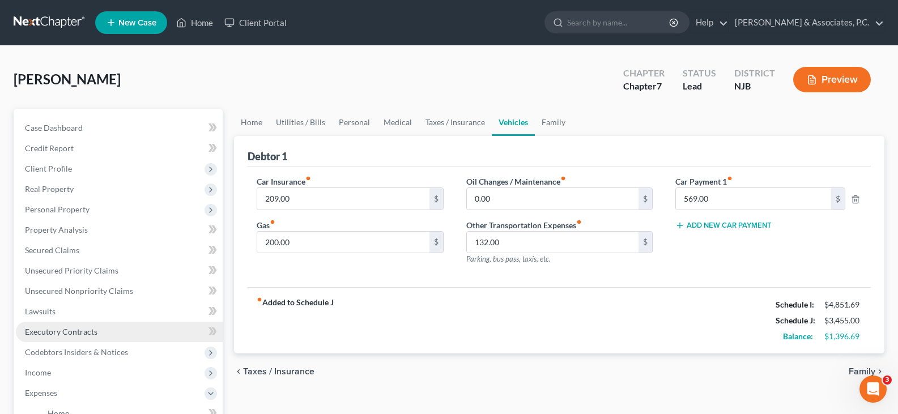
click at [40, 328] on span "Executory Contracts" at bounding box center [61, 332] width 73 height 10
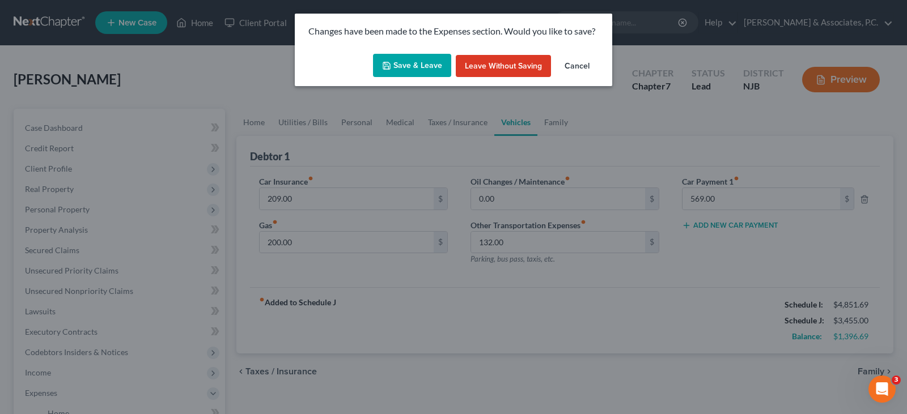
click at [420, 67] on button "Save & Leave" at bounding box center [412, 66] width 78 height 24
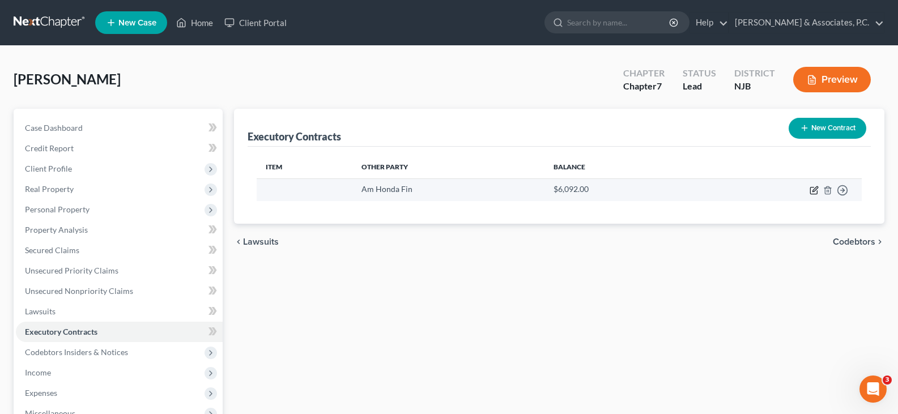
click at [813, 190] on icon "button" at bounding box center [814, 190] width 9 height 9
select select "45"
select select "0"
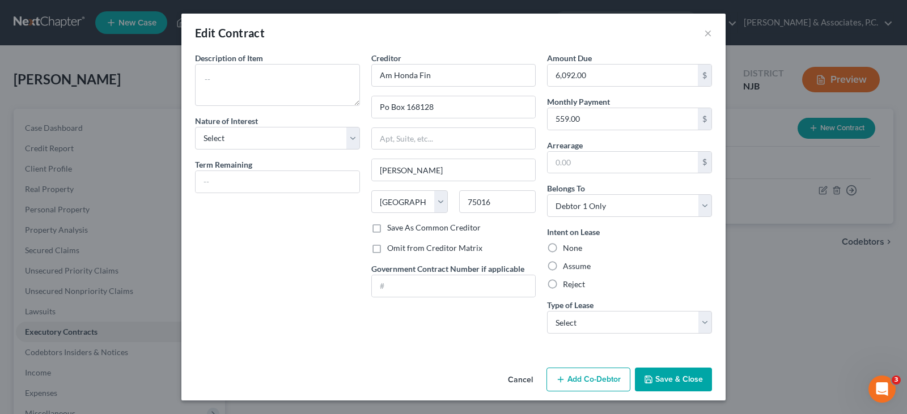
click at [563, 267] on label "Assume" at bounding box center [577, 266] width 28 height 11
click at [567, 267] on input "Assume" at bounding box center [570, 264] width 7 height 7
radio input "true"
click at [571, 328] on select "Select Real Estate Car Other" at bounding box center [629, 322] width 165 height 23
select select "1"
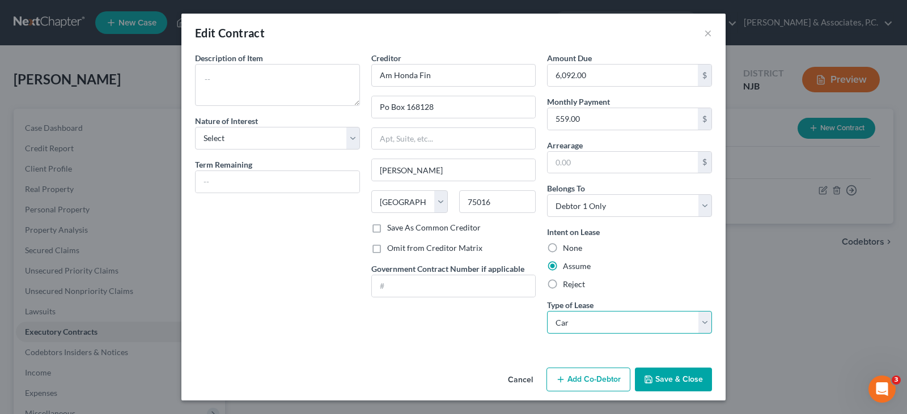
click at [547, 311] on select "Select Real Estate Car Other" at bounding box center [629, 322] width 165 height 23
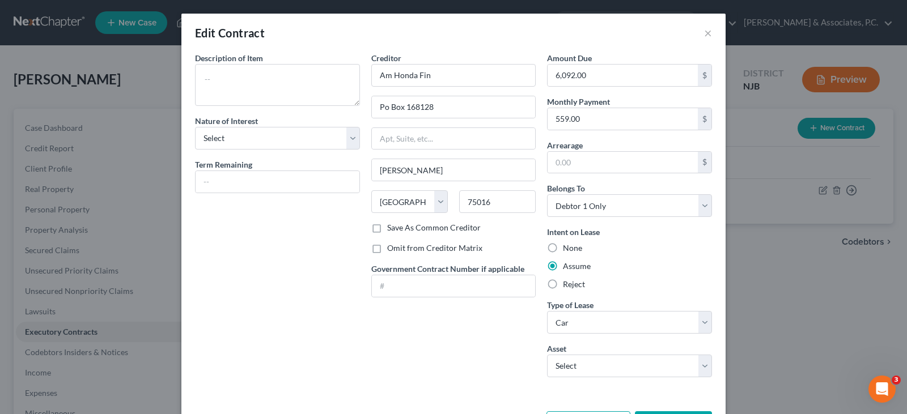
click at [498, 328] on div "Creditor * Am Honda Fin Po Box 168128 Irving State [US_STATE] AK AR AZ CA CO CT…" at bounding box center [454, 219] width 176 height 334
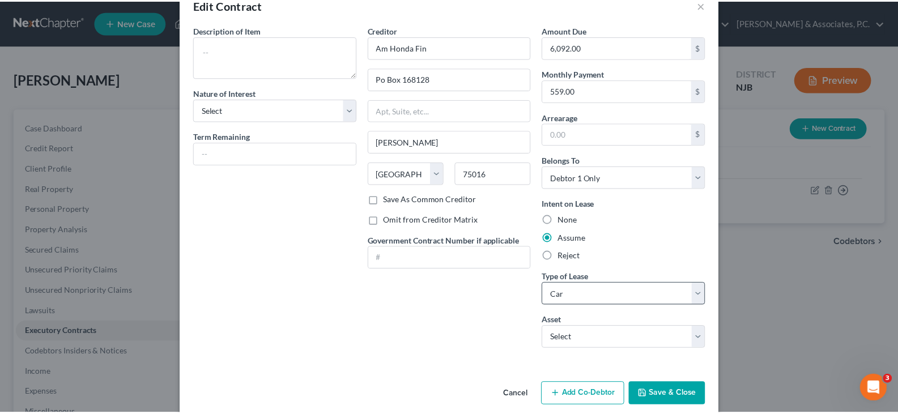
scroll to position [43, 0]
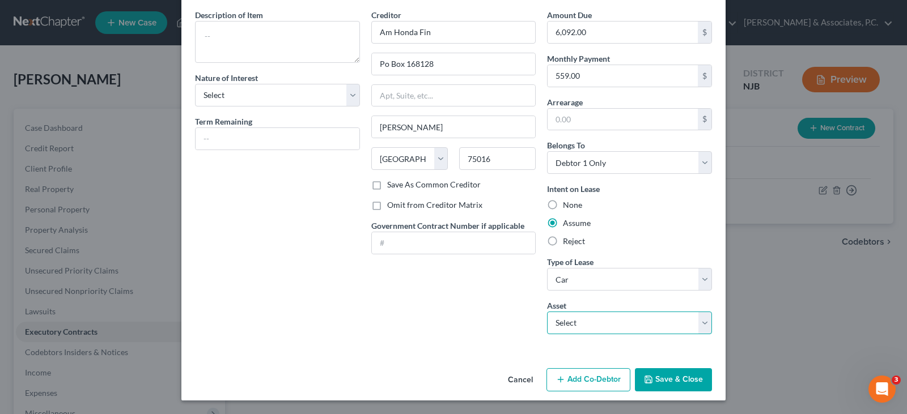
click at [591, 325] on select "Select 2023 Honda Accord - $21135.0" at bounding box center [629, 323] width 165 height 23
select select "0"
click at [547, 312] on select "Select 2023 Honda Accord - $21135.0" at bounding box center [629, 323] width 165 height 23
type textarea "2023 Honda Accord"
click at [675, 382] on button "Save & Close" at bounding box center [673, 380] width 77 height 24
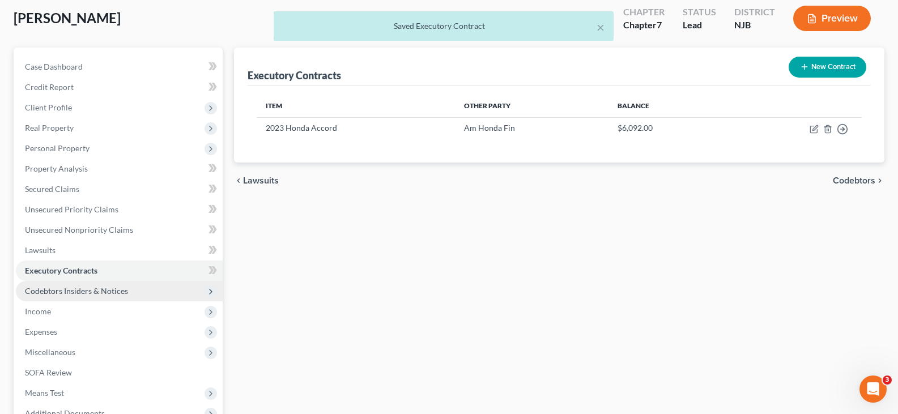
scroll to position [170, 0]
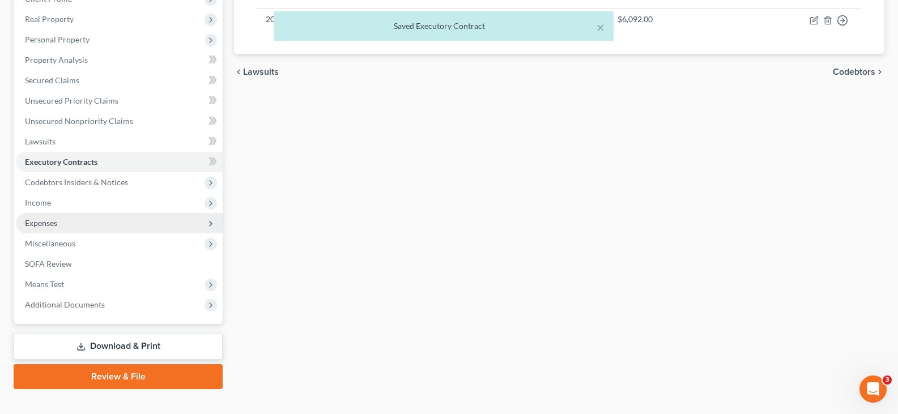
click at [45, 220] on span "Expenses" at bounding box center [41, 223] width 32 height 10
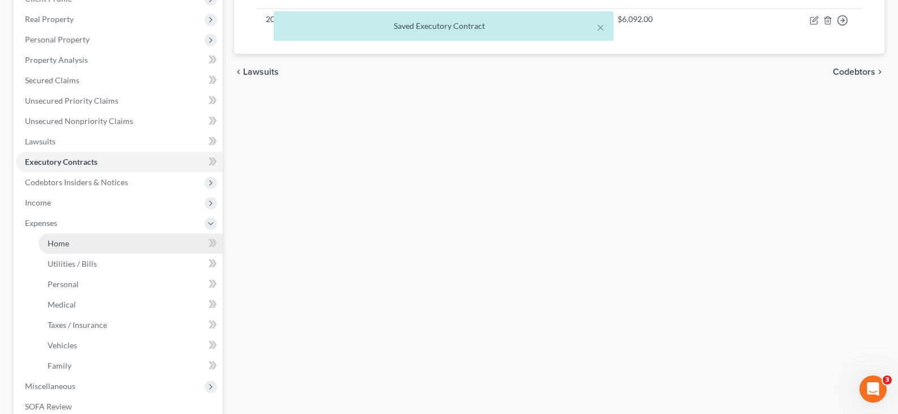
click at [61, 239] on span "Home" at bounding box center [59, 244] width 22 height 10
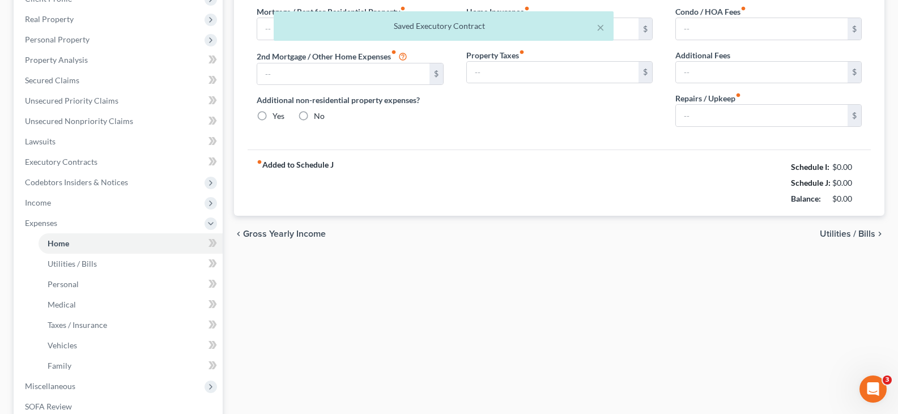
scroll to position [12, 0]
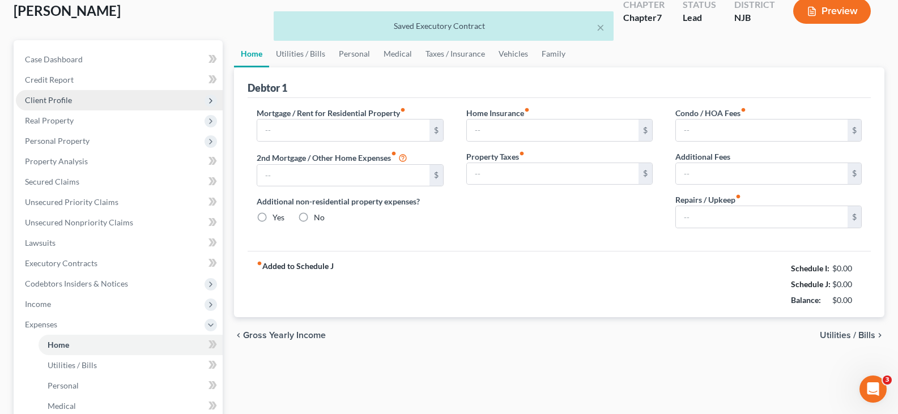
type input "1,459.00"
type input "0.00"
radio input "true"
type input "0.00"
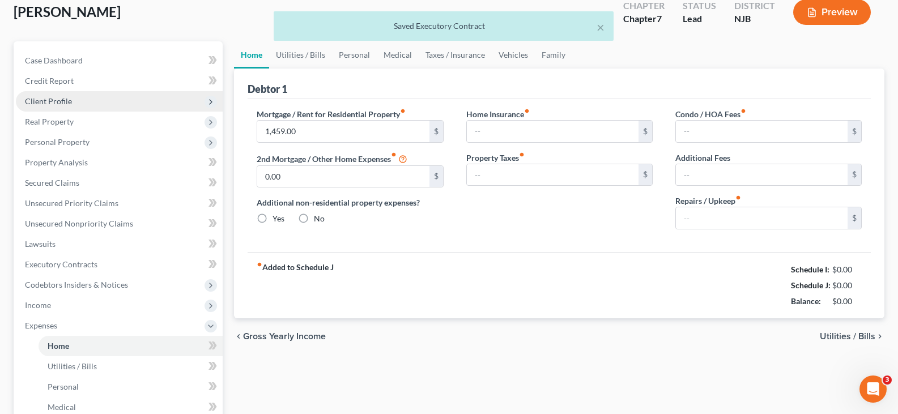
type input "0.00"
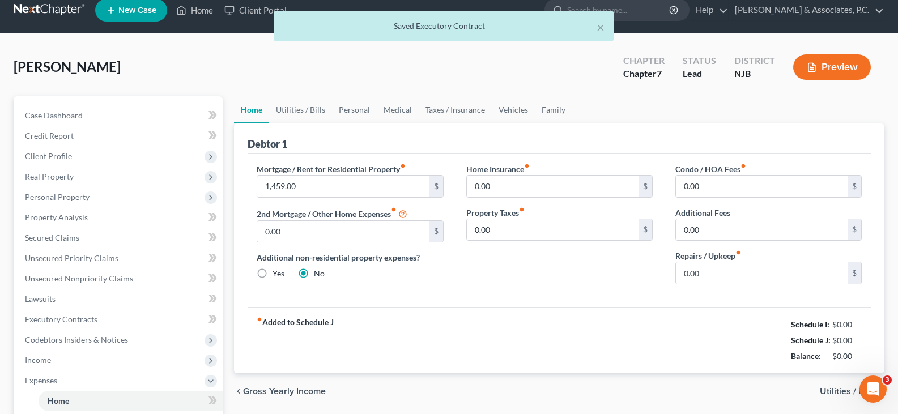
scroll to position [0, 0]
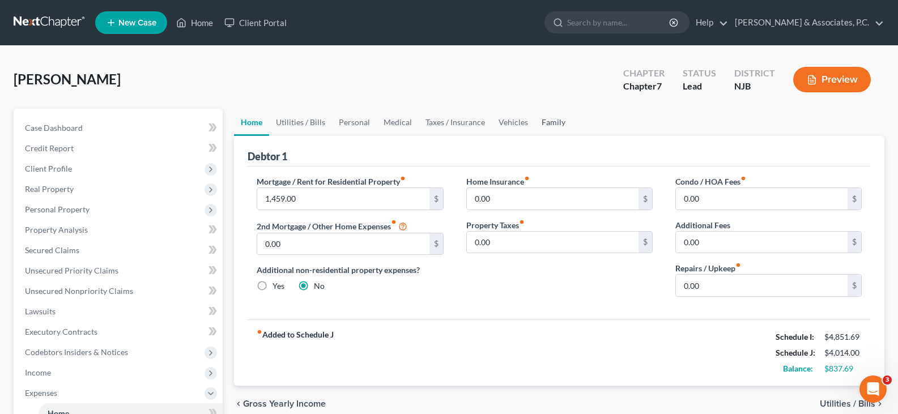
click at [541, 124] on link "Family" at bounding box center [553, 122] width 37 height 27
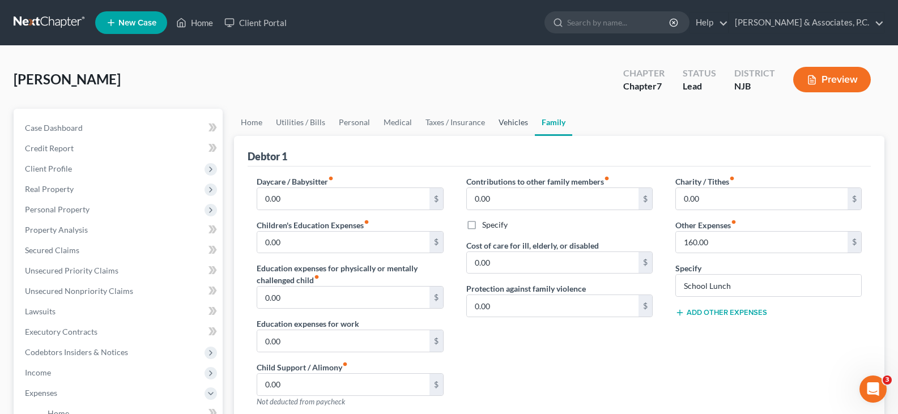
click at [509, 118] on link "Vehicles" at bounding box center [513, 122] width 43 height 27
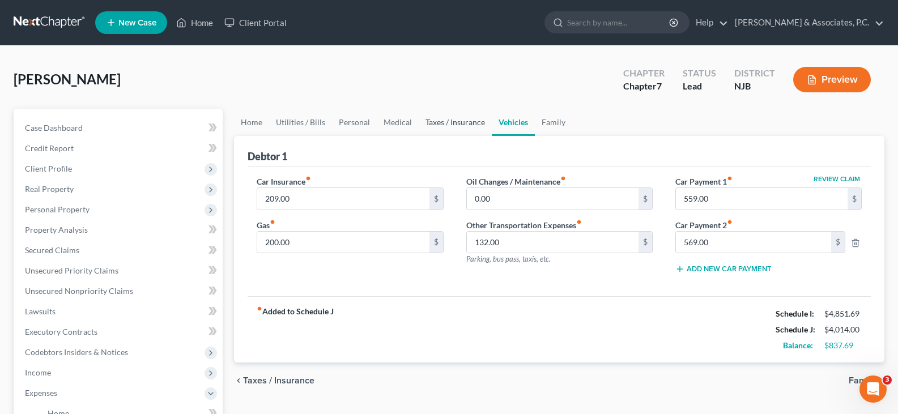
click at [446, 128] on link "Taxes / Insurance" at bounding box center [455, 122] width 73 height 27
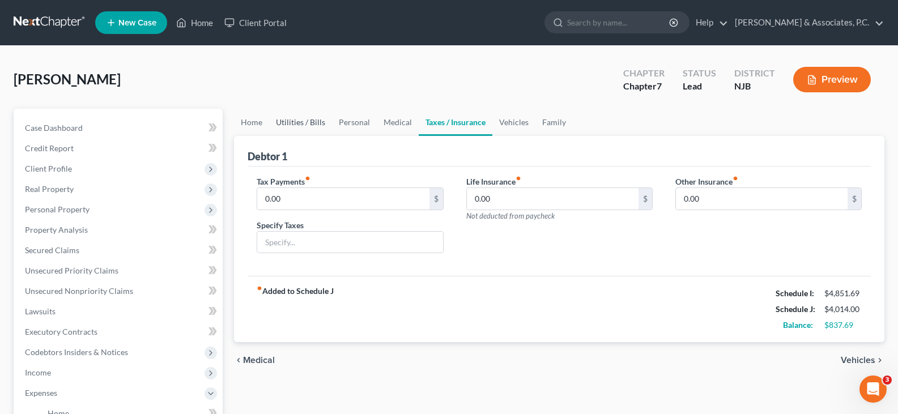
click at [300, 122] on link "Utilities / Bills" at bounding box center [300, 122] width 63 height 27
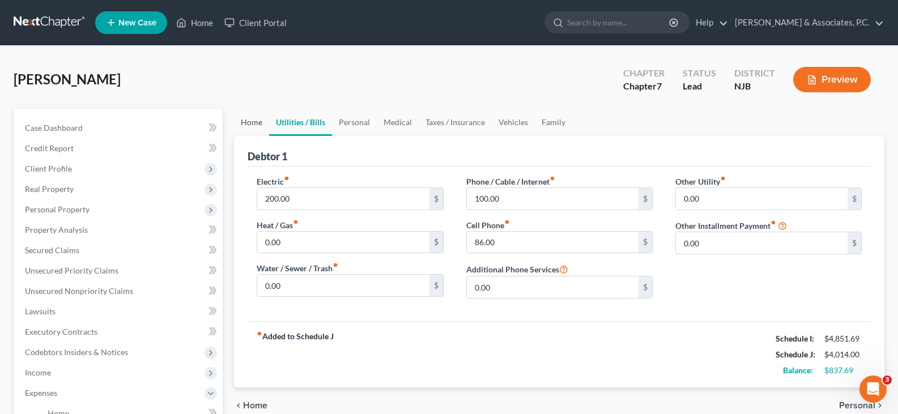
click at [245, 118] on link "Home" at bounding box center [251, 122] width 35 height 27
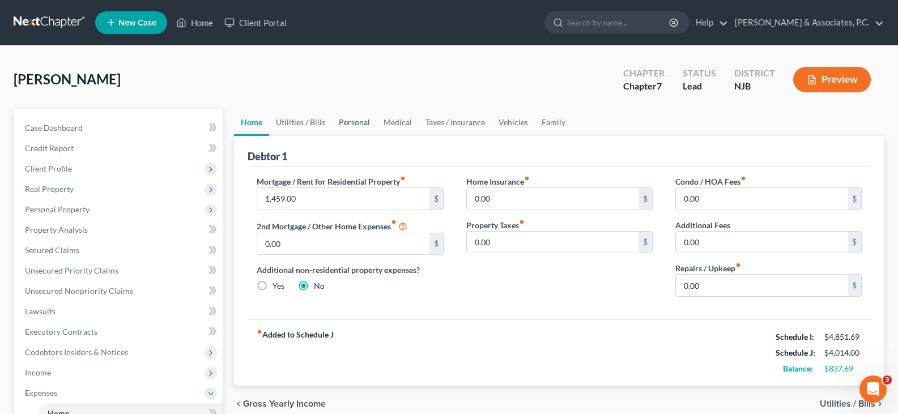
click at [351, 122] on link "Personal" at bounding box center [354, 122] width 45 height 27
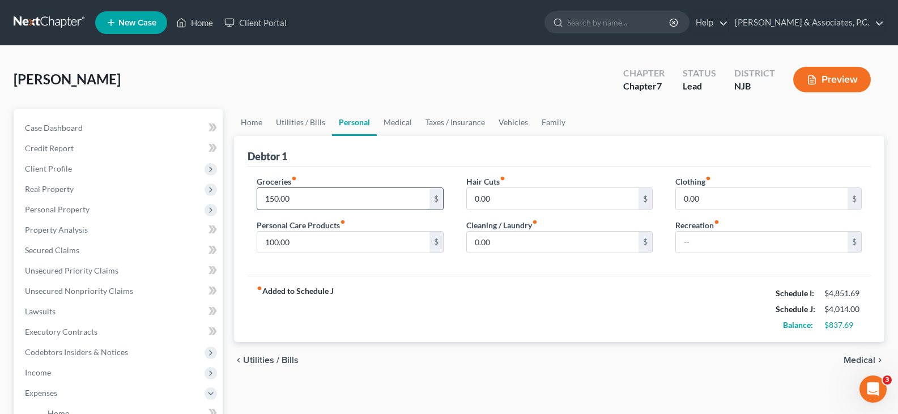
click at [321, 203] on input "150.00" at bounding box center [343, 199] width 172 height 22
type input "600.00"
drag, startPoint x: 557, startPoint y: 207, endPoint x: 659, endPoint y: 207, distance: 102.0
click at [557, 207] on input "0.00" at bounding box center [553, 199] width 172 height 22
click at [713, 195] on input "0.00" at bounding box center [762, 199] width 172 height 22
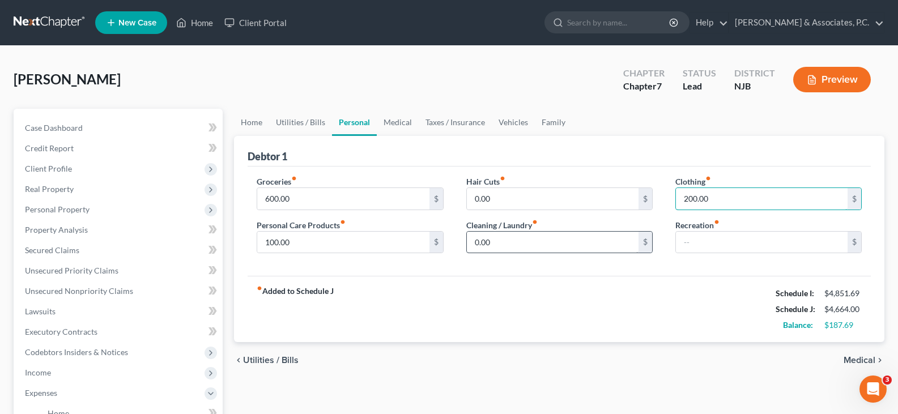
type input "200.00"
click at [598, 232] on input "0.00" at bounding box center [553, 243] width 172 height 22
click at [712, 235] on input "text" at bounding box center [762, 243] width 172 height 22
drag, startPoint x: 505, startPoint y: 120, endPoint x: 536, endPoint y: 121, distance: 31.2
click at [505, 120] on link "Vehicles" at bounding box center [513, 122] width 43 height 27
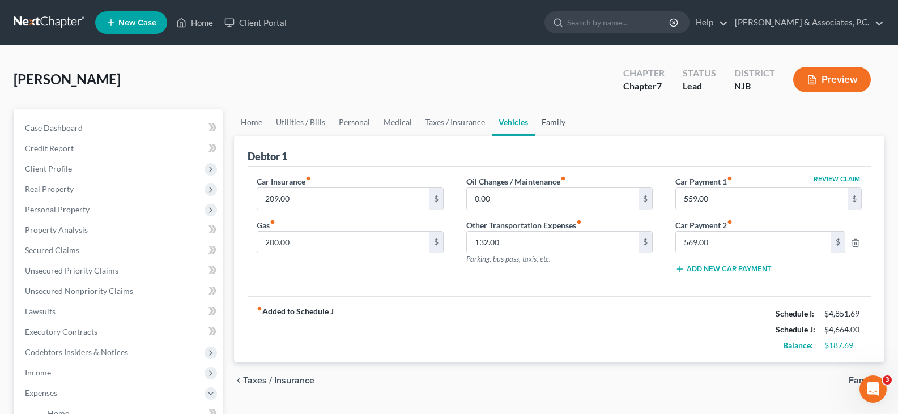
click at [547, 123] on link "Family" at bounding box center [553, 122] width 37 height 27
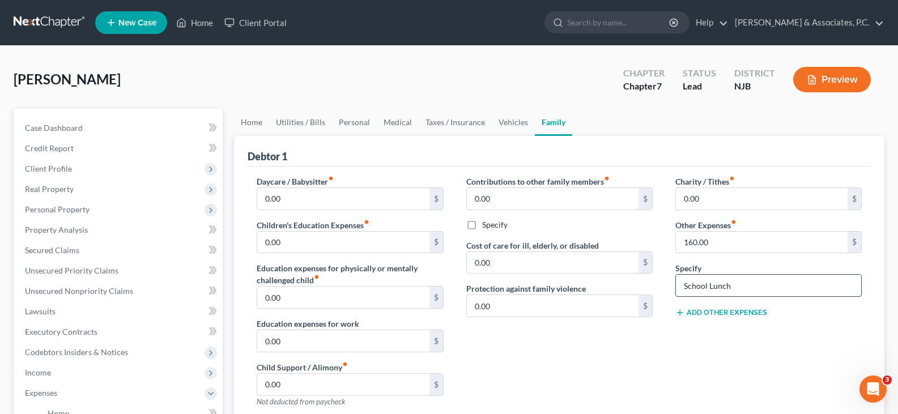
click at [747, 288] on input "School Lunch" at bounding box center [768, 286] width 185 height 22
click at [742, 282] on input "School Lunch" at bounding box center [768, 286] width 185 height 22
type input "School Lunch & activities"
click at [736, 248] on input "160.00" at bounding box center [762, 243] width 172 height 22
click at [735, 246] on input "160.00" at bounding box center [762, 243] width 172 height 22
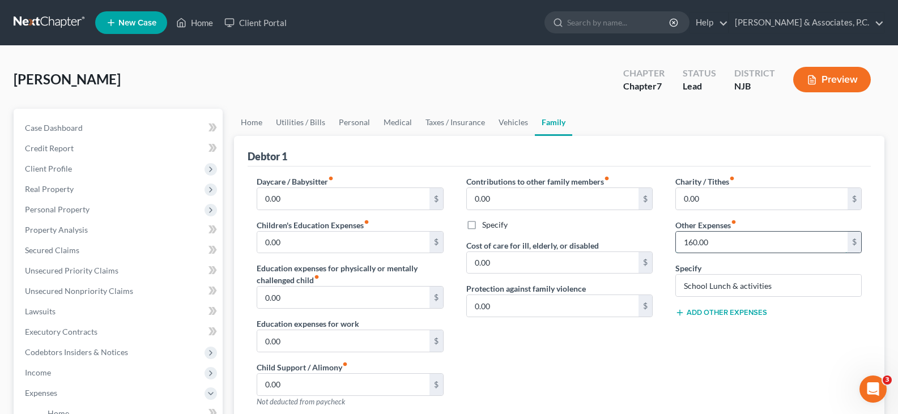
click at [735, 246] on input "160.00" at bounding box center [762, 243] width 172 height 22
drag, startPoint x: 733, startPoint y: 245, endPoint x: 676, endPoint y: 246, distance: 57.2
click at [676, 246] on input "160.00" at bounding box center [762, 243] width 172 height 22
type input "250.00"
click at [505, 123] on link "Vehicles" at bounding box center [513, 122] width 43 height 27
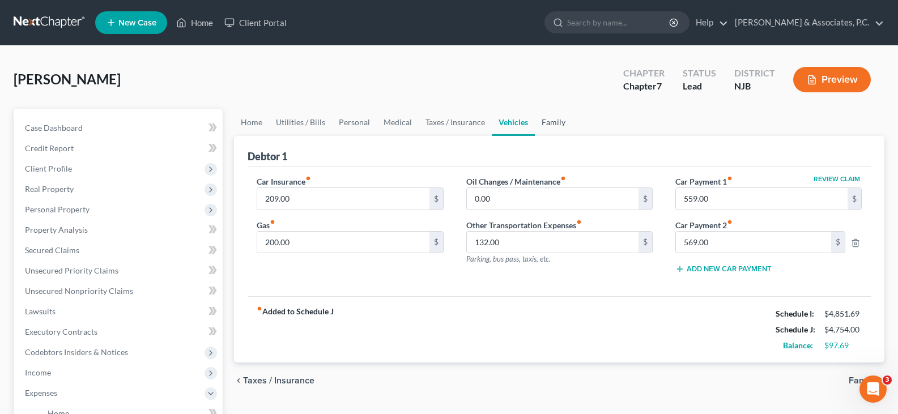
click at [547, 124] on link "Family" at bounding box center [553, 122] width 37 height 27
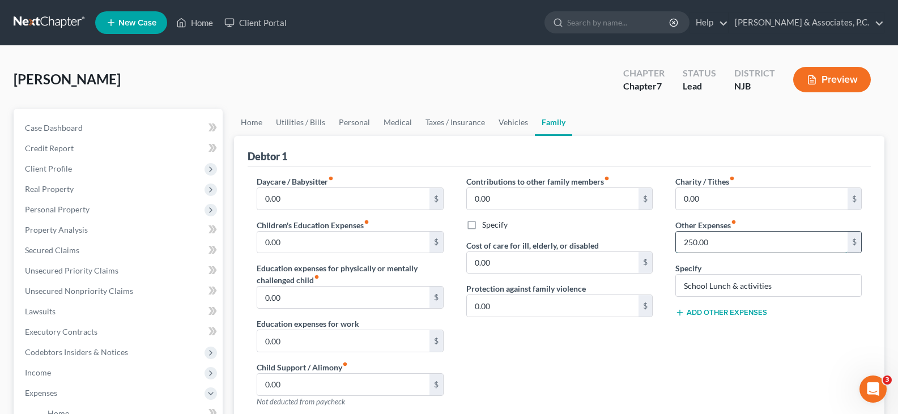
click at [723, 243] on input "250.00" at bounding box center [762, 243] width 172 height 22
click at [722, 244] on input "250.00" at bounding box center [762, 243] width 172 height 22
click at [249, 121] on link "Home" at bounding box center [251, 122] width 35 height 27
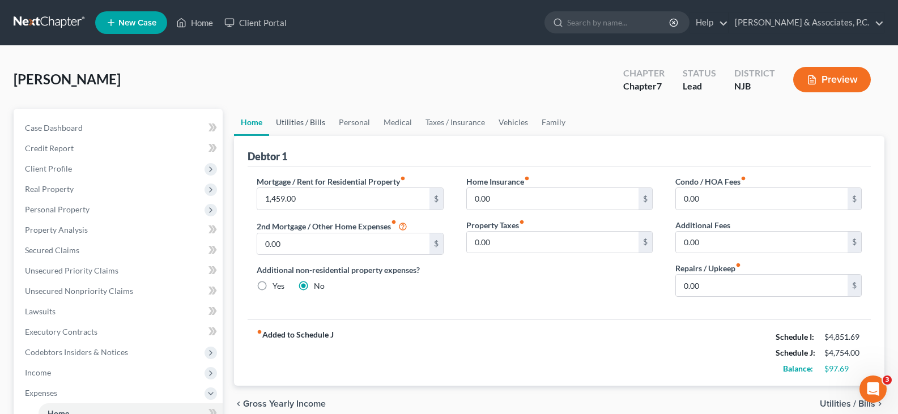
click at [311, 124] on link "Utilities / Bills" at bounding box center [300, 122] width 63 height 27
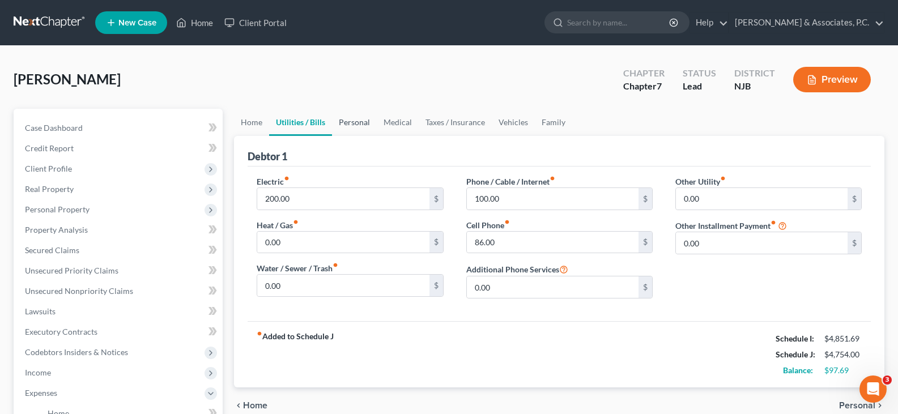
click at [363, 125] on link "Personal" at bounding box center [354, 122] width 45 height 27
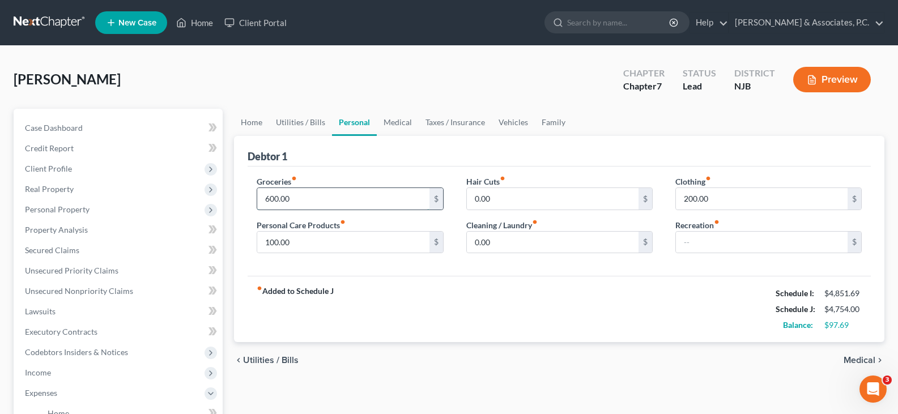
click at [321, 201] on input "600.00" at bounding box center [343, 199] width 172 height 22
click at [311, 199] on input "600.00" at bounding box center [343, 199] width 172 height 22
click at [310, 201] on input "600.00" at bounding box center [343, 199] width 172 height 22
click at [293, 197] on input "600.00" at bounding box center [343, 199] width 172 height 22
drag, startPoint x: 572, startPoint y: 246, endPoint x: 563, endPoint y: 235, distance: 14.5
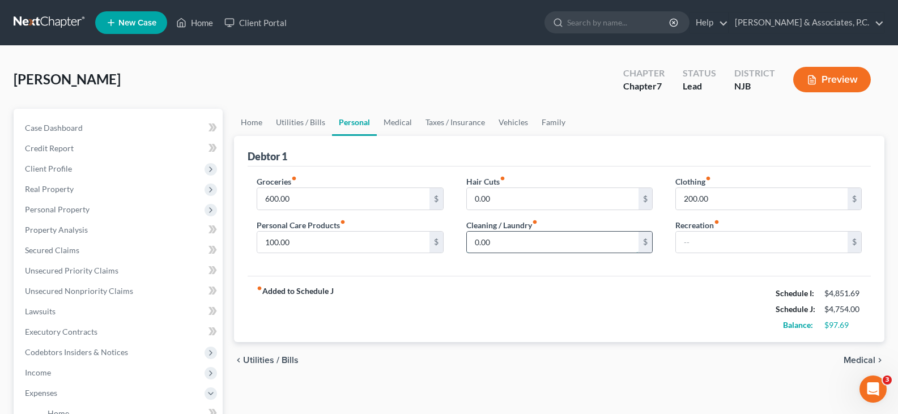
click at [572, 246] on input "0.00" at bounding box center [553, 243] width 172 height 22
click at [721, 248] on input "text" at bounding box center [762, 243] width 172 height 22
drag, startPoint x: 711, startPoint y: 215, endPoint x: 703, endPoint y: 202, distance: 15.1
click at [710, 214] on div "Clothing fiber_manual_record 200.00 $ Recreation fiber_manual_record $" at bounding box center [768, 219] width 209 height 87
drag, startPoint x: 301, startPoint y: 116, endPoint x: 265, endPoint y: 122, distance: 36.8
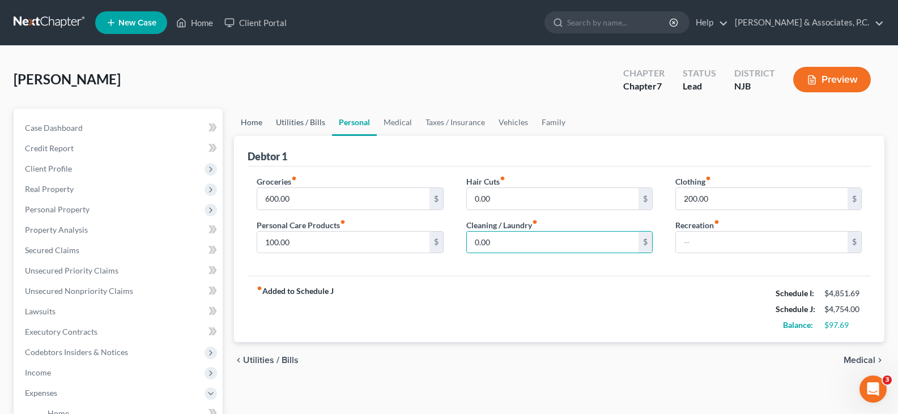
click at [301, 116] on link "Utilities / Bills" at bounding box center [300, 122] width 63 height 27
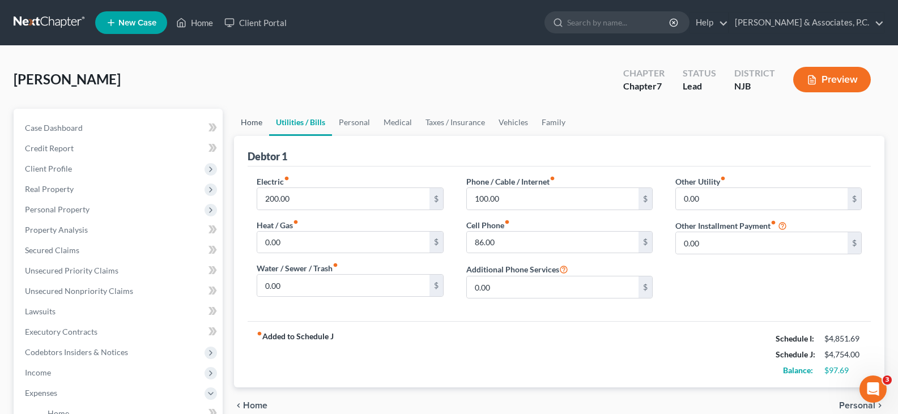
drag, startPoint x: 240, startPoint y: 122, endPoint x: 290, endPoint y: 121, distance: 49.3
click at [242, 122] on link "Home" at bounding box center [251, 122] width 35 height 27
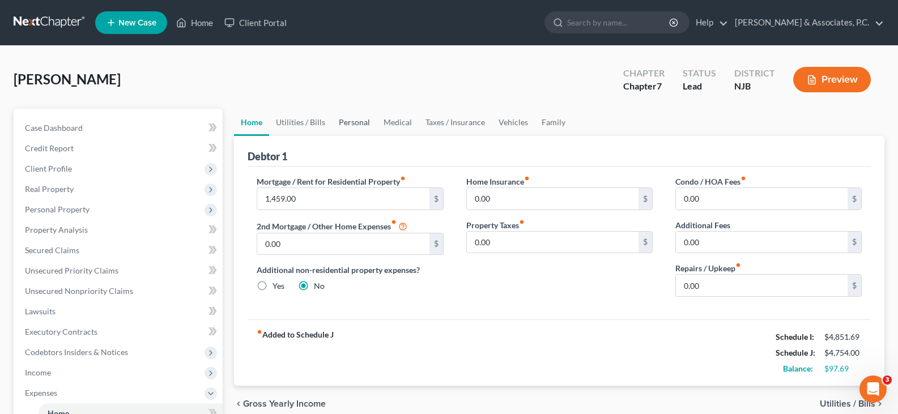
click at [359, 125] on link "Personal" at bounding box center [354, 122] width 45 height 27
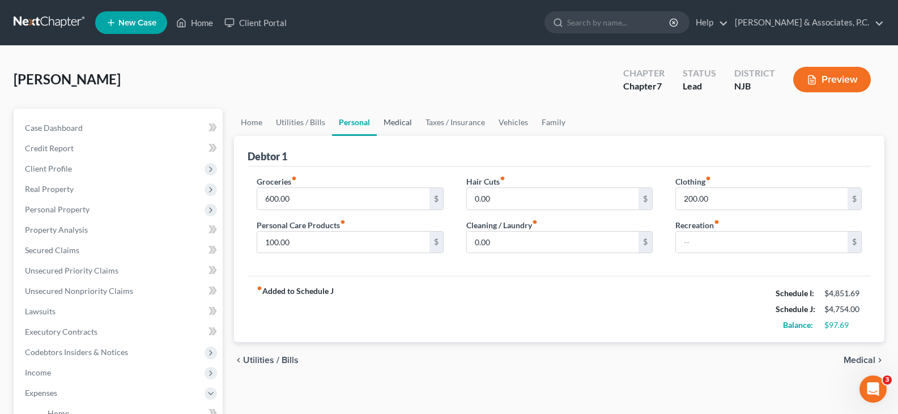
click at [400, 124] on link "Medical" at bounding box center [398, 122] width 42 height 27
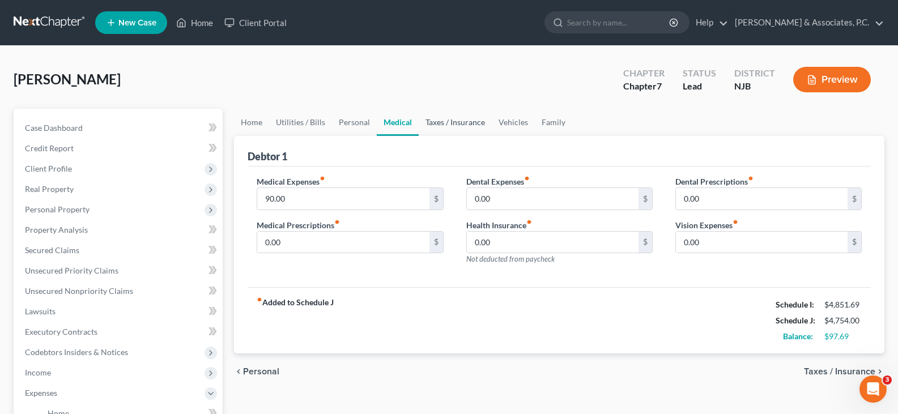
click at [445, 125] on link "Taxes / Insurance" at bounding box center [455, 122] width 73 height 27
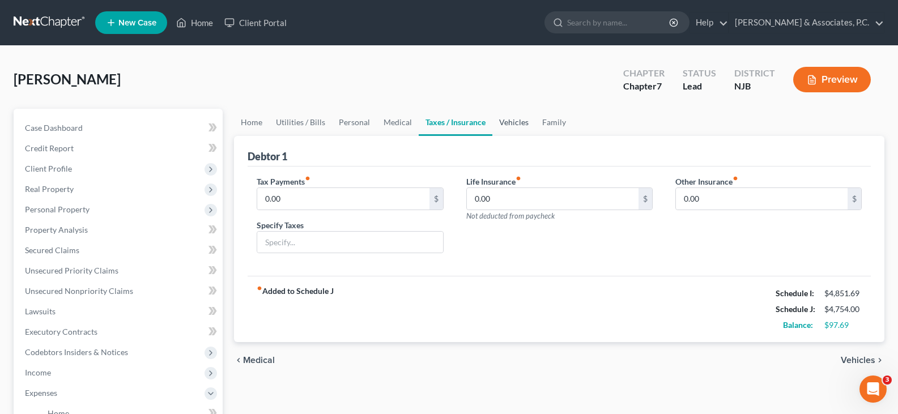
click at [517, 121] on link "Vehicles" at bounding box center [513, 122] width 43 height 27
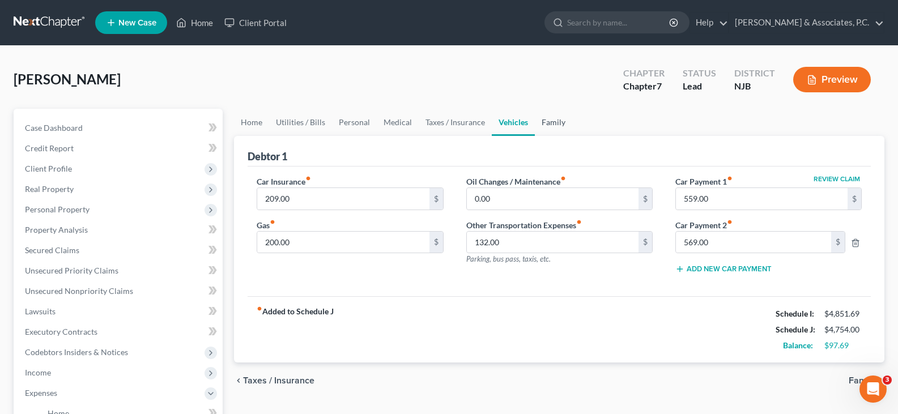
click at [555, 123] on link "Family" at bounding box center [553, 122] width 37 height 27
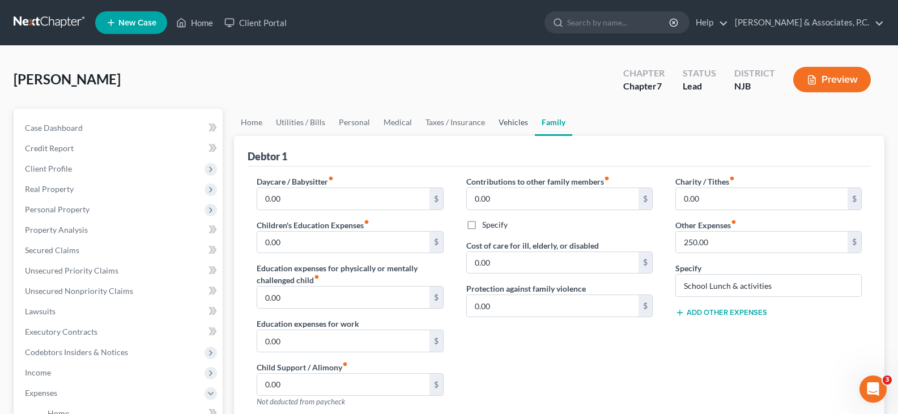
click at [516, 126] on link "Vehicles" at bounding box center [513, 122] width 43 height 27
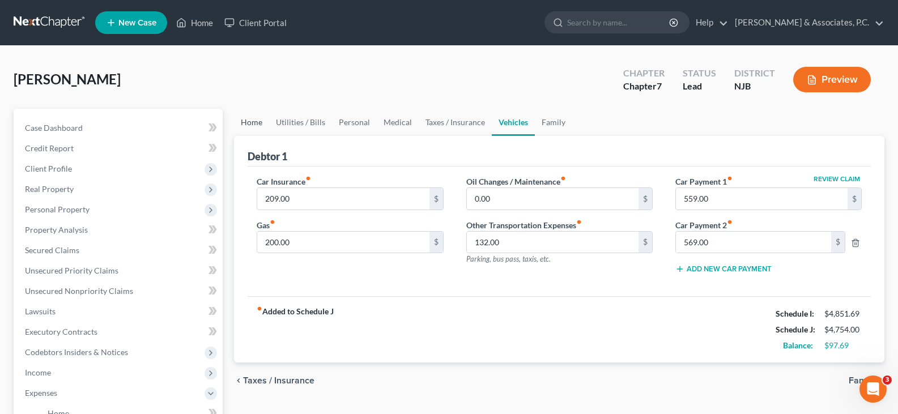
click at [252, 118] on link "Home" at bounding box center [251, 122] width 35 height 27
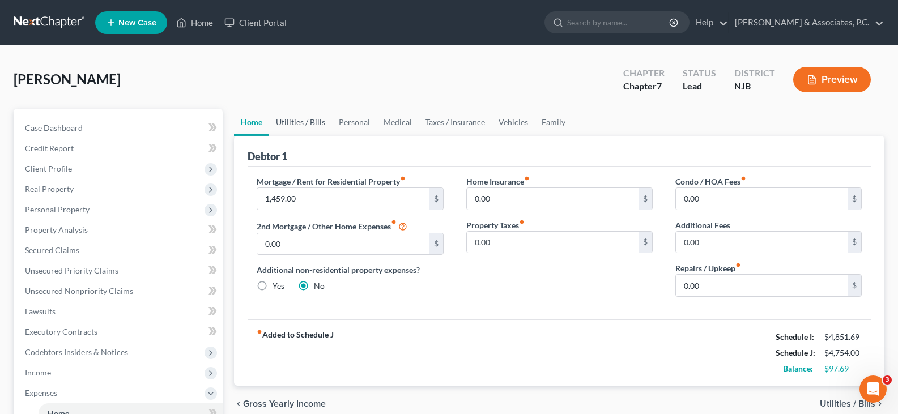
click at [314, 120] on link "Utilities / Bills" at bounding box center [300, 122] width 63 height 27
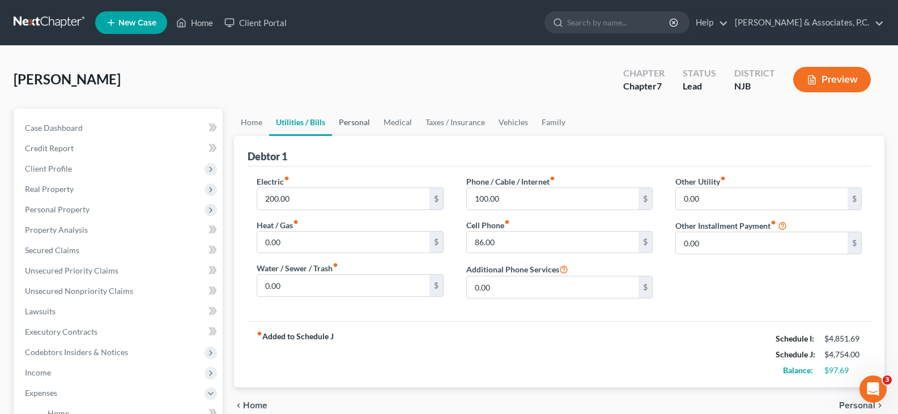
click at [350, 120] on link "Personal" at bounding box center [354, 122] width 45 height 27
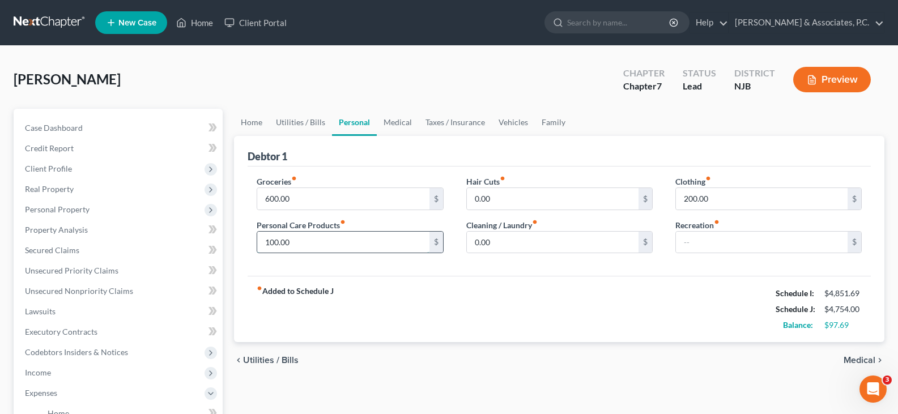
click at [318, 243] on input "100.00" at bounding box center [343, 243] width 172 height 22
drag, startPoint x: 301, startPoint y: 238, endPoint x: 285, endPoint y: 210, distance: 32.8
click at [301, 238] on input "175.00" at bounding box center [343, 243] width 172 height 22
type input "175.00"
click at [301, 199] on input "600.00" at bounding box center [343, 199] width 172 height 22
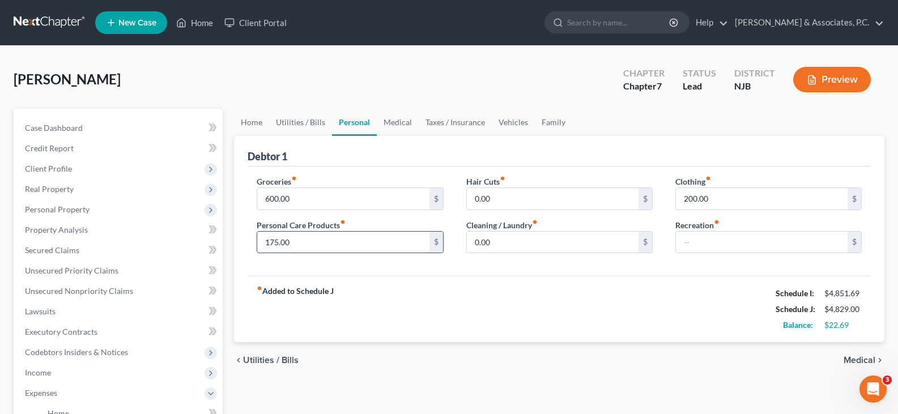
click at [310, 243] on input "175.00" at bounding box center [343, 243] width 172 height 22
drag, startPoint x: 532, startPoint y: 246, endPoint x: 503, endPoint y: 239, distance: 29.3
click at [531, 246] on input "0.00" at bounding box center [553, 243] width 172 height 22
click at [332, 239] on input "175.00" at bounding box center [343, 243] width 172 height 22
click at [322, 198] on input "600.00" at bounding box center [343, 199] width 172 height 22
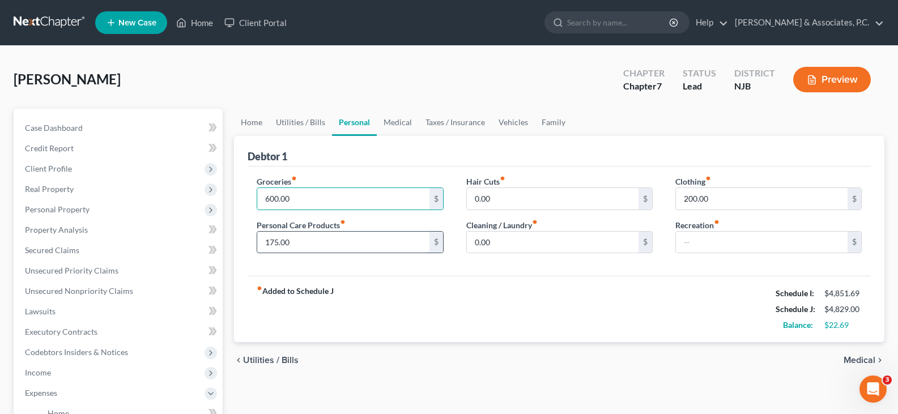
click at [384, 244] on input "175.00" at bounding box center [343, 243] width 172 height 22
click at [525, 199] on input "0.00" at bounding box center [553, 199] width 172 height 22
drag, startPoint x: 515, startPoint y: 235, endPoint x: 532, endPoint y: 199, distance: 39.5
click at [515, 233] on input "0.00" at bounding box center [553, 243] width 172 height 22
drag, startPoint x: 532, startPoint y: 198, endPoint x: 479, endPoint y: 148, distance: 72.6
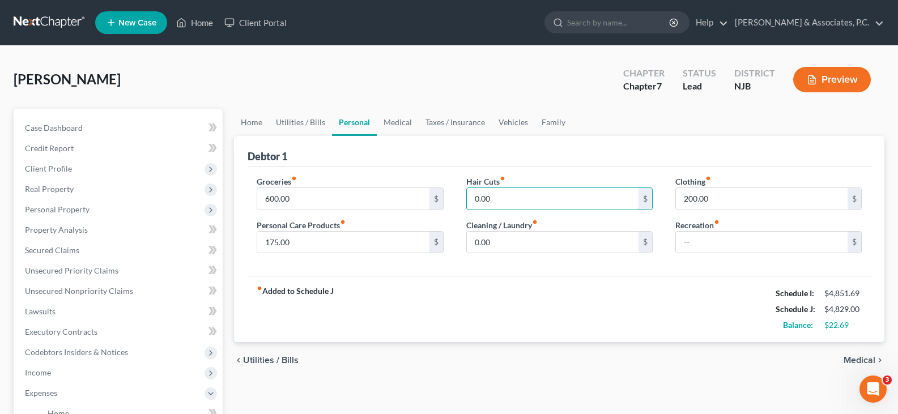
click at [533, 198] on input "0.00" at bounding box center [553, 199] width 172 height 22
drag, startPoint x: 315, startPoint y: 245, endPoint x: 546, endPoint y: 155, distance: 248.7
click at [315, 244] on input "175.00" at bounding box center [343, 243] width 172 height 22
drag, startPoint x: 346, startPoint y: 235, endPoint x: 489, endPoint y: 245, distance: 143.1
click at [346, 236] on input "175.00" at bounding box center [343, 243] width 172 height 22
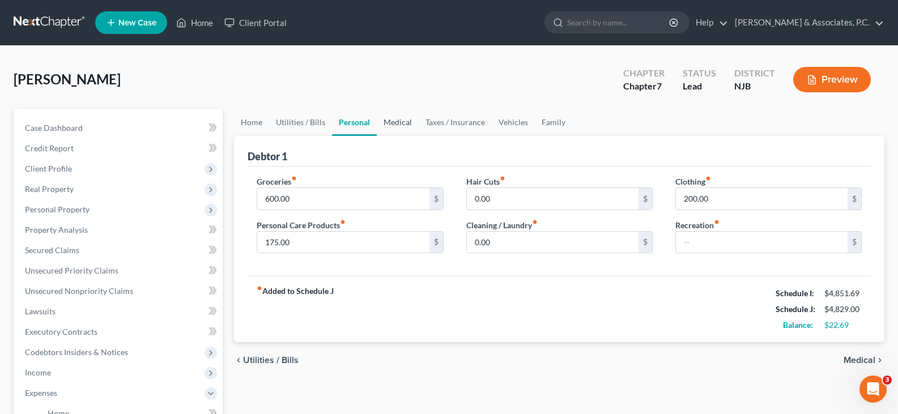
drag, startPoint x: 394, startPoint y: 120, endPoint x: 480, endPoint y: 128, distance: 85.9
click at [396, 120] on link "Medical" at bounding box center [398, 122] width 42 height 27
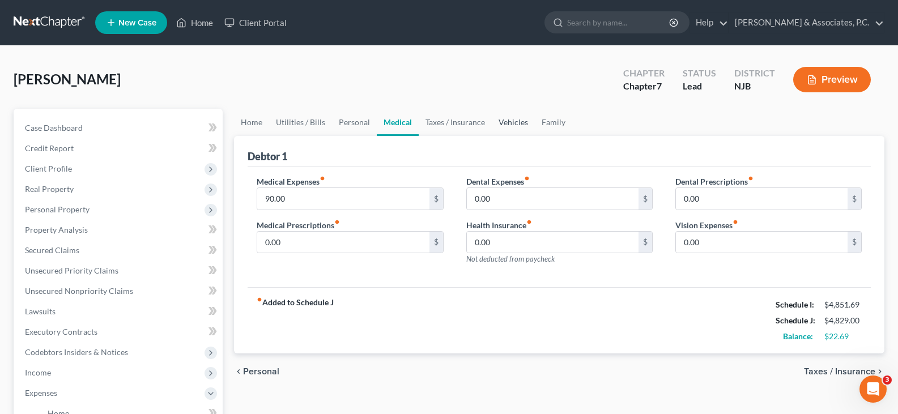
click at [500, 121] on link "Vehicles" at bounding box center [513, 122] width 43 height 27
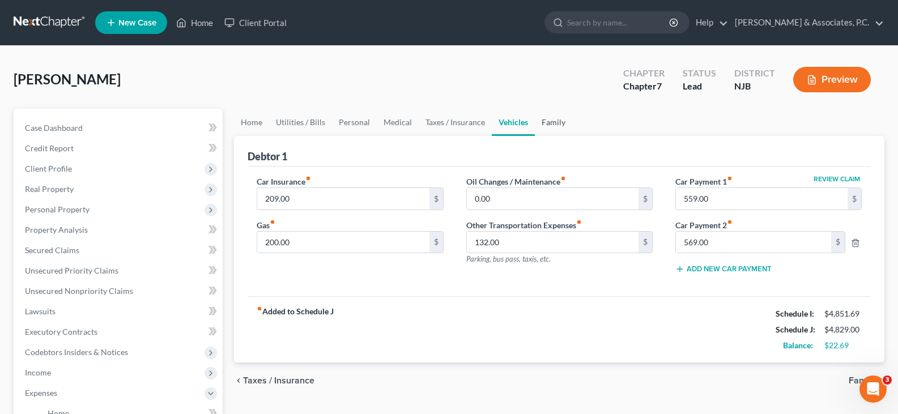
click at [553, 120] on link "Family" at bounding box center [553, 122] width 37 height 27
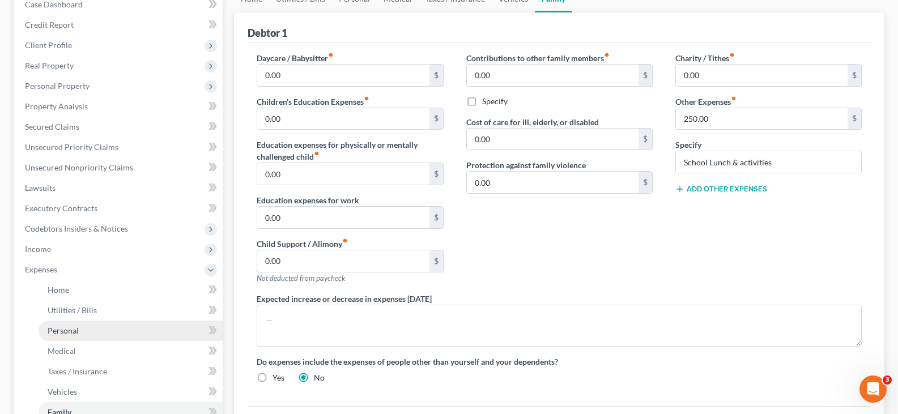
scroll to position [227, 0]
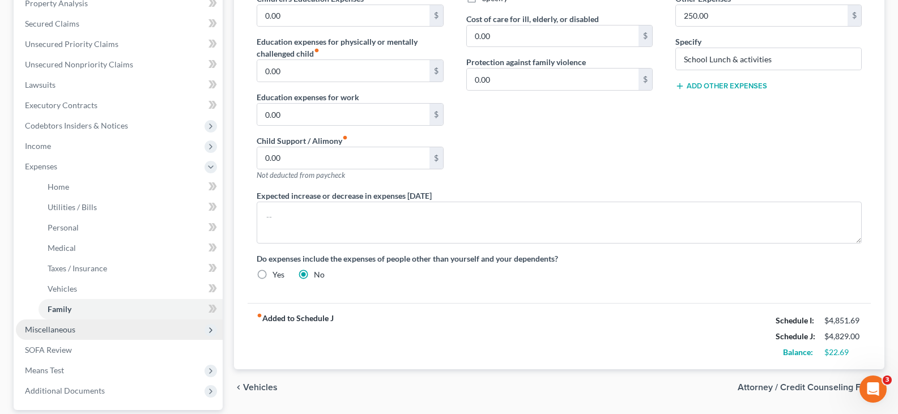
click at [61, 327] on span "Miscellaneous" at bounding box center [50, 330] width 50 height 10
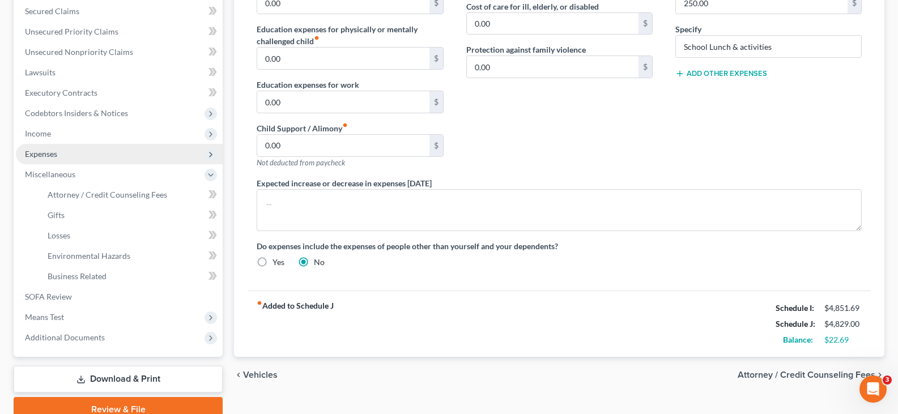
scroll to position [290, 0]
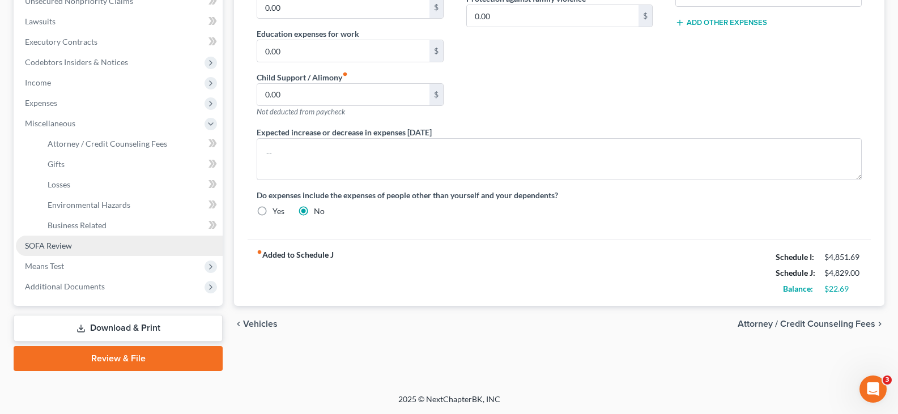
click at [31, 236] on link "SOFA Review" at bounding box center [119, 246] width 207 height 20
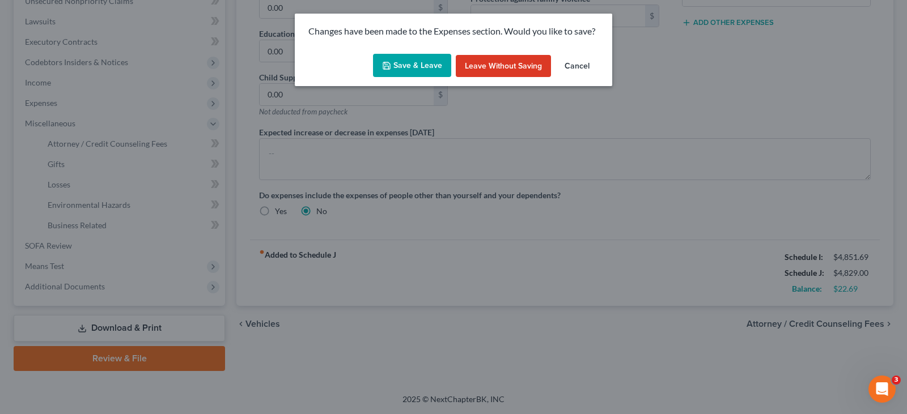
click at [412, 68] on button "Save & Leave" at bounding box center [412, 66] width 78 height 24
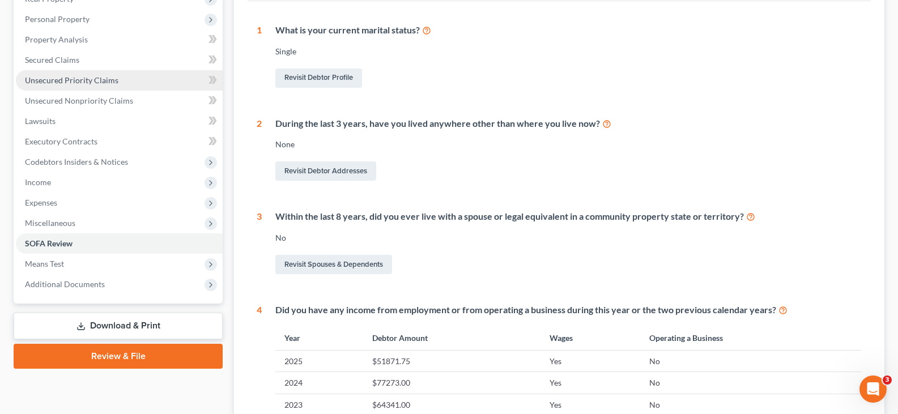
scroll to position [172, 0]
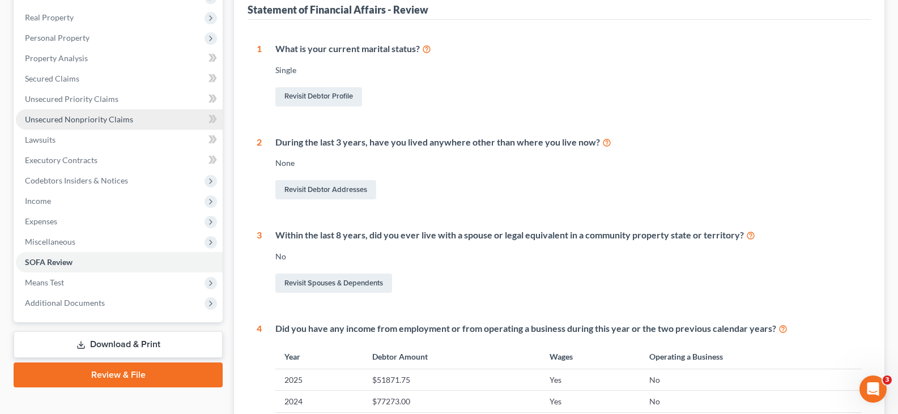
click at [67, 119] on span "Unsecured Nonpriority Claims" at bounding box center [79, 119] width 108 height 10
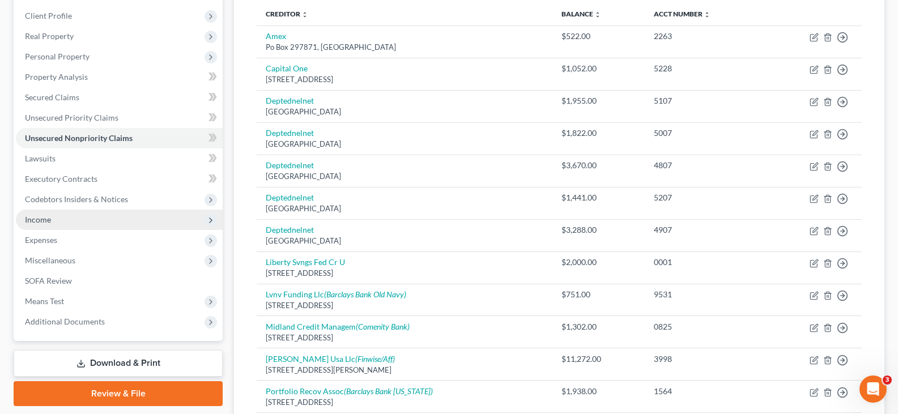
scroll to position [283, 0]
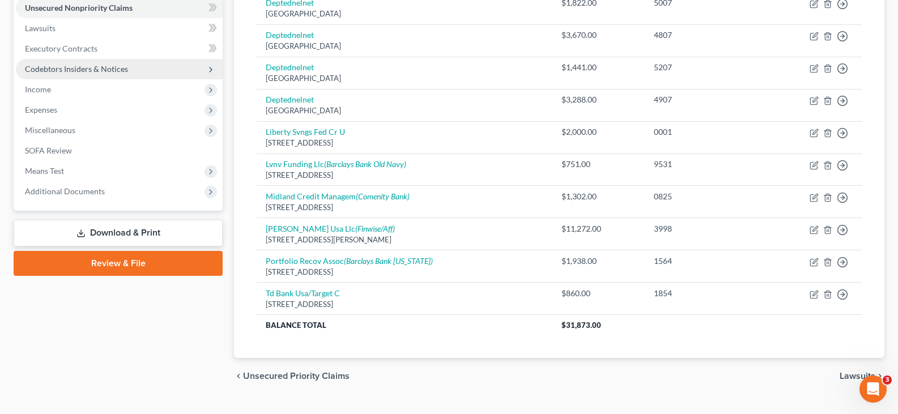
drag, startPoint x: 39, startPoint y: 63, endPoint x: 53, endPoint y: 37, distance: 29.7
click at [39, 60] on span "Codebtors Insiders & Notices" at bounding box center [119, 69] width 207 height 20
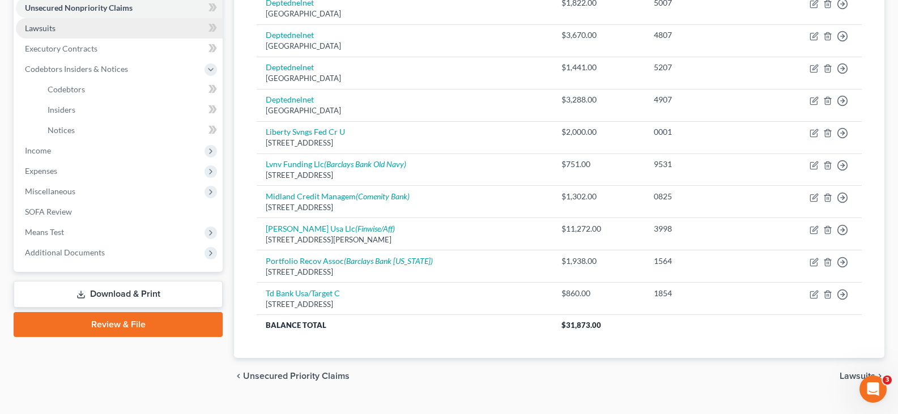
click at [49, 28] on span "Lawsuits" at bounding box center [40, 28] width 31 height 10
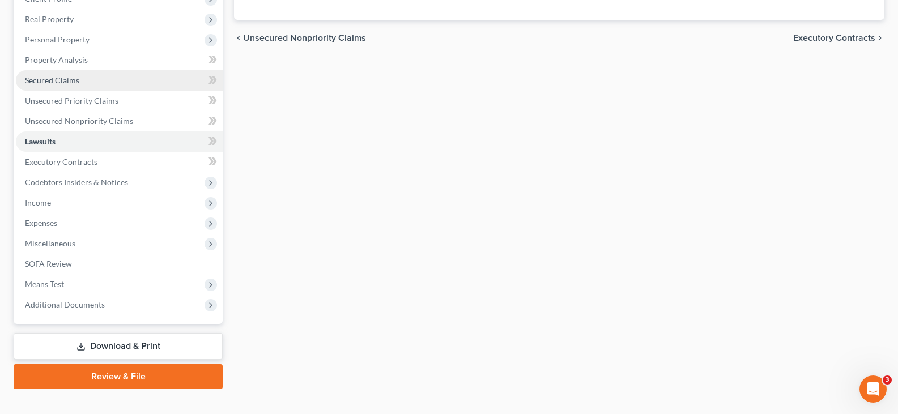
scroll to position [188, 0]
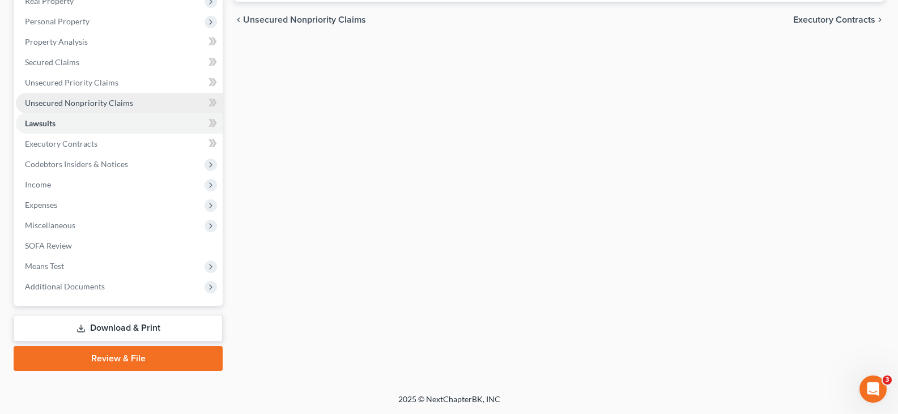
click at [68, 101] on span "Unsecured Nonpriority Claims" at bounding box center [79, 103] width 108 height 10
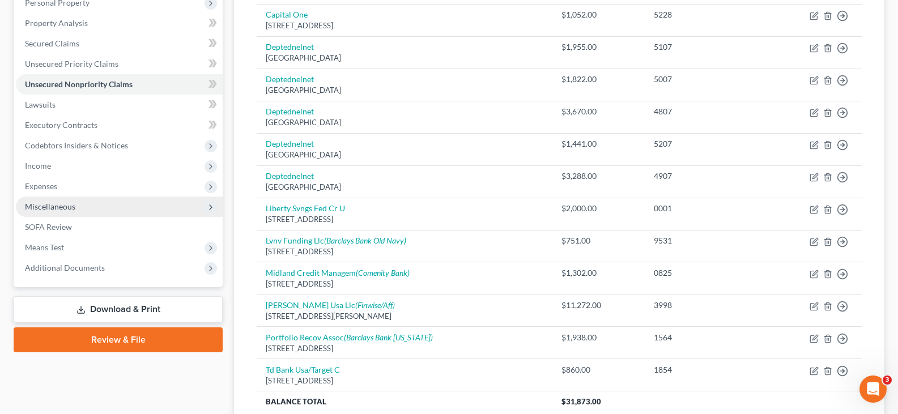
scroll to position [227, 0]
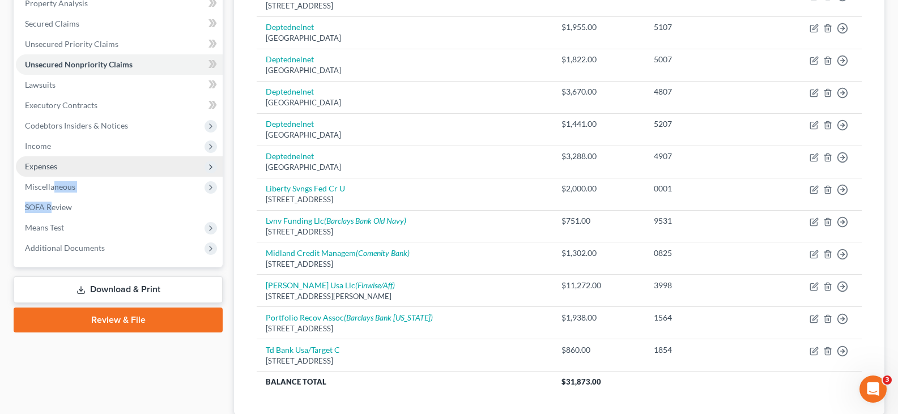
drag, startPoint x: 53, startPoint y: 196, endPoint x: 35, endPoint y: 171, distance: 31.3
click at [51, 197] on ul "Case Dashboard Payments Invoices Payments Payments Credit Report Client Profile" at bounding box center [119, 74] width 207 height 367
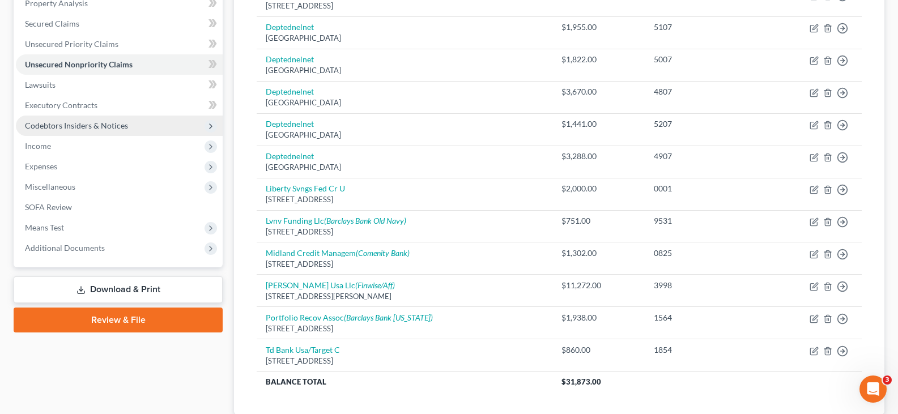
click at [44, 127] on span "Codebtors Insiders & Notices" at bounding box center [76, 126] width 103 height 10
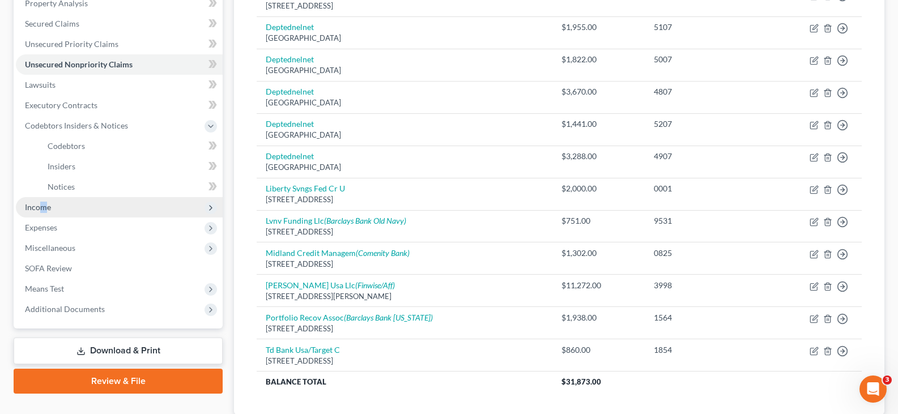
click at [45, 204] on span "Income" at bounding box center [38, 207] width 26 height 10
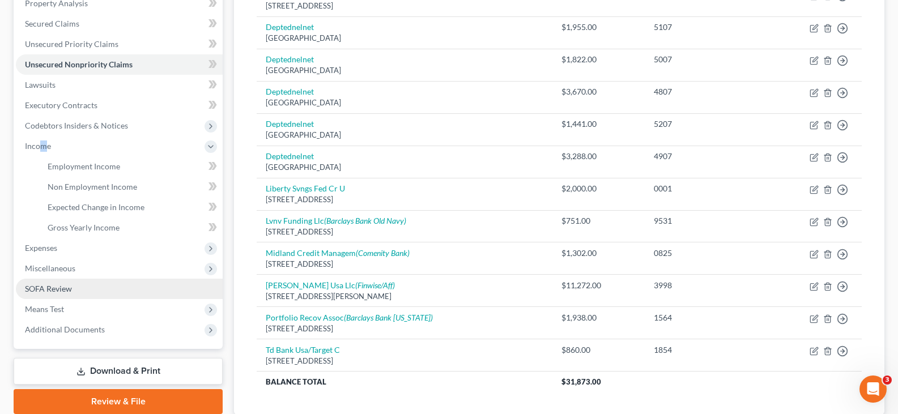
click at [53, 285] on span "SOFA Review" at bounding box center [48, 289] width 47 height 10
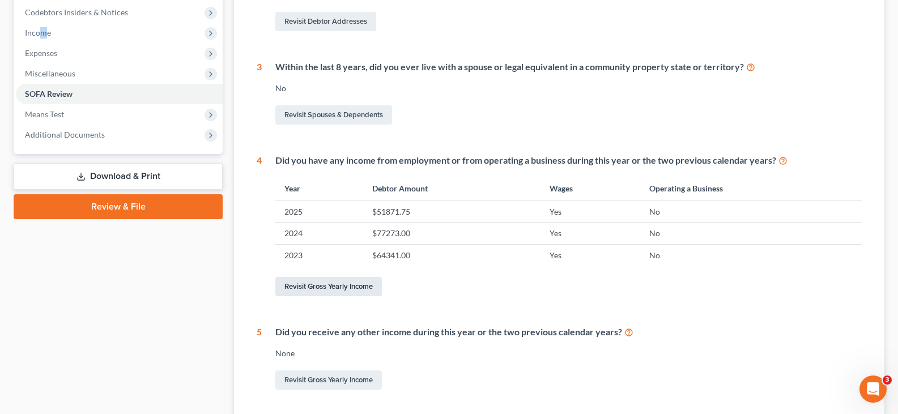
click at [320, 285] on link "Revisit Gross Yearly Income" at bounding box center [328, 286] width 107 height 19
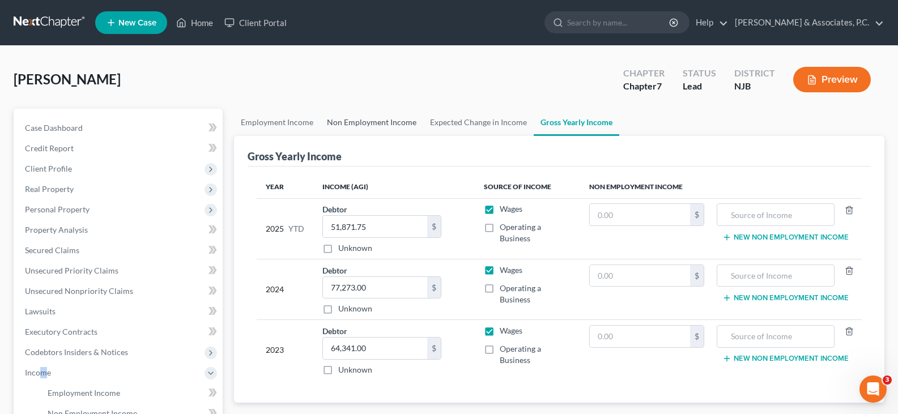
click at [367, 122] on link "Non Employment Income" at bounding box center [371, 122] width 103 height 27
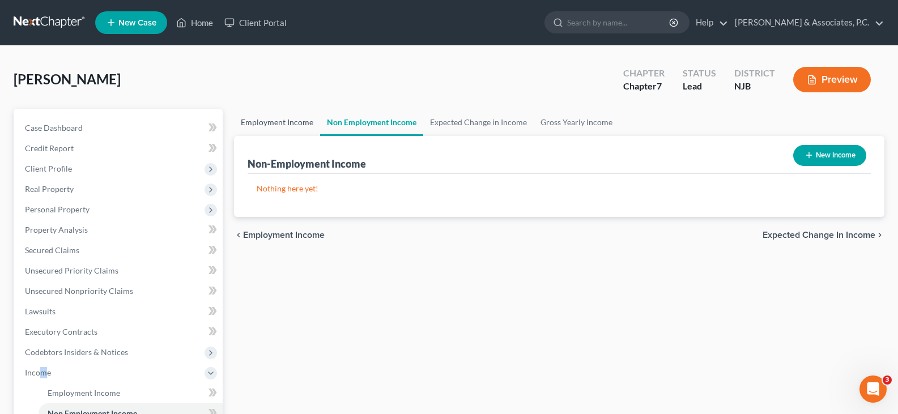
click at [280, 120] on link "Employment Income" at bounding box center [277, 122] width 86 height 27
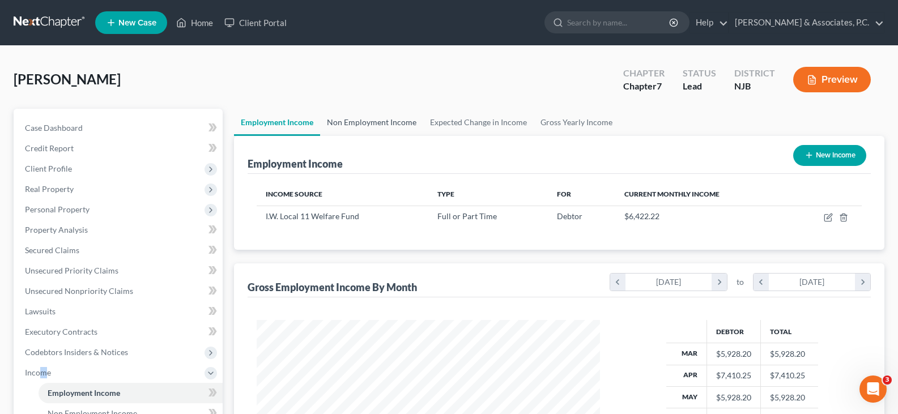
scroll to position [203, 366]
click at [356, 121] on link "Non Employment Income" at bounding box center [371, 122] width 103 height 27
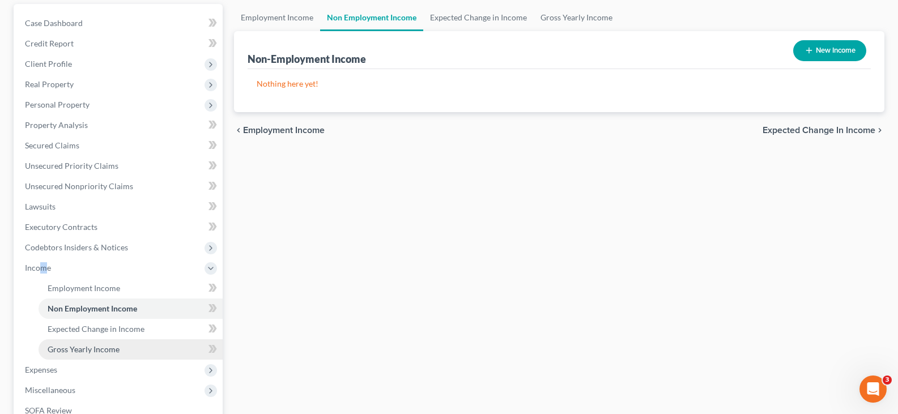
scroll to position [227, 0]
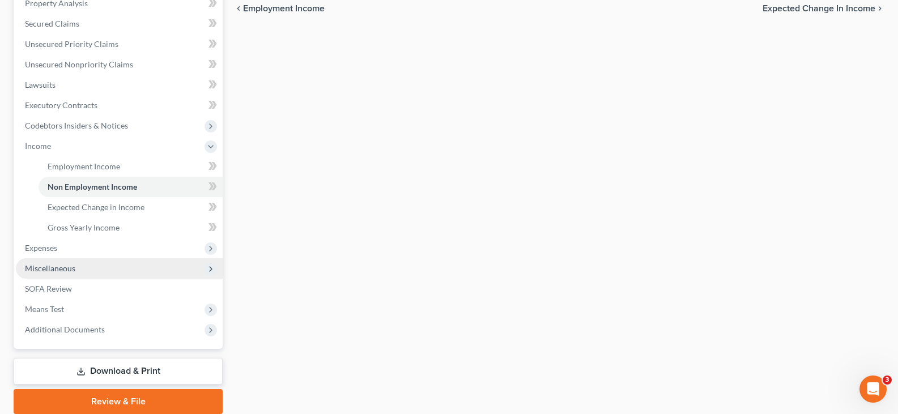
click at [48, 268] on span "Miscellaneous" at bounding box center [50, 269] width 50 height 10
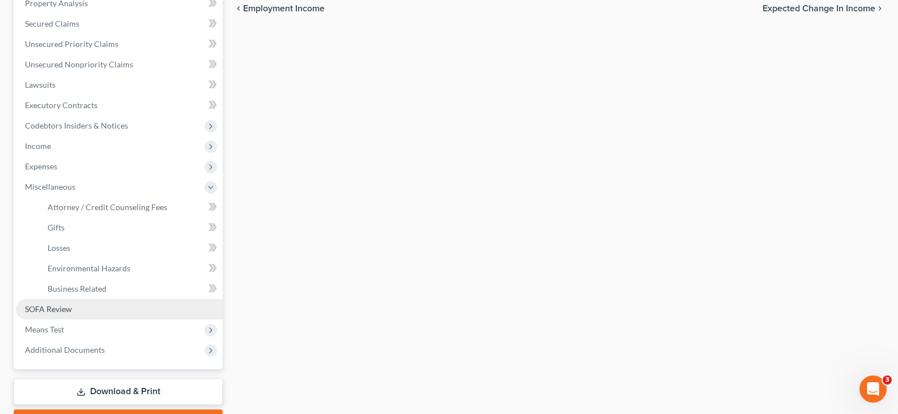
click at [50, 305] on span "SOFA Review" at bounding box center [48, 309] width 47 height 10
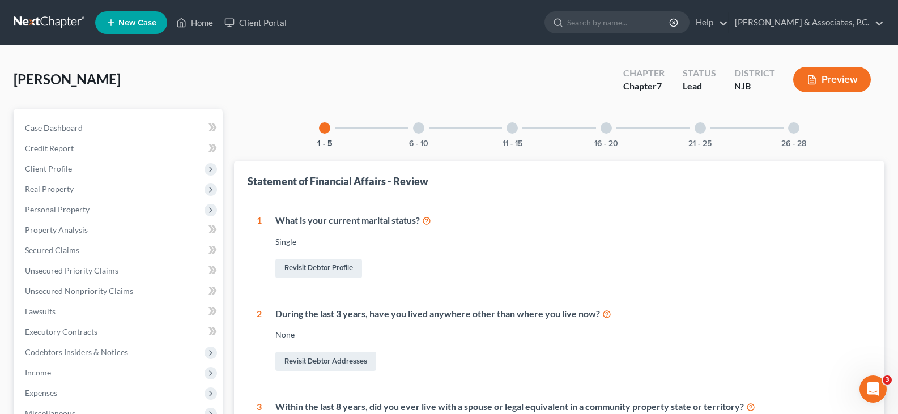
click at [417, 128] on div at bounding box center [418, 127] width 11 height 11
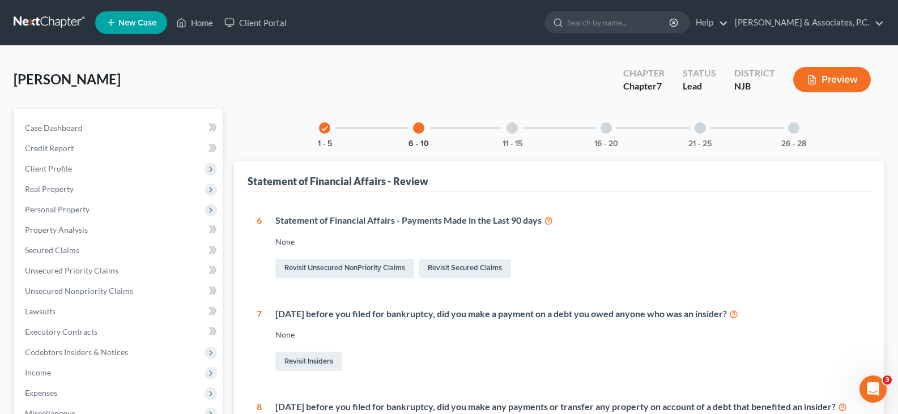
click at [513, 126] on div at bounding box center [512, 127] width 11 height 11
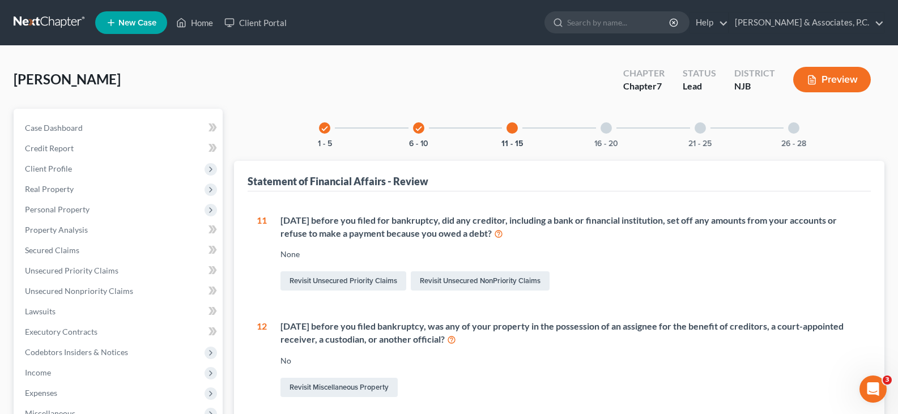
click at [606, 130] on div at bounding box center [606, 127] width 11 height 11
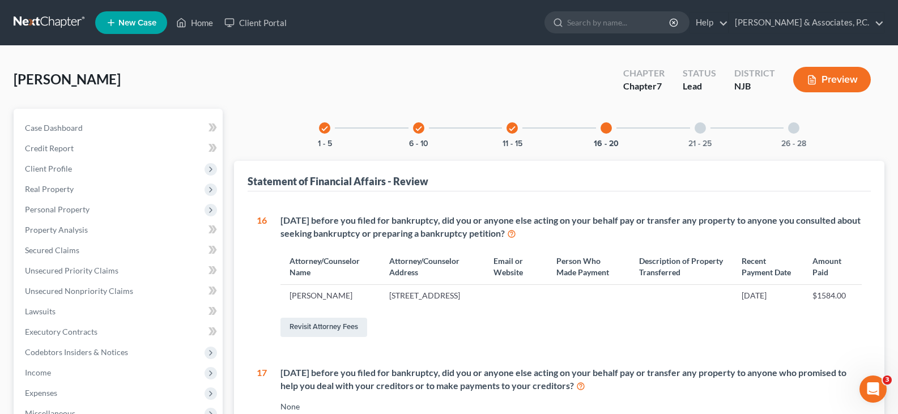
click at [697, 129] on div at bounding box center [700, 127] width 11 height 11
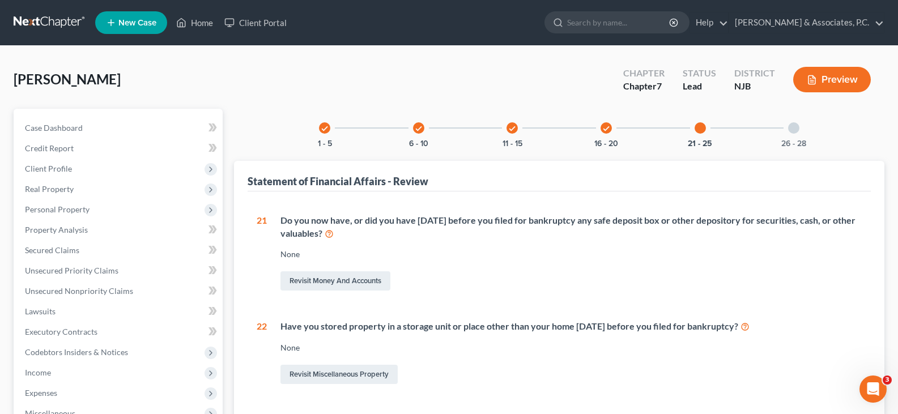
click at [792, 130] on div at bounding box center [793, 127] width 11 height 11
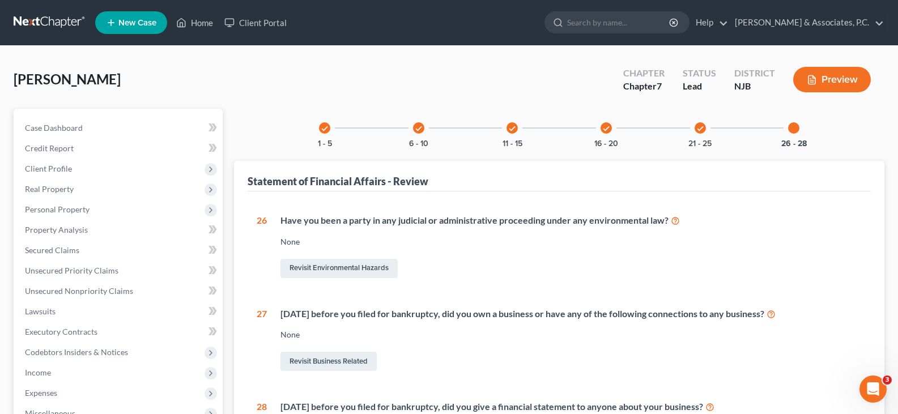
click at [604, 129] on icon "check" at bounding box center [606, 129] width 8 height 8
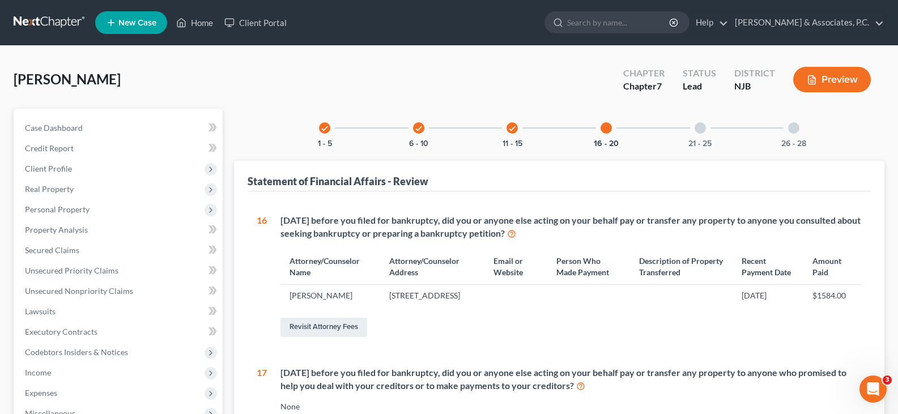
drag, startPoint x: 507, startPoint y: 129, endPoint x: 500, endPoint y: 128, distance: 7.4
click at [507, 129] on div "check" at bounding box center [512, 127] width 11 height 11
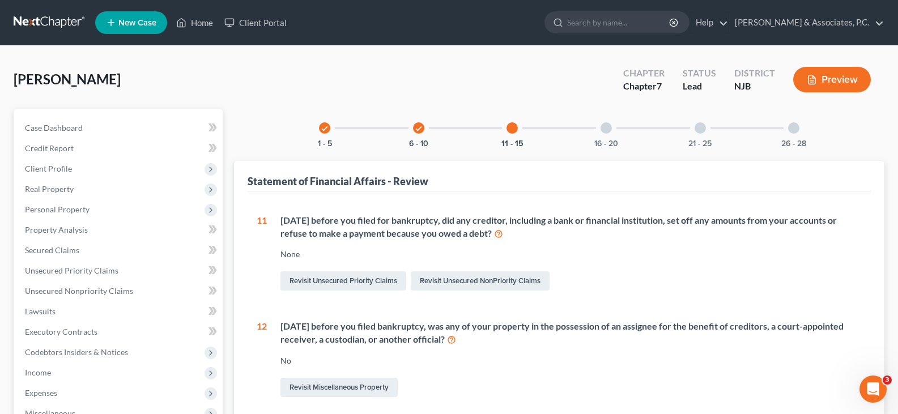
click at [321, 128] on icon "check" at bounding box center [325, 129] width 8 height 8
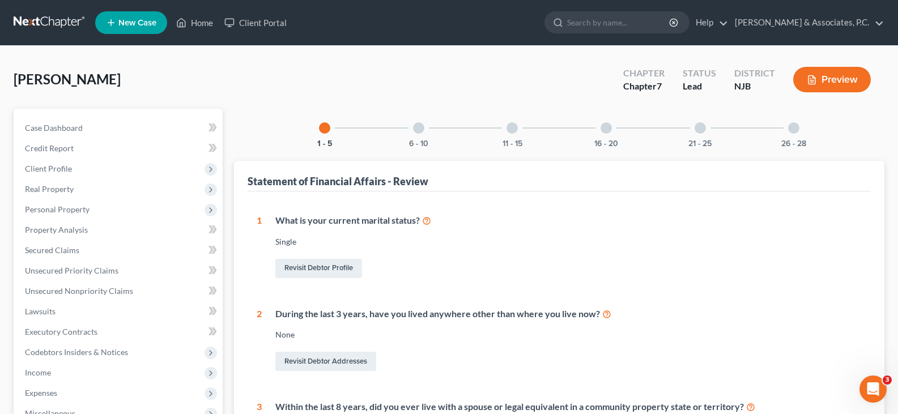
click at [416, 131] on div at bounding box center [418, 127] width 11 height 11
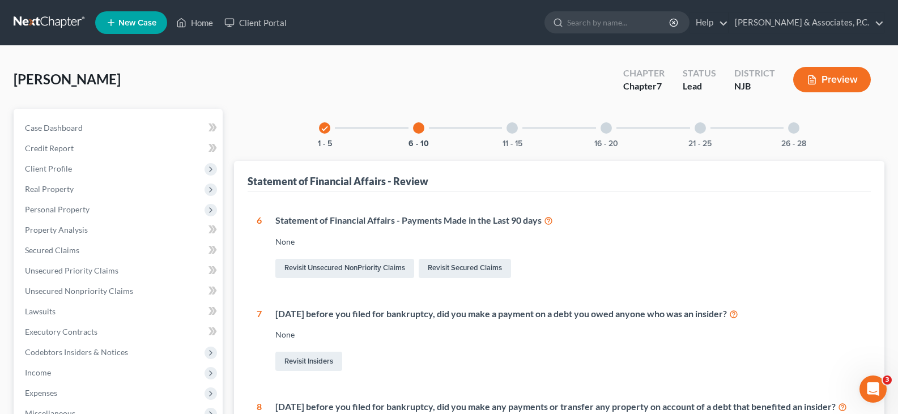
click at [512, 130] on div at bounding box center [512, 127] width 11 height 11
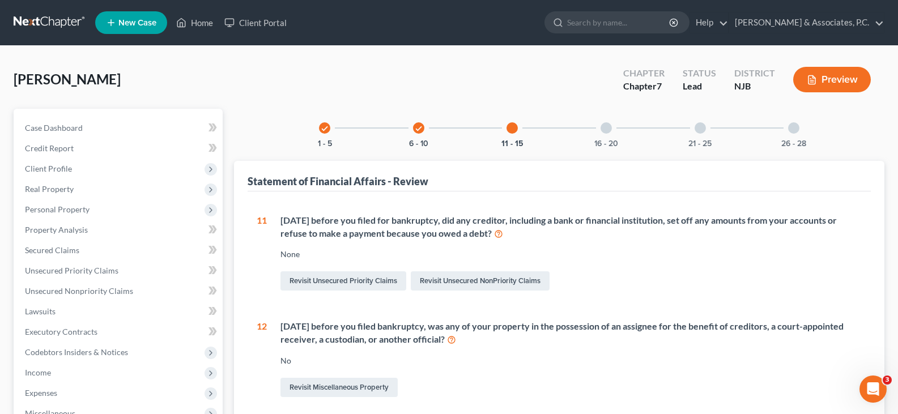
click at [602, 128] on div at bounding box center [606, 127] width 11 height 11
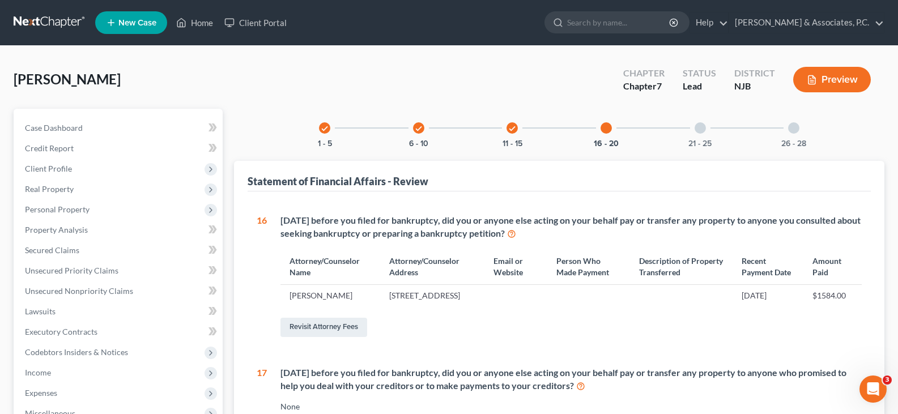
click at [699, 128] on div at bounding box center [700, 127] width 11 height 11
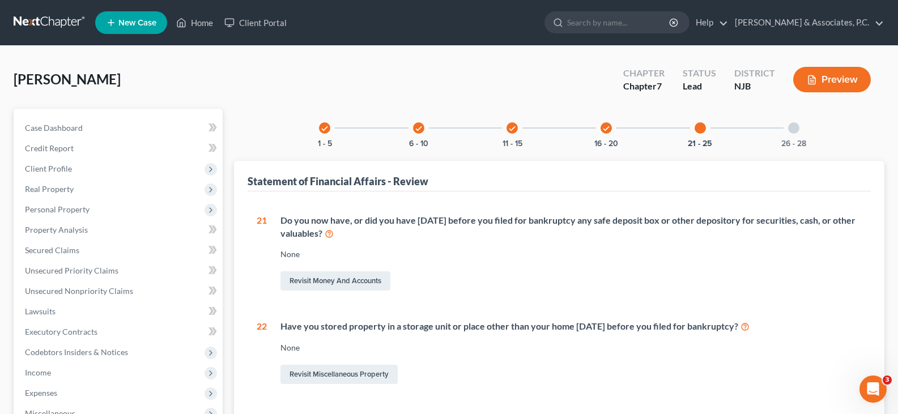
click at [796, 128] on div at bounding box center [793, 127] width 11 height 11
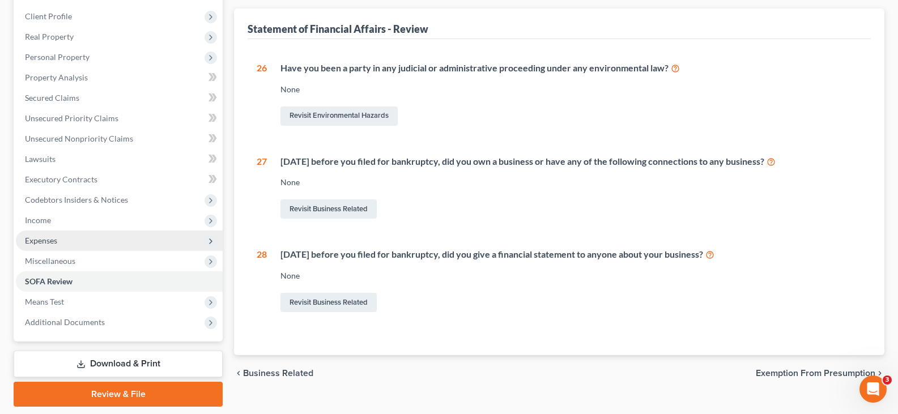
scroll to position [188, 0]
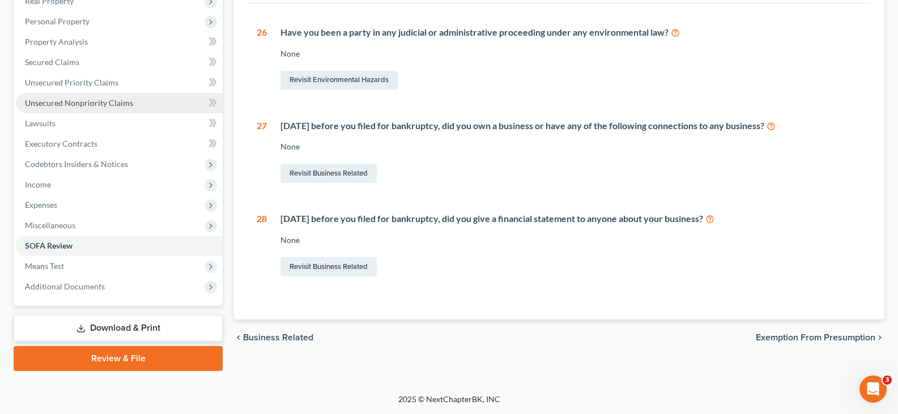
click at [61, 103] on span "Unsecured Nonpriority Claims" at bounding box center [79, 103] width 108 height 10
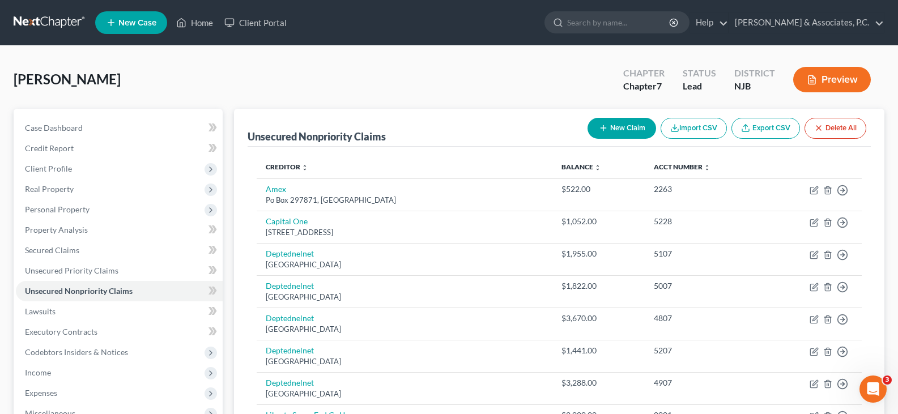
click at [623, 126] on button "New Claim" at bounding box center [622, 128] width 69 height 21
select select "0"
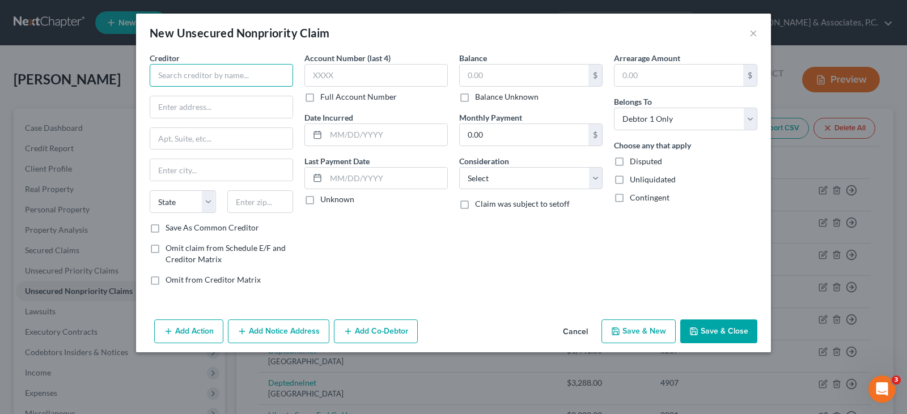
click at [227, 78] on input "text" at bounding box center [221, 75] width 143 height 23
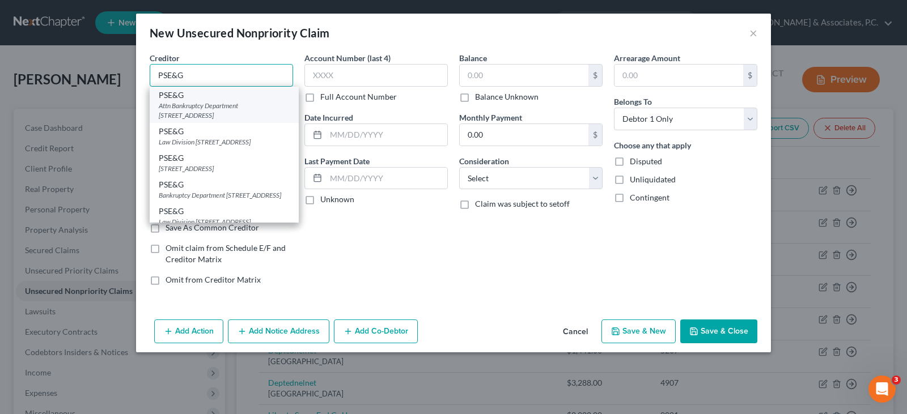
type input "PSE&G"
click at [191, 111] on div "Attn Bankruptcy Department [STREET_ADDRESS]" at bounding box center [224, 110] width 131 height 19
type input "Attn Bankruptcy Department"
type input "PO Box 709"
type input "[GEOGRAPHIC_DATA]"
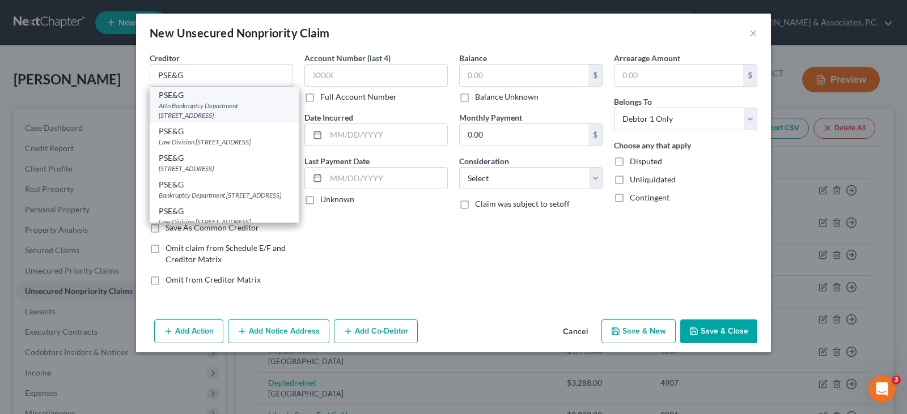
select select "33"
type input "07101"
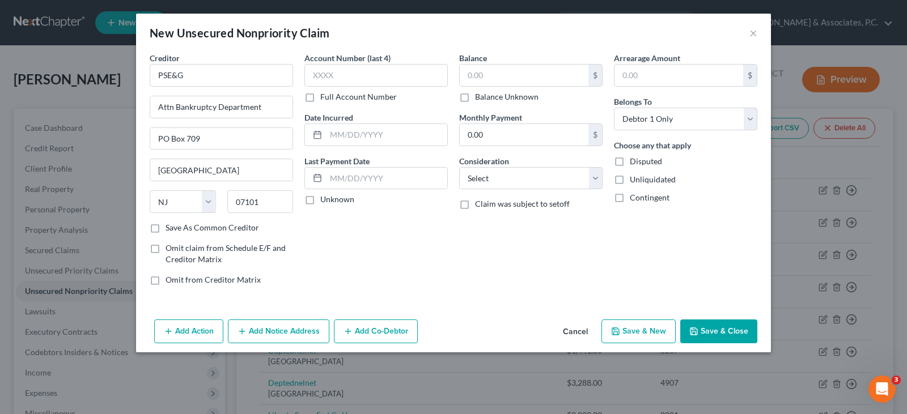
click at [277, 328] on button "Add Notice Address" at bounding box center [278, 332] width 101 height 24
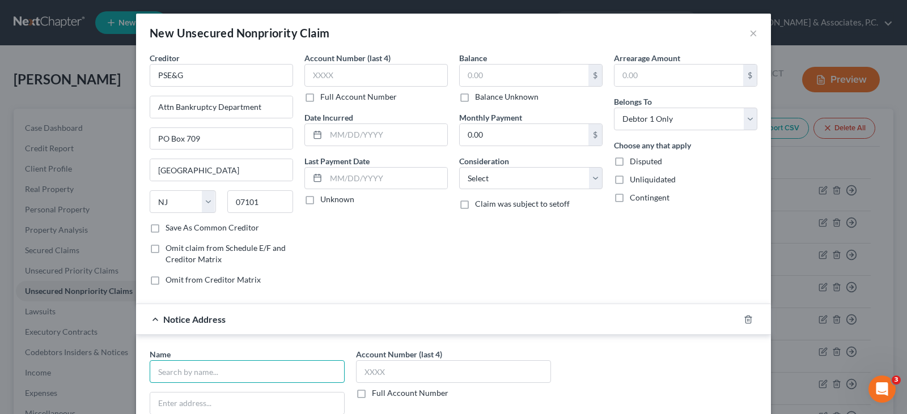
click at [203, 375] on input "text" at bounding box center [247, 371] width 195 height 23
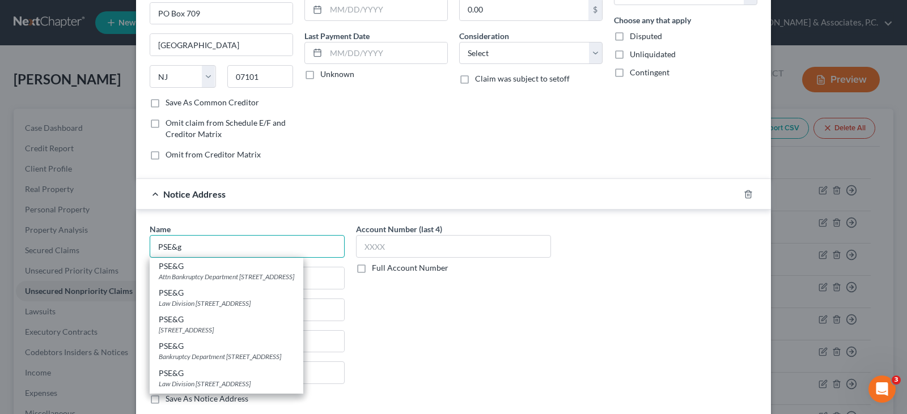
scroll to position [170, 0]
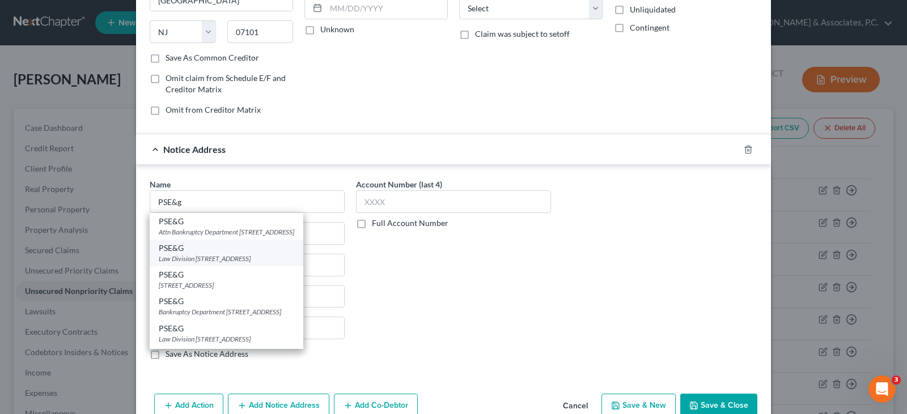
click at [191, 254] on div "Law Division [STREET_ADDRESS]" at bounding box center [226, 259] width 135 height 10
type input "PSE&G"
type input "Law Division"
type input "[STREET_ADDRESS]"
type input "[GEOGRAPHIC_DATA]"
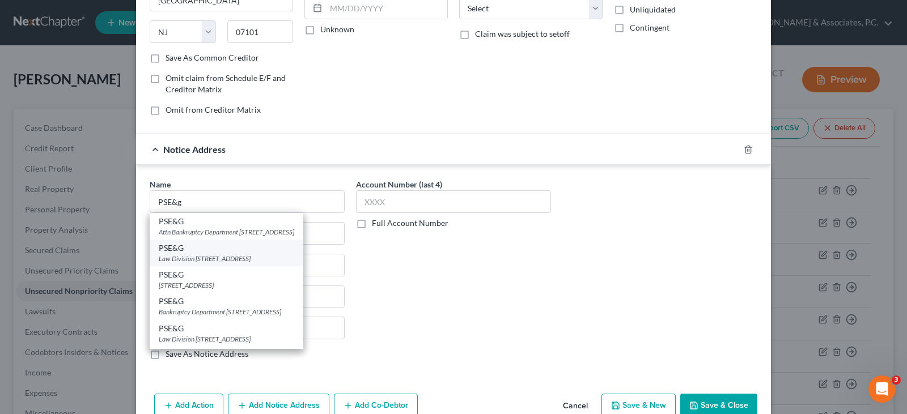
select select "33"
type input "07102"
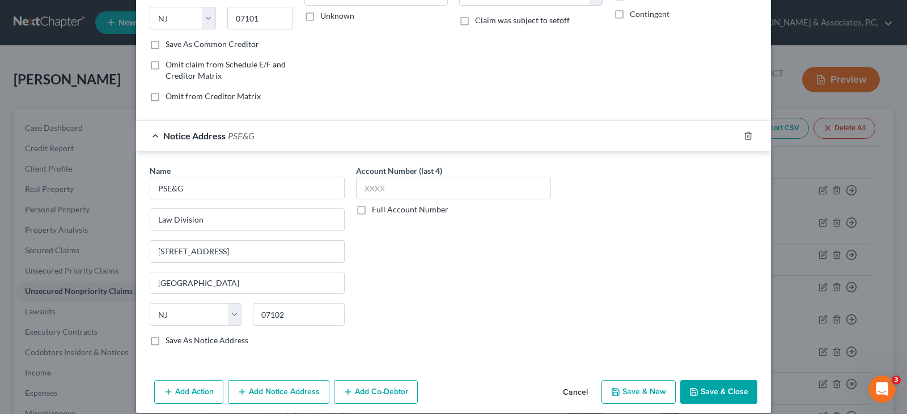
scroll to position [196, 0]
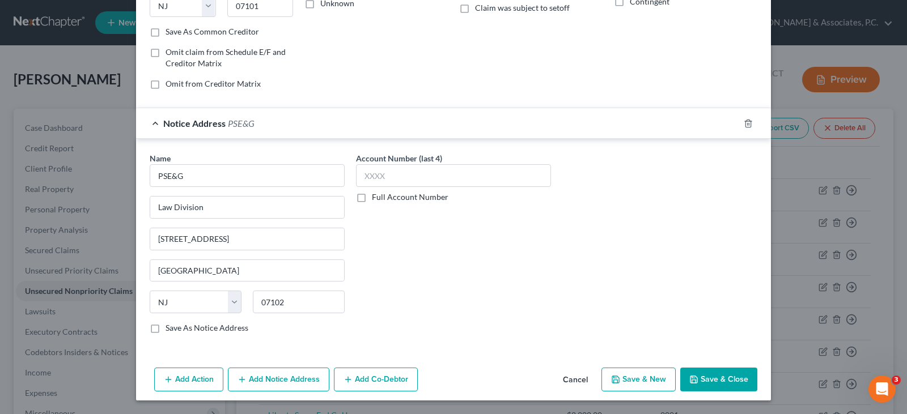
click at [268, 379] on button "Add Notice Address" at bounding box center [278, 380] width 101 height 24
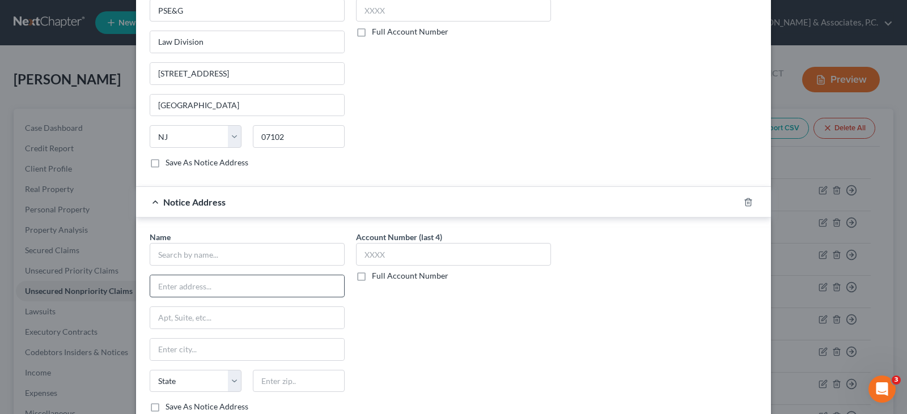
scroll to position [366, 0]
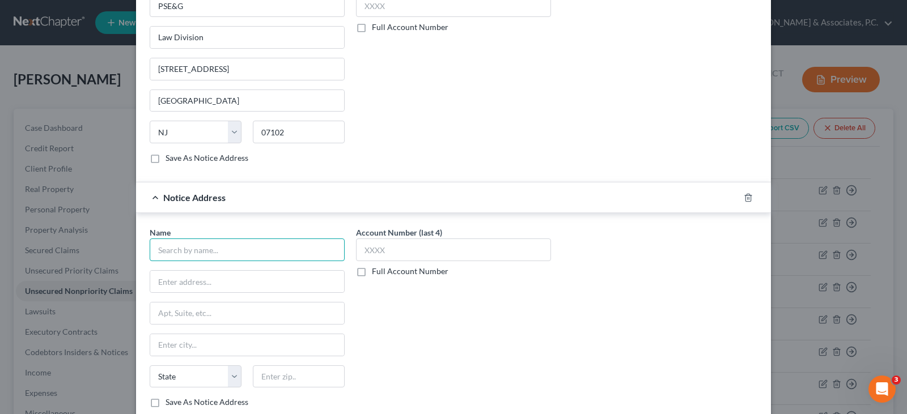
click at [209, 249] on input "text" at bounding box center [247, 250] width 195 height 23
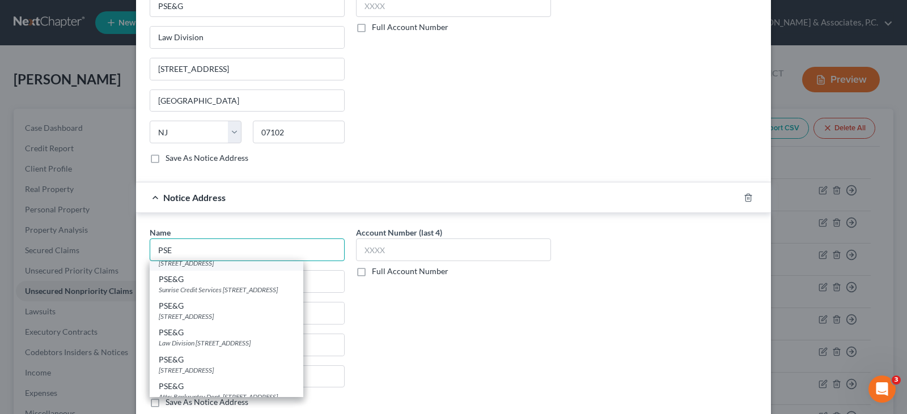
scroll to position [170, 0]
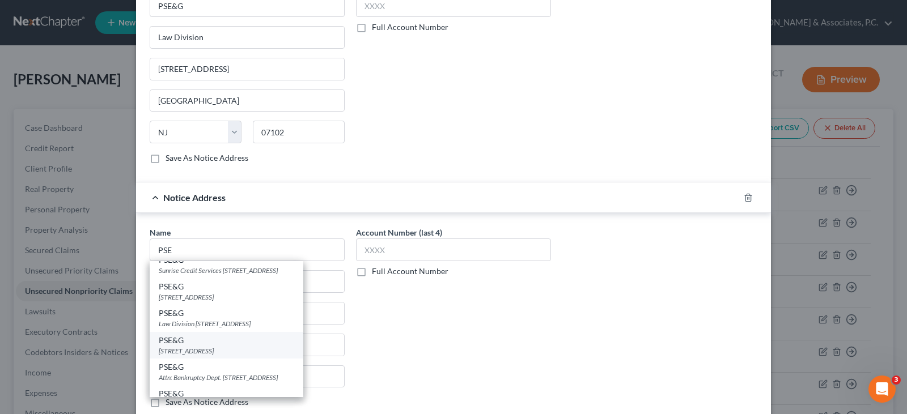
click at [184, 356] on div "[STREET_ADDRESS]" at bounding box center [226, 351] width 135 height 10
click at [184, 359] on div "Name * PSE PSECU [STREET_ADDRESS][PERSON_NAME] PSE&G Law Division [STREET_ADDRE…" at bounding box center [247, 317] width 195 height 181
type input "PSE&G"
type input "PO Box 14444"
type input "[GEOGRAPHIC_DATA]"
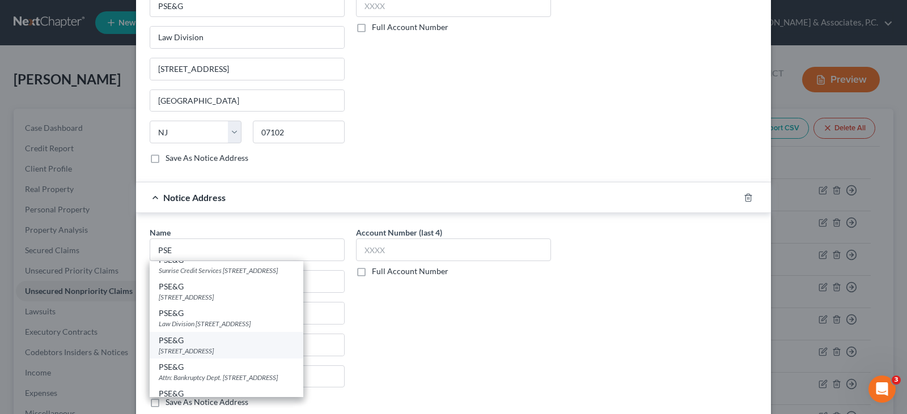
select select "33"
type input "08906"
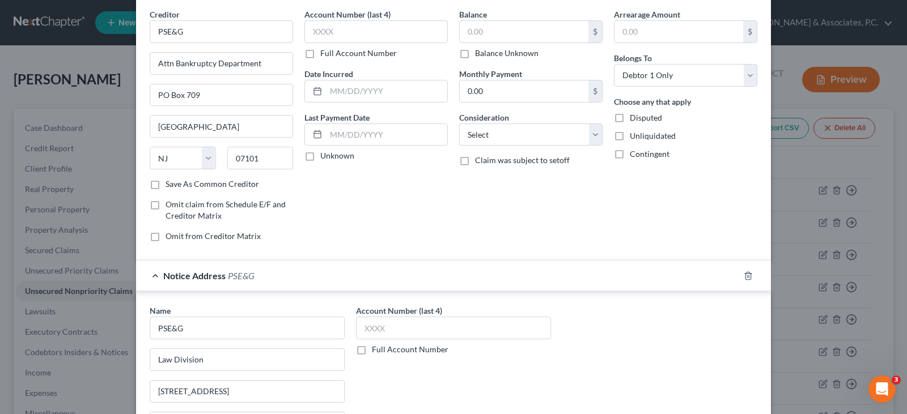
scroll to position [0, 0]
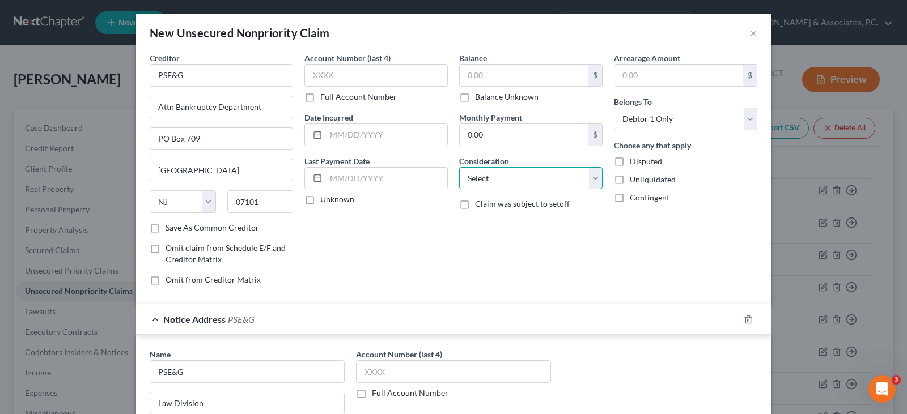
click at [472, 177] on select "Select Cable / Satellite Services Collection Agency Credit Card Debt Debt Couns…" at bounding box center [530, 178] width 143 height 23
select select "20"
click at [459, 167] on select "Select Cable / Satellite Services Collection Agency Credit Card Debt Debt Couns…" at bounding box center [530, 178] width 143 height 23
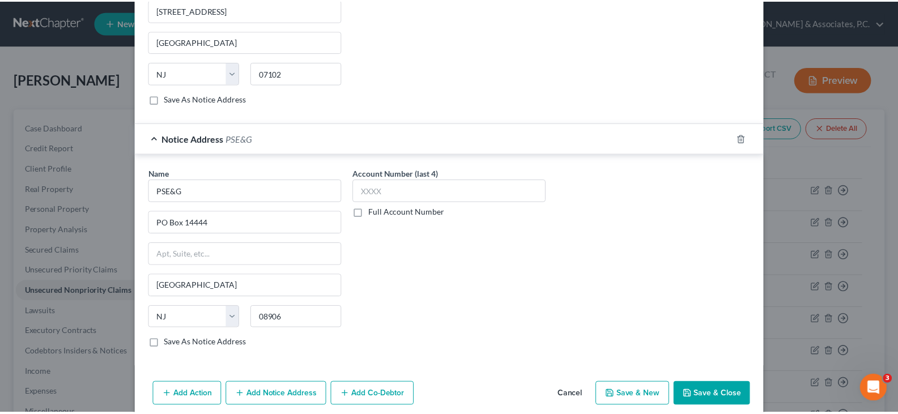
scroll to position [440, 0]
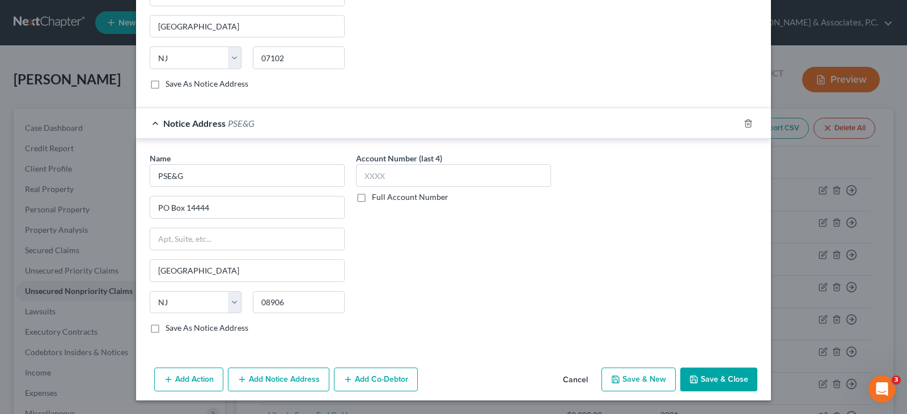
click at [712, 386] on button "Save & Close" at bounding box center [718, 380] width 77 height 24
